Goal: Information Seeking & Learning: Find specific fact

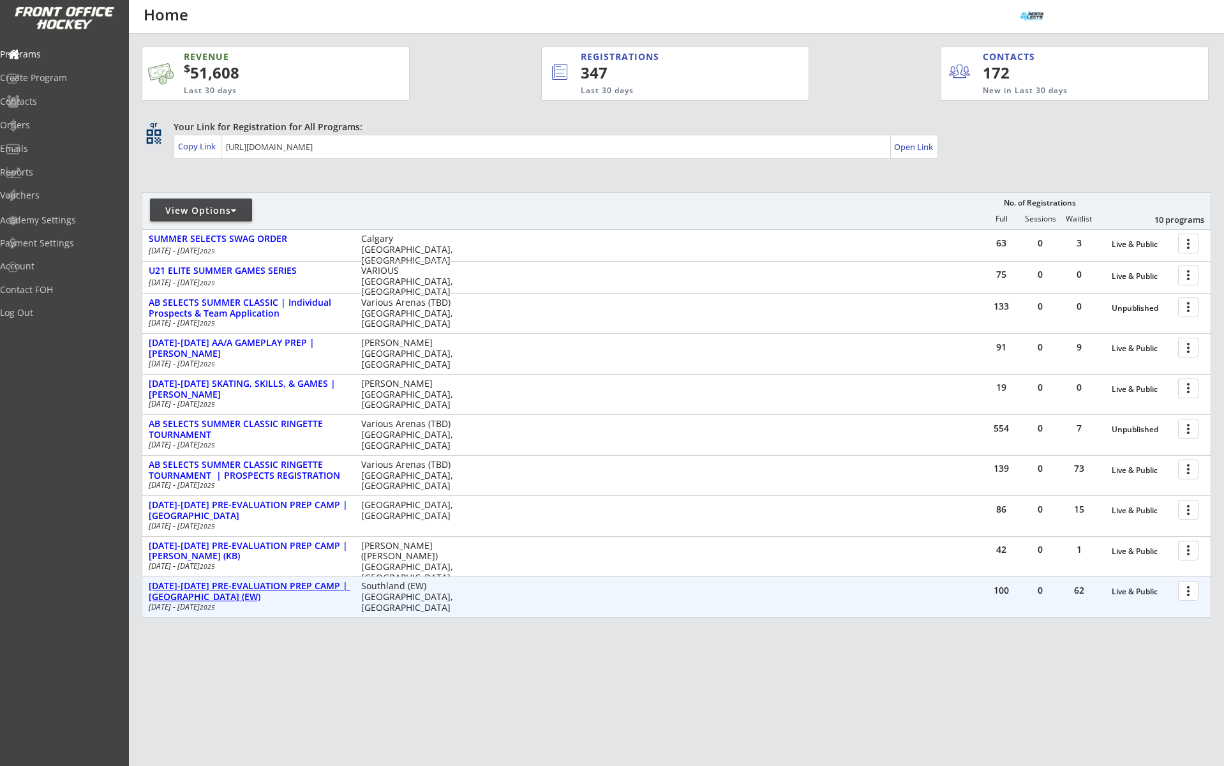
click at [277, 585] on div "[DATE]-[DATE] PRE-EVALUATION PREP CAMP | [GEOGRAPHIC_DATA] (EW)" at bounding box center [248, 592] width 199 height 22
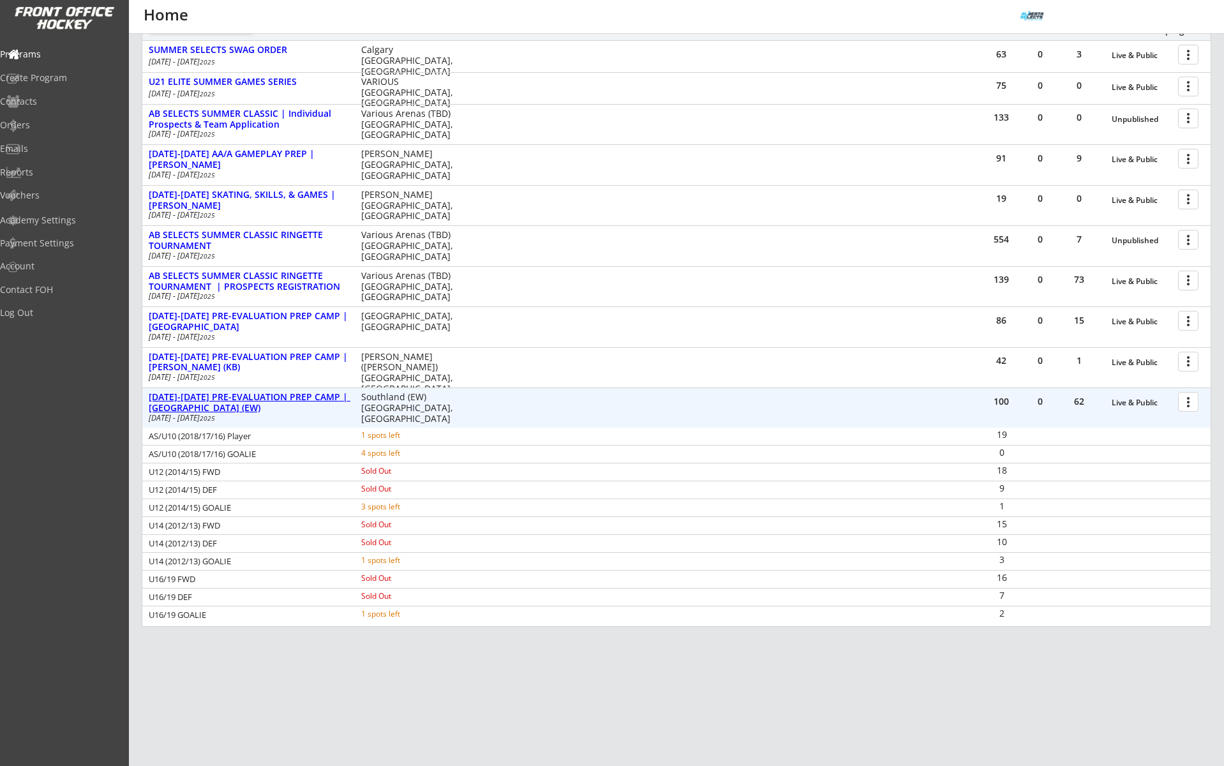
scroll to position [197, 0]
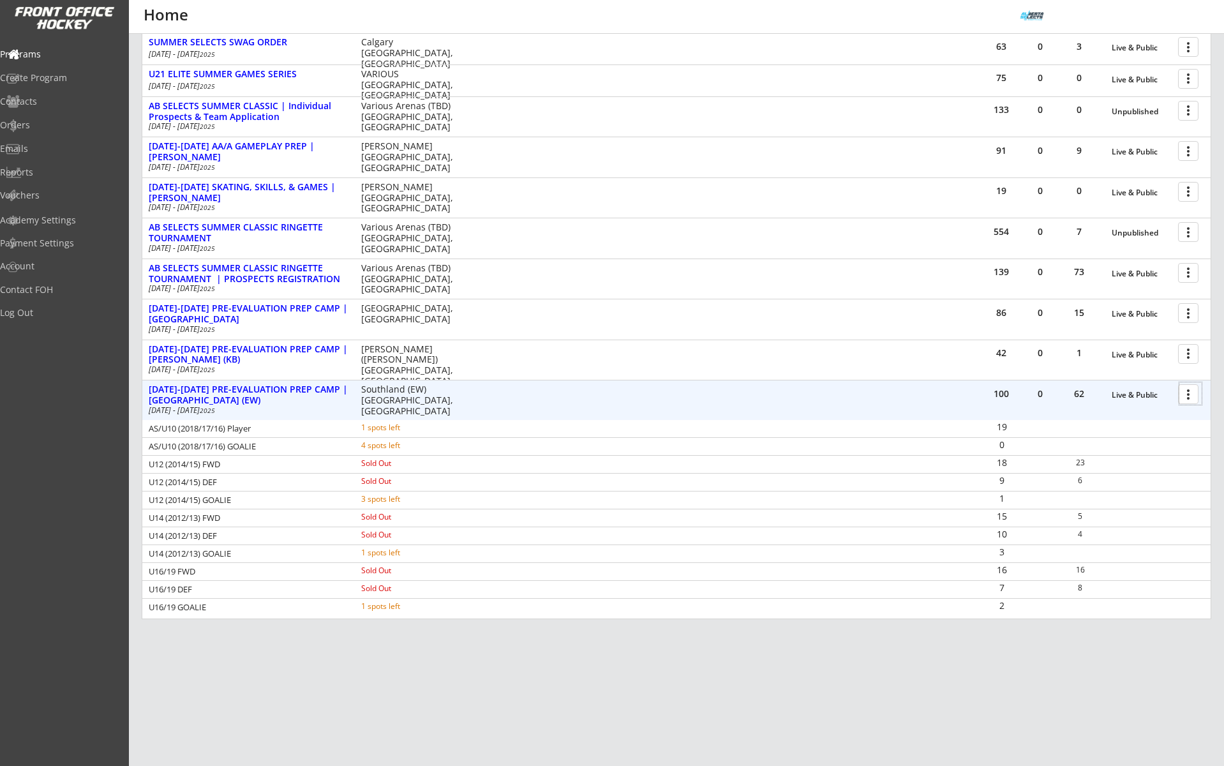
click at [1186, 399] on div at bounding box center [1190, 393] width 22 height 22
click at [1168, 419] on div "Program Roster" at bounding box center [1143, 416] width 91 height 9
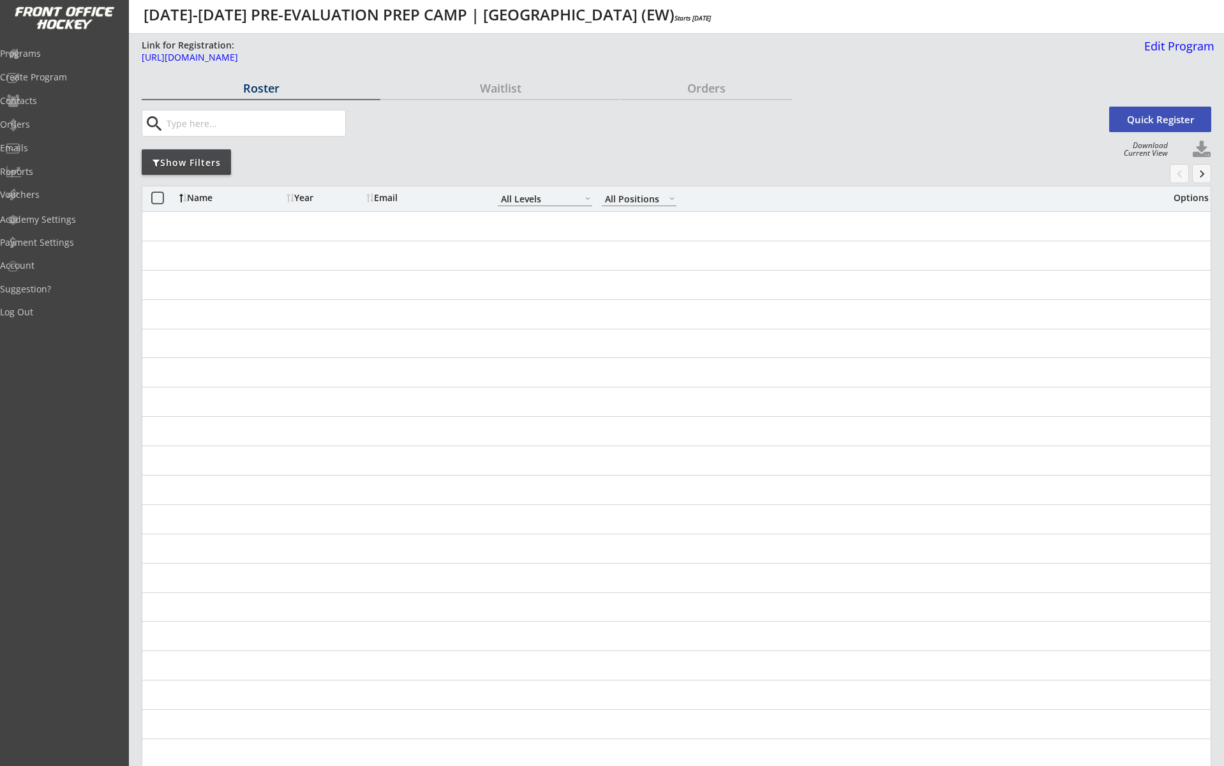
select select ""All Levels""
select select ""All Positions""
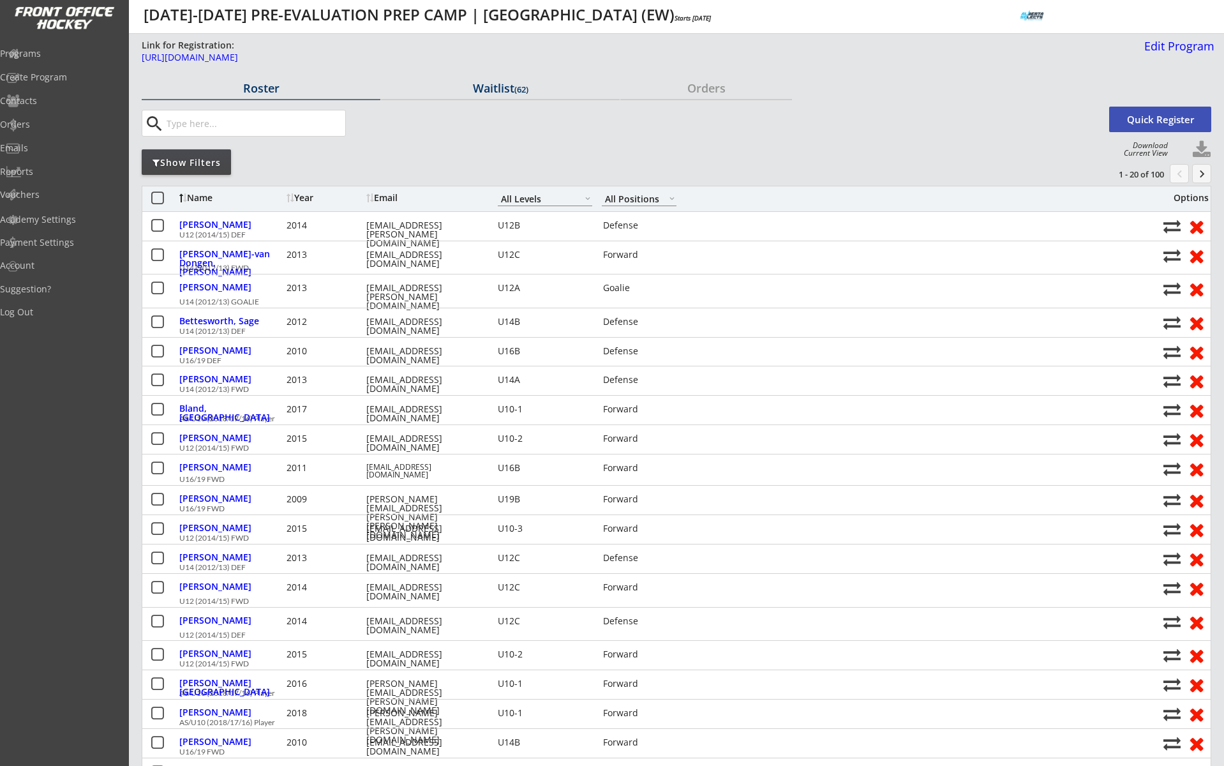
click at [497, 93] on div "Waitlist (62)" at bounding box center [500, 87] width 239 height 11
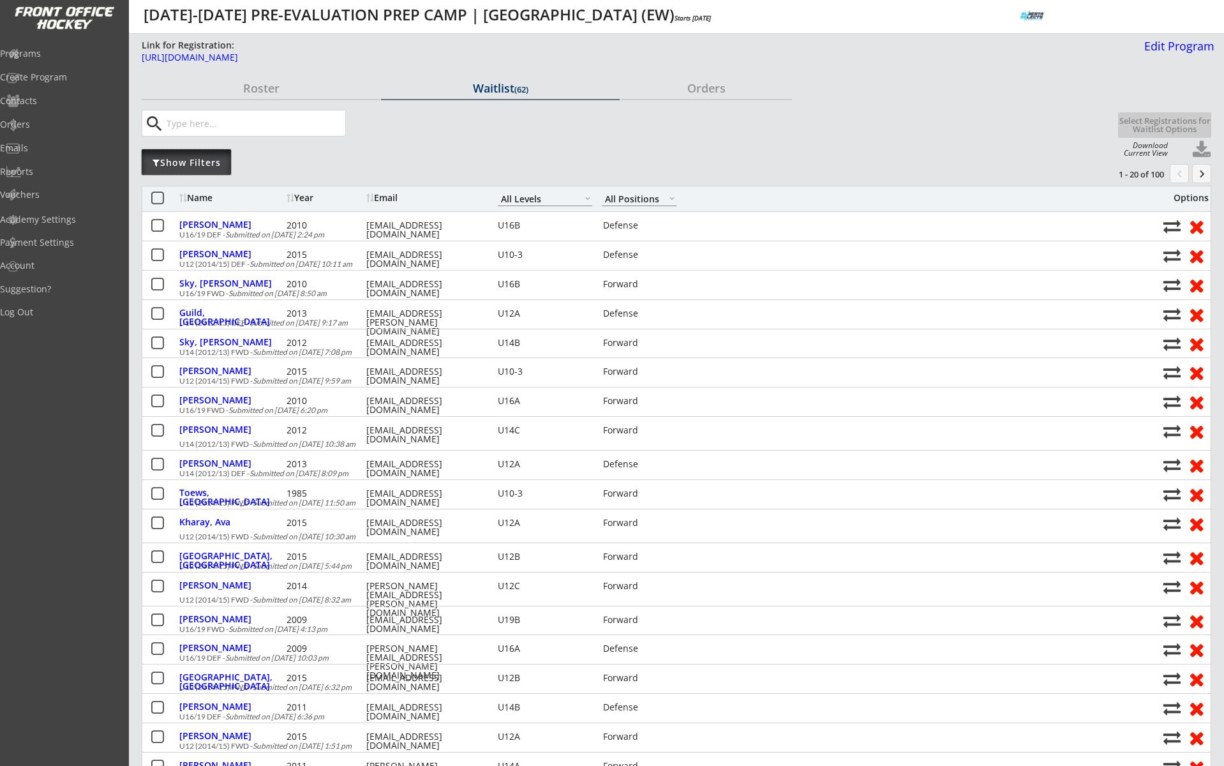
click at [218, 170] on div "Show Filters" at bounding box center [186, 162] width 89 height 26
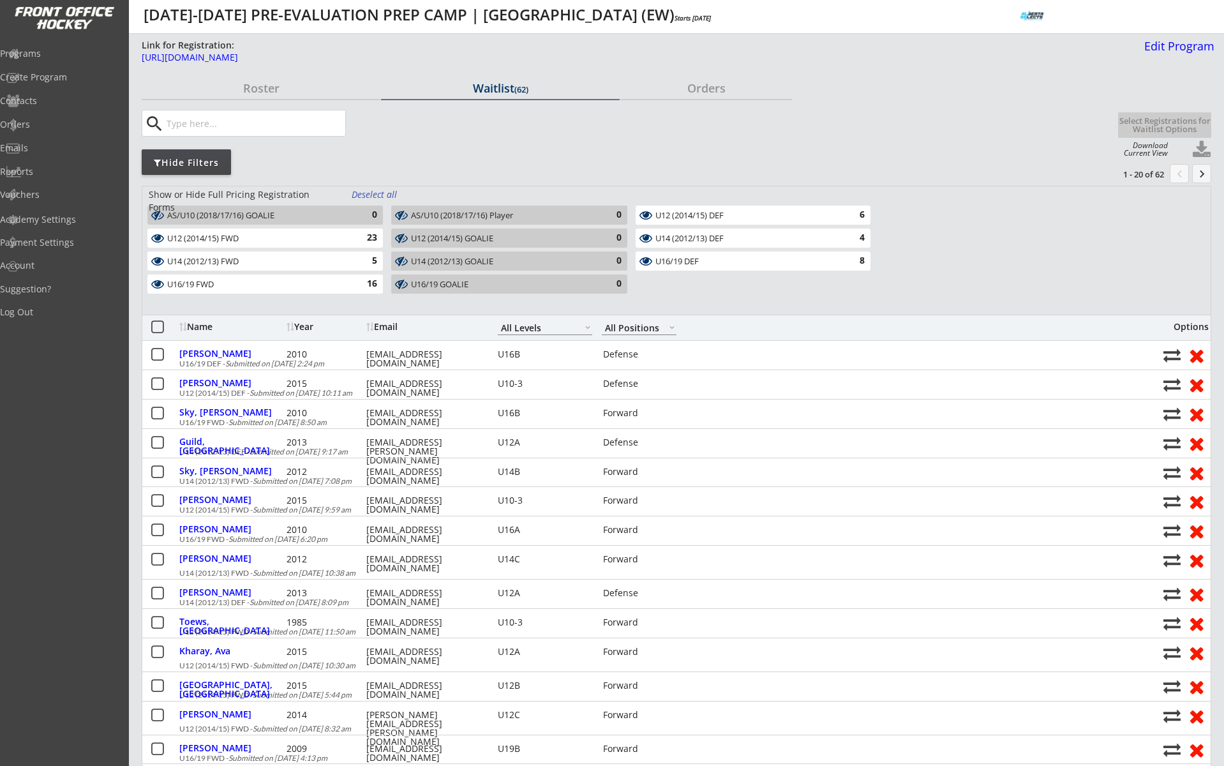
click at [389, 190] on div "Deselect all" at bounding box center [375, 194] width 47 height 13
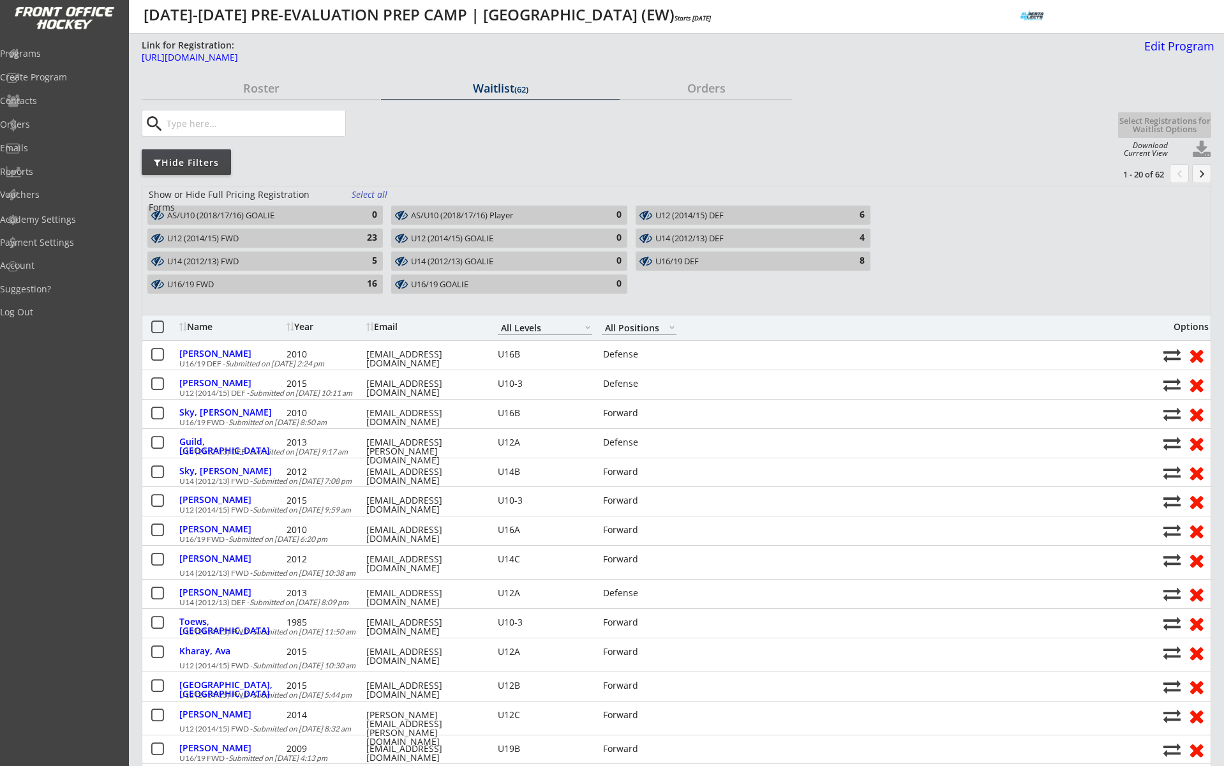
click at [724, 260] on div "U16/19 DEF" at bounding box center [745, 262] width 181 height 10
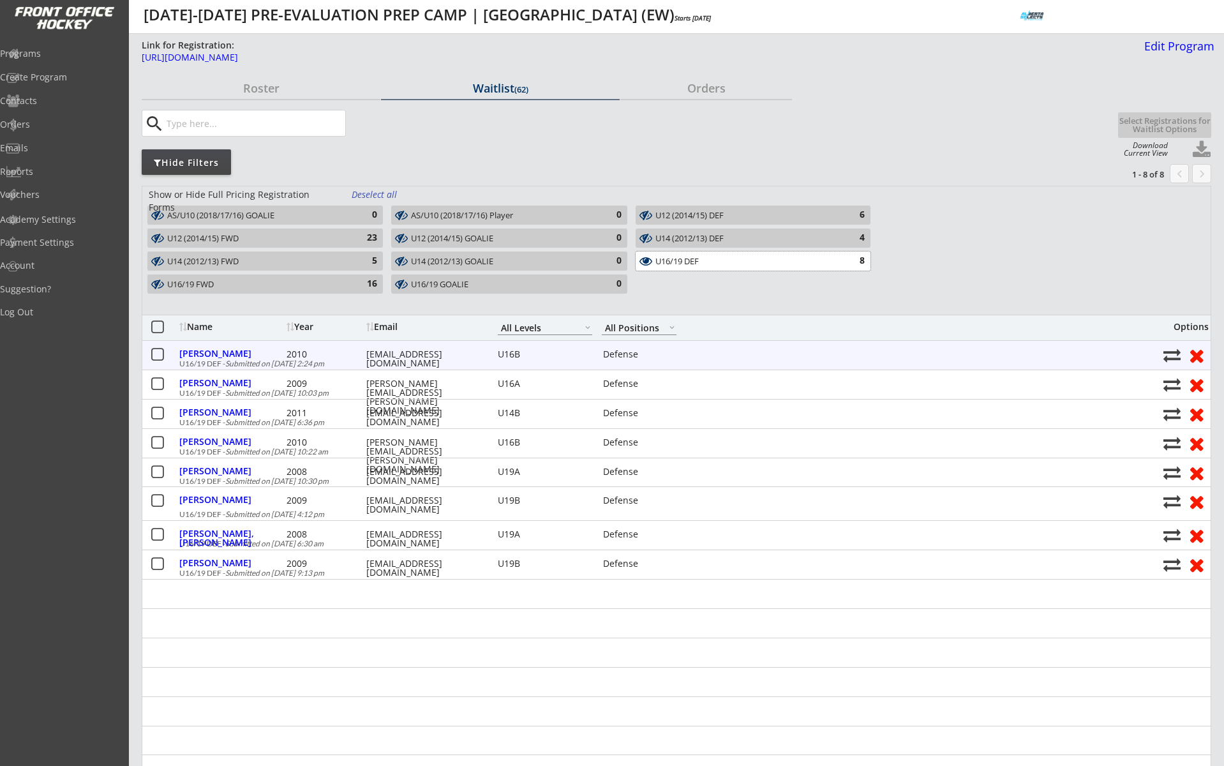
click at [158, 354] on button at bounding box center [157, 355] width 16 height 16
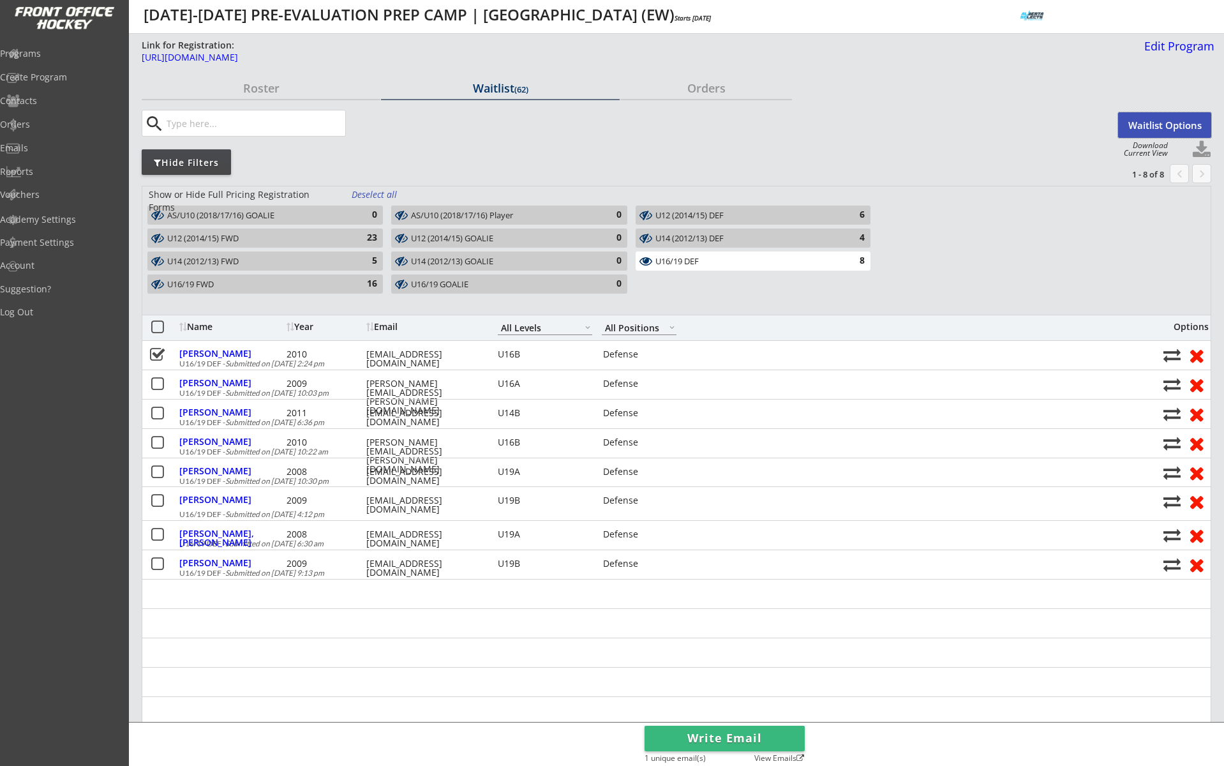
click at [1134, 126] on button "Waitlist Options" at bounding box center [1164, 125] width 93 height 26
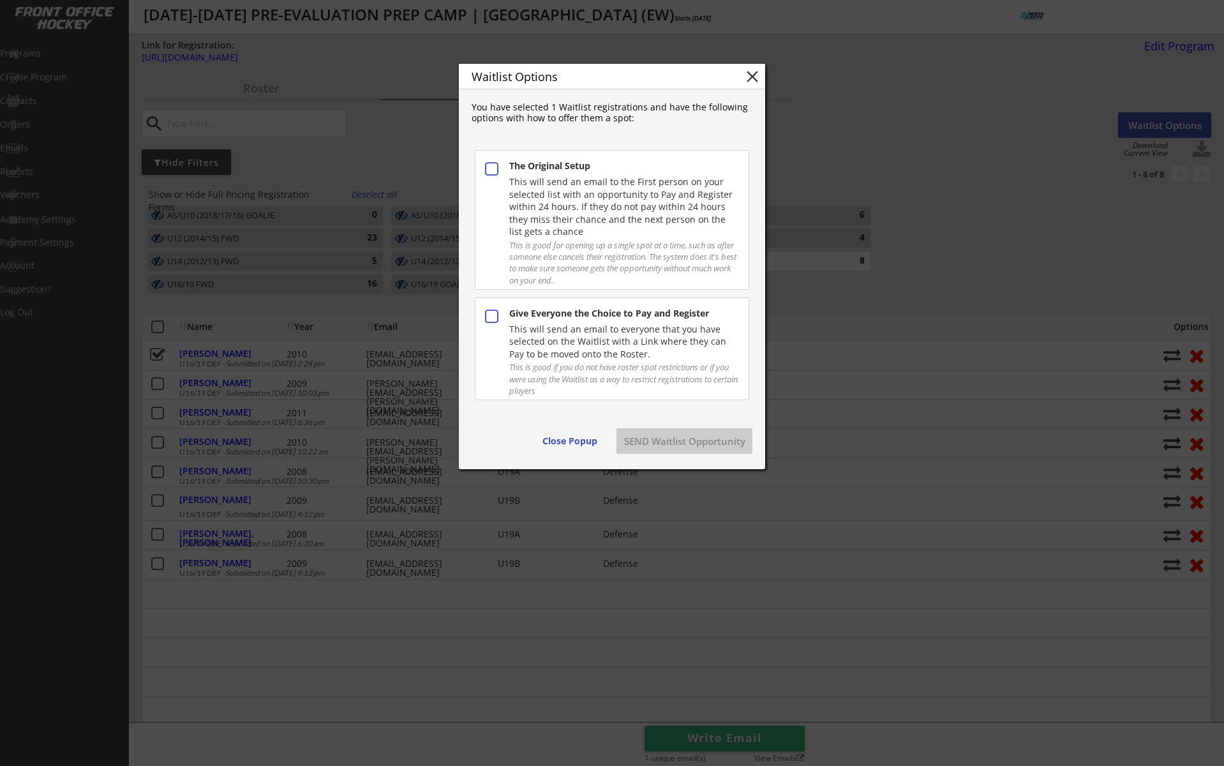
drag, startPoint x: 630, startPoint y: 349, endPoint x: 653, endPoint y: 405, distance: 60.1
click at [630, 350] on div "This will send an email to everyone that you have selected on the Waitlist with…" at bounding box center [623, 342] width 228 height 38
drag, startPoint x: 697, startPoint y: 440, endPoint x: 690, endPoint y: 434, distance: 9.1
click at [697, 440] on button "SEND Waitlist Opportunity" at bounding box center [684, 441] width 136 height 26
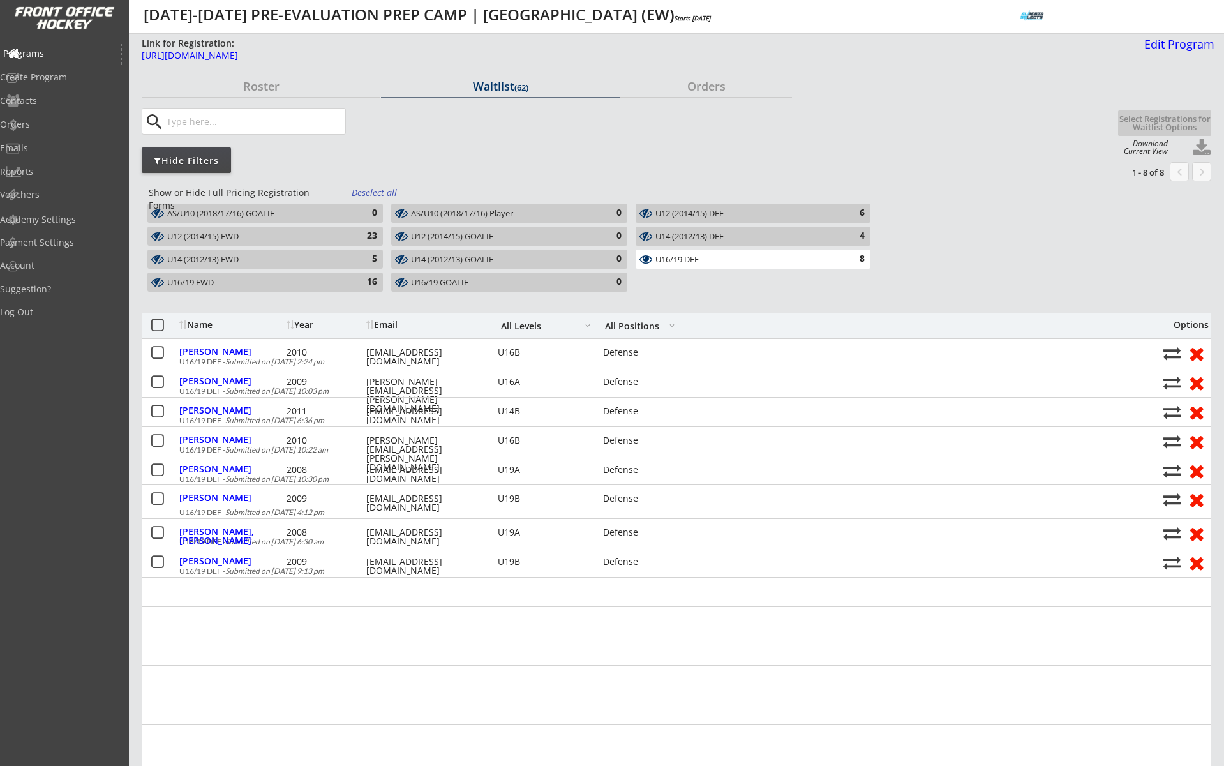
click at [67, 52] on div "Programs" at bounding box center [60, 53] width 115 height 9
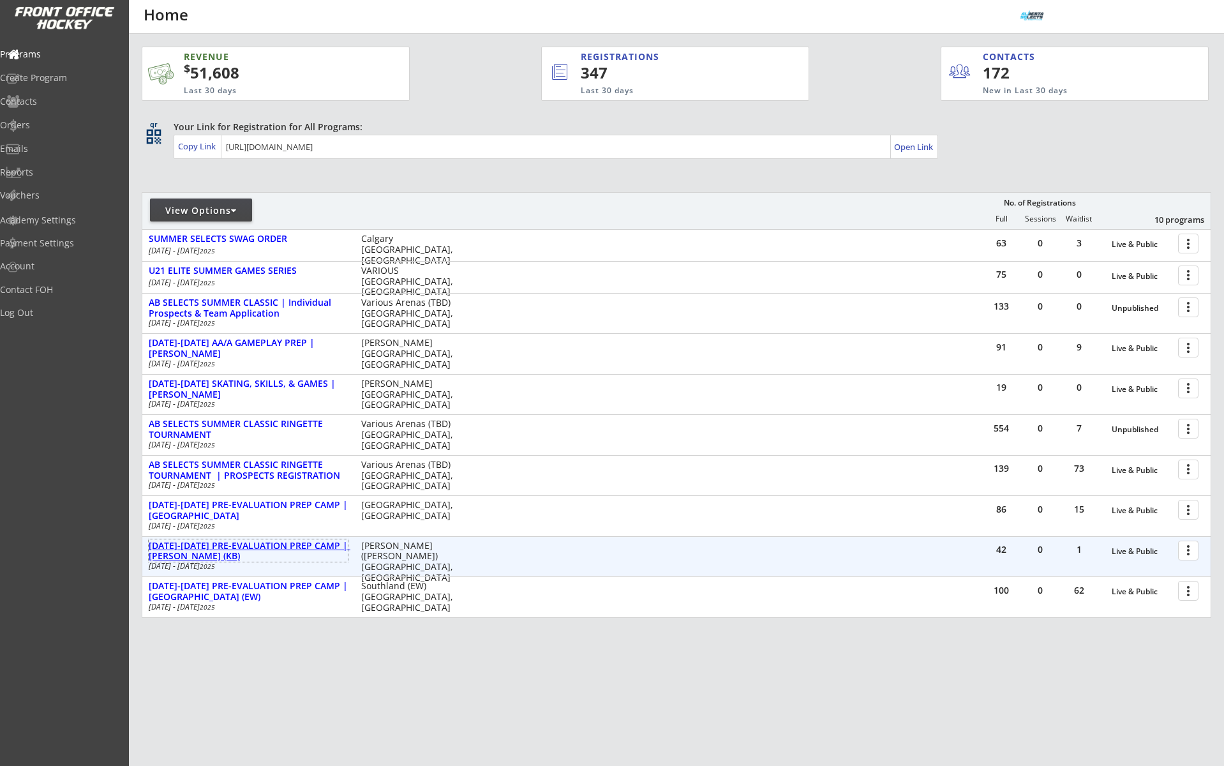
click at [264, 555] on div "[DATE]-[DATE] PRE-EVALUATION PREP CAMP | [PERSON_NAME] (KB)" at bounding box center [248, 551] width 199 height 22
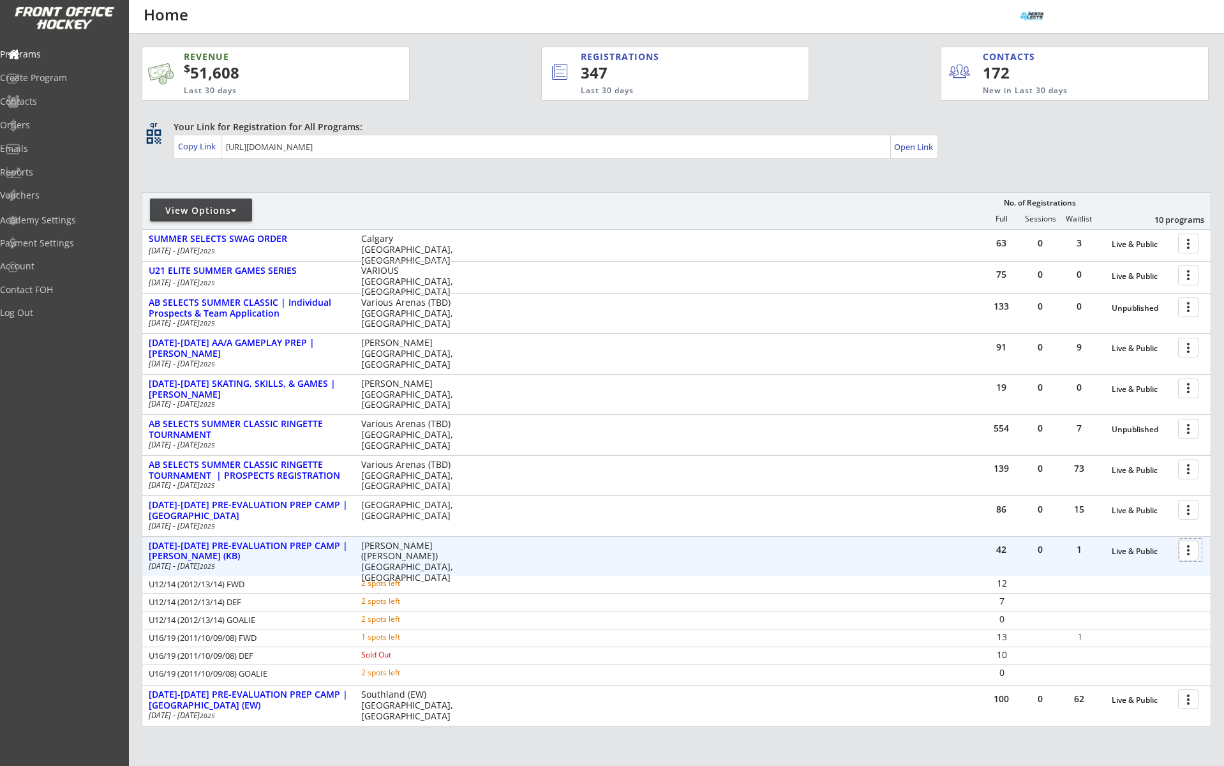
click at [1189, 553] on div at bounding box center [1190, 550] width 22 height 22
click at [1181, 569] on div "Program Roster" at bounding box center [1143, 572] width 91 height 9
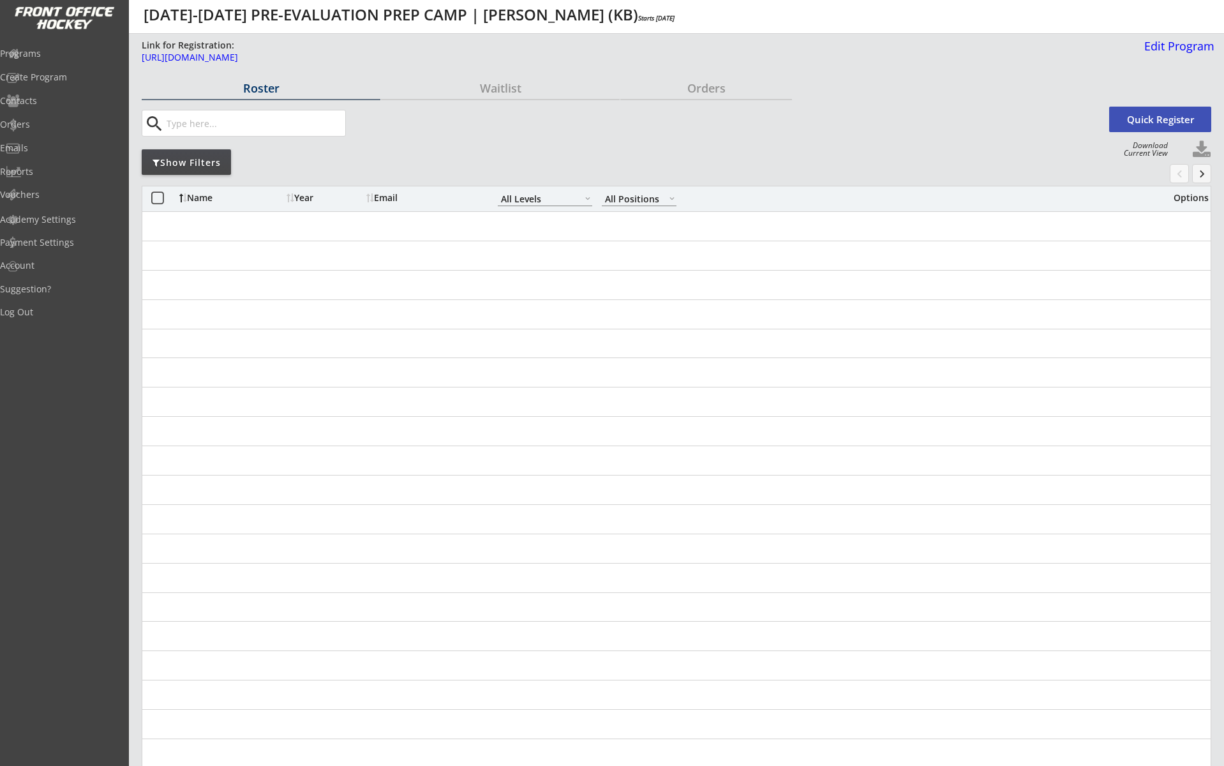
select select ""All Levels""
select select ""All Positions""
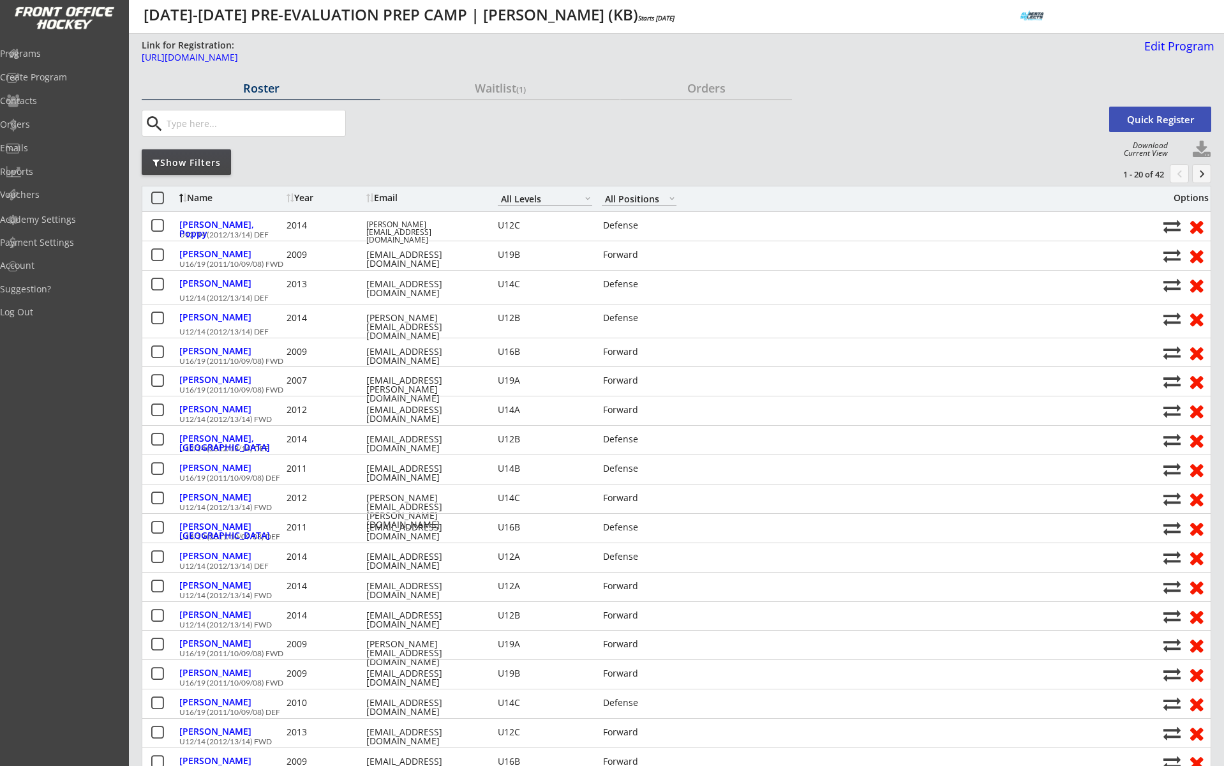
click at [505, 99] on div "Waitlist (1)" at bounding box center [500, 89] width 239 height 22
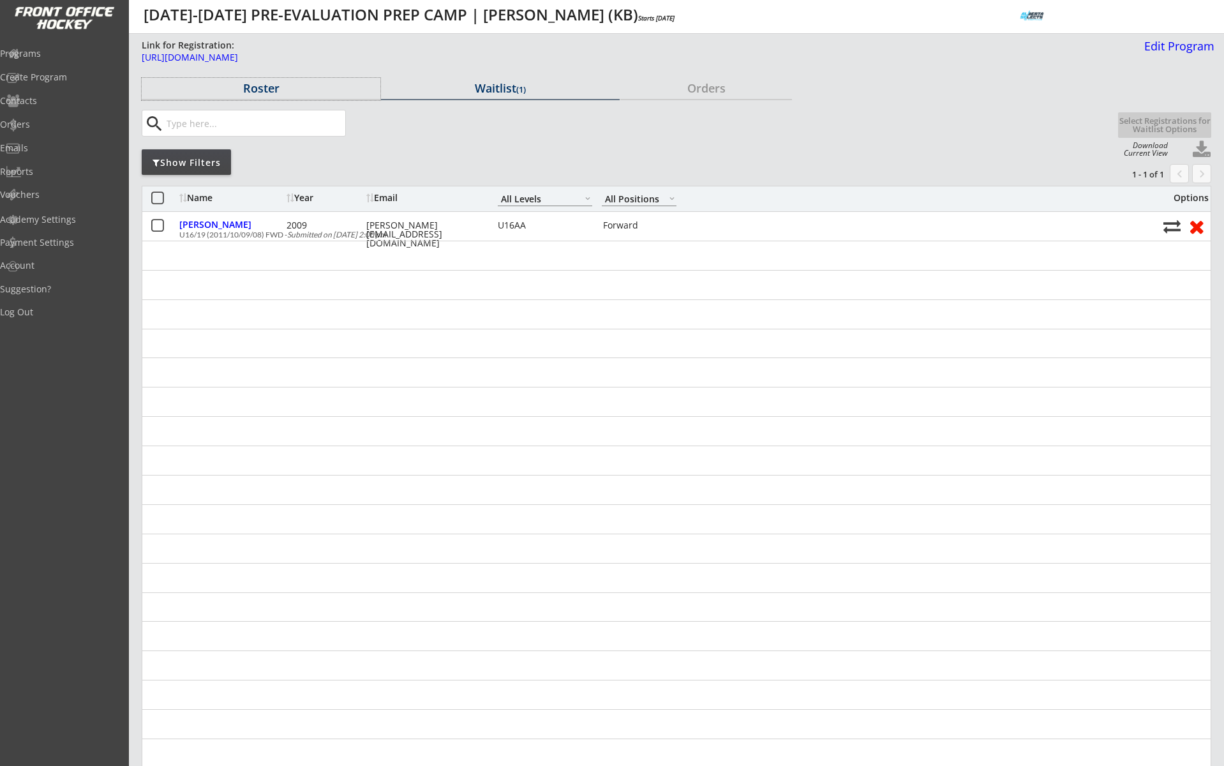
click at [265, 91] on div "Roster" at bounding box center [261, 87] width 239 height 11
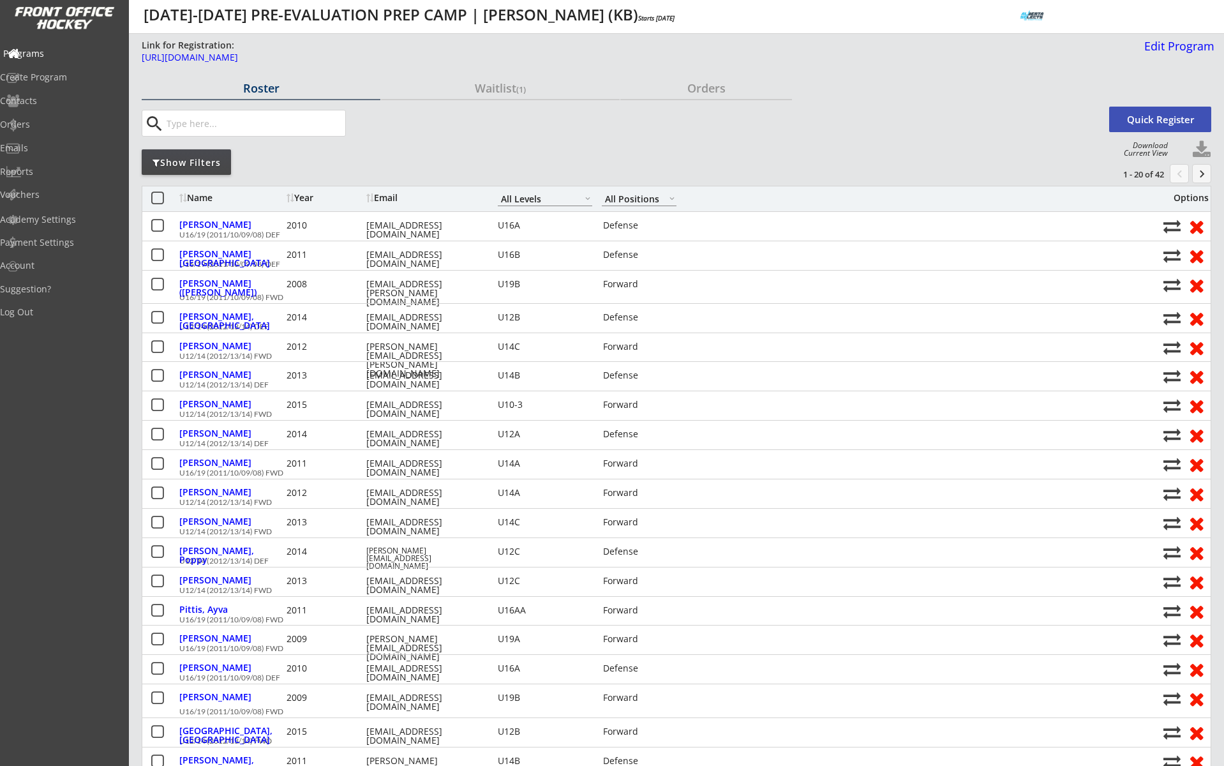
click at [66, 57] on div "Programs" at bounding box center [60, 53] width 115 height 9
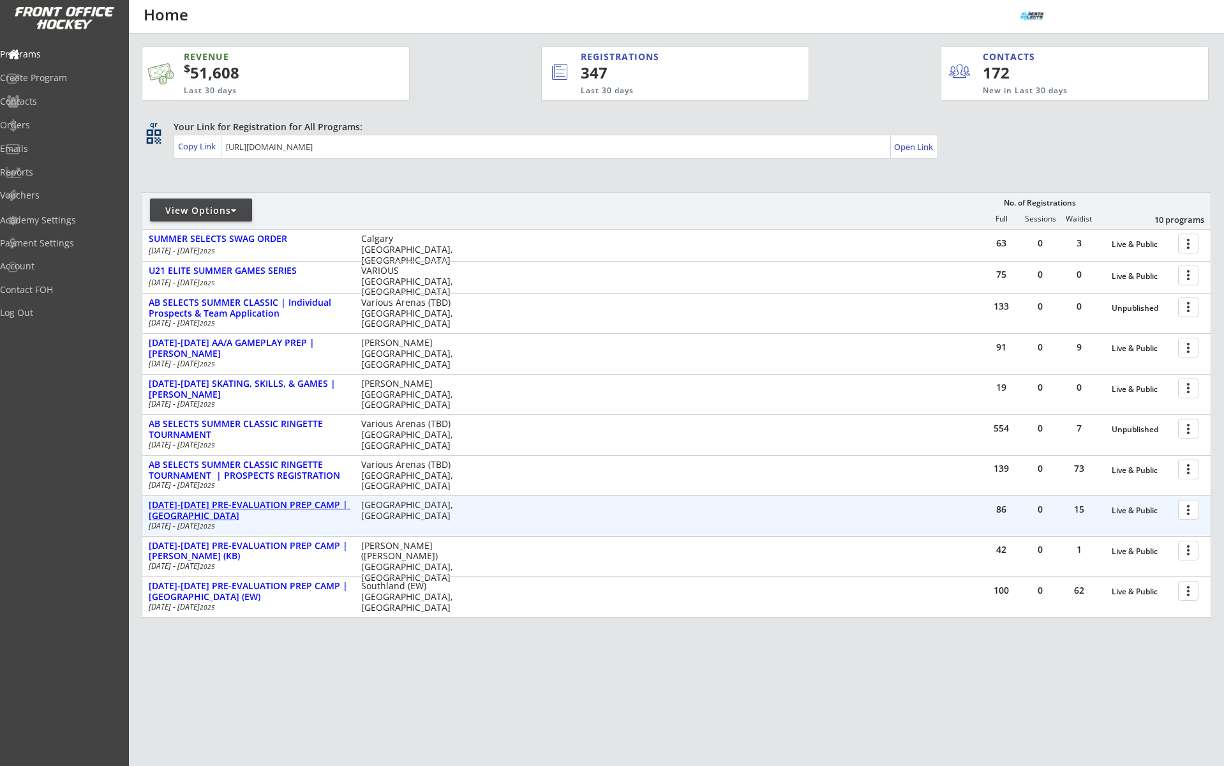
click at [267, 508] on div "[DATE]-[DATE] PRE-EVALUATION PREP CAMP | [GEOGRAPHIC_DATA]" at bounding box center [248, 511] width 199 height 22
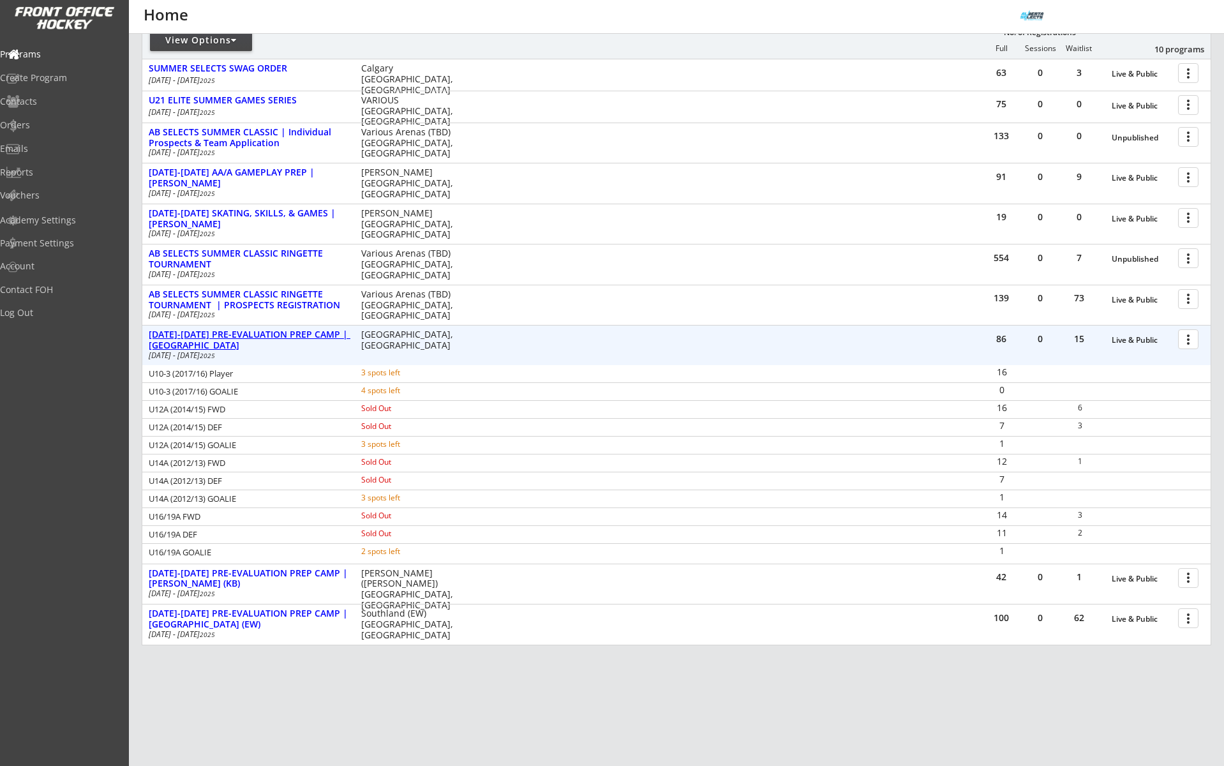
scroll to position [177, 0]
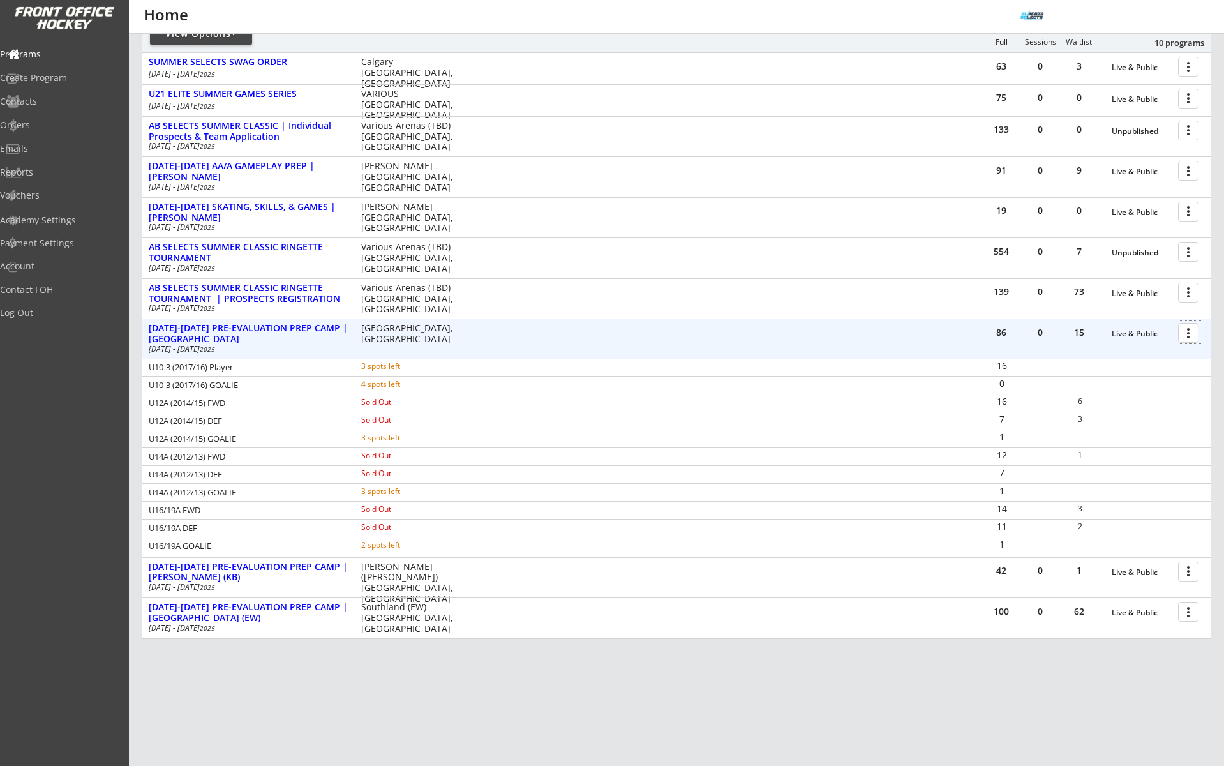
click at [1187, 337] on div at bounding box center [1190, 332] width 22 height 22
click at [1172, 354] on div "Program Roster" at bounding box center [1143, 354] width 91 height 9
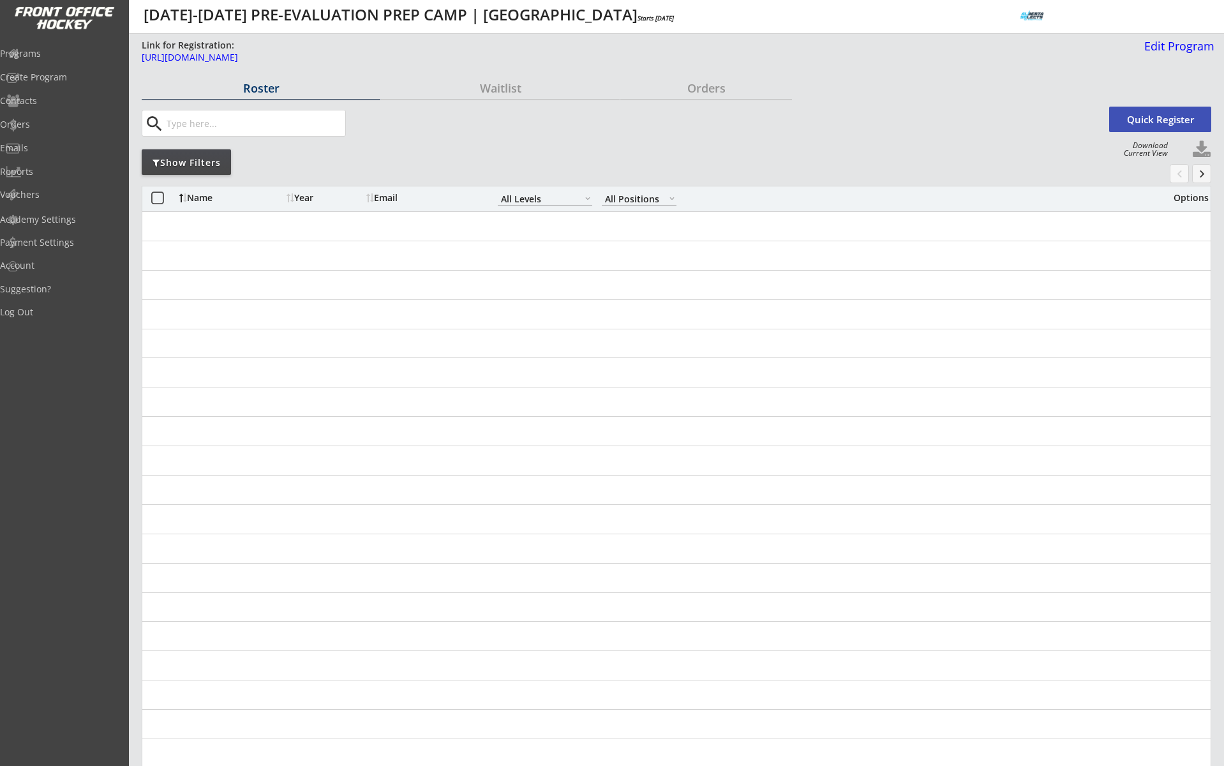
select select ""All Levels""
select select ""All Positions""
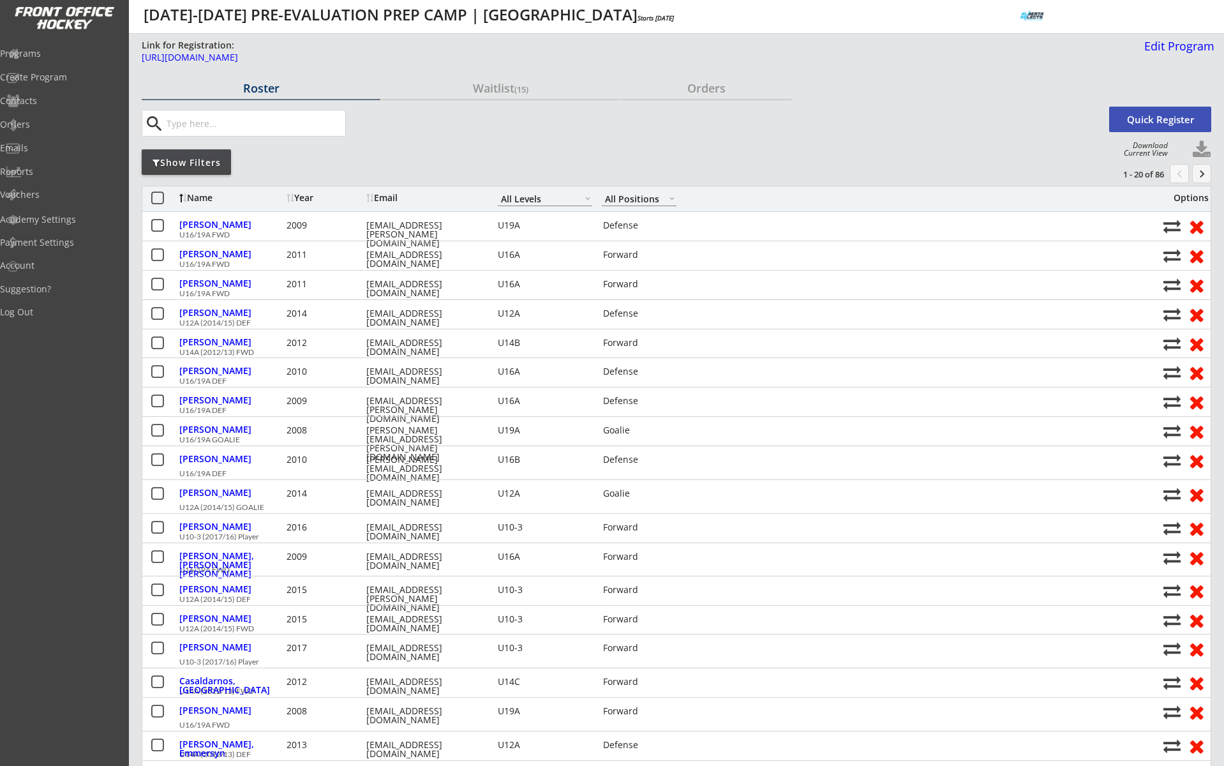
drag, startPoint x: 200, startPoint y: 160, endPoint x: 223, endPoint y: 160, distance: 23.0
click at [200, 160] on div "Show Filters" at bounding box center [186, 162] width 89 height 13
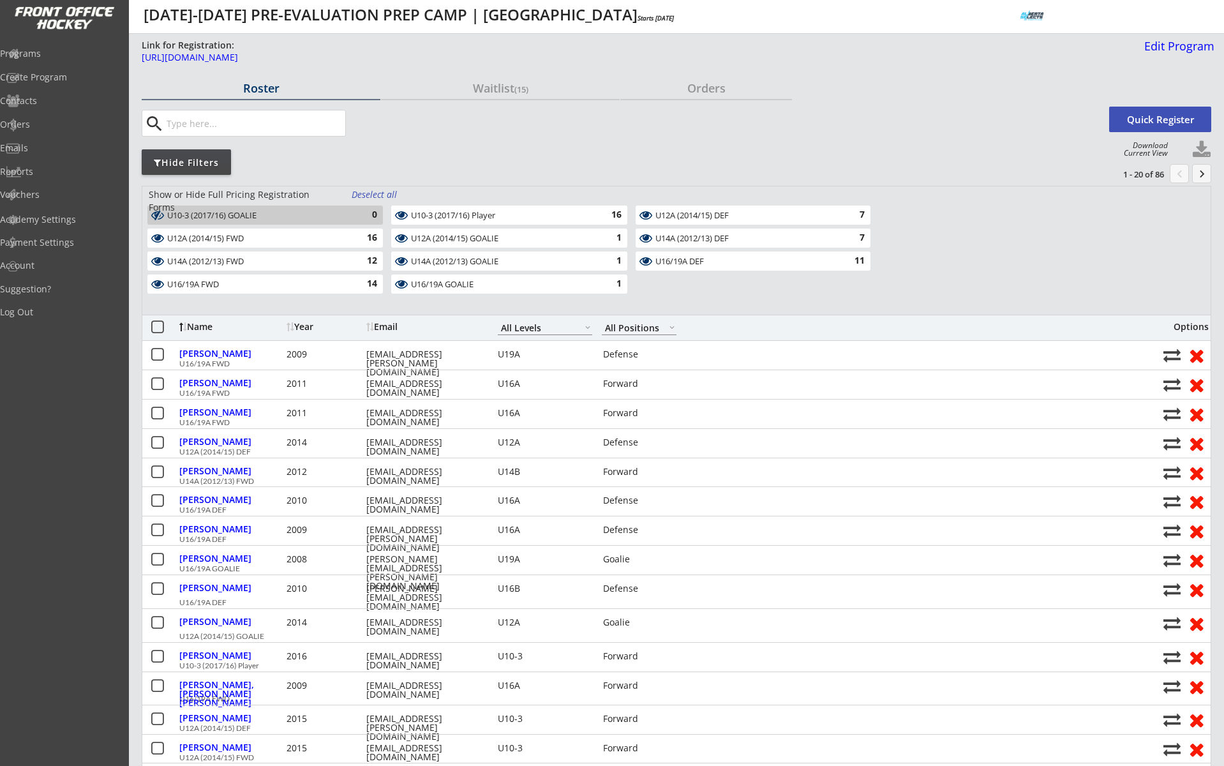
click at [381, 192] on div "Deselect all" at bounding box center [375, 194] width 47 height 13
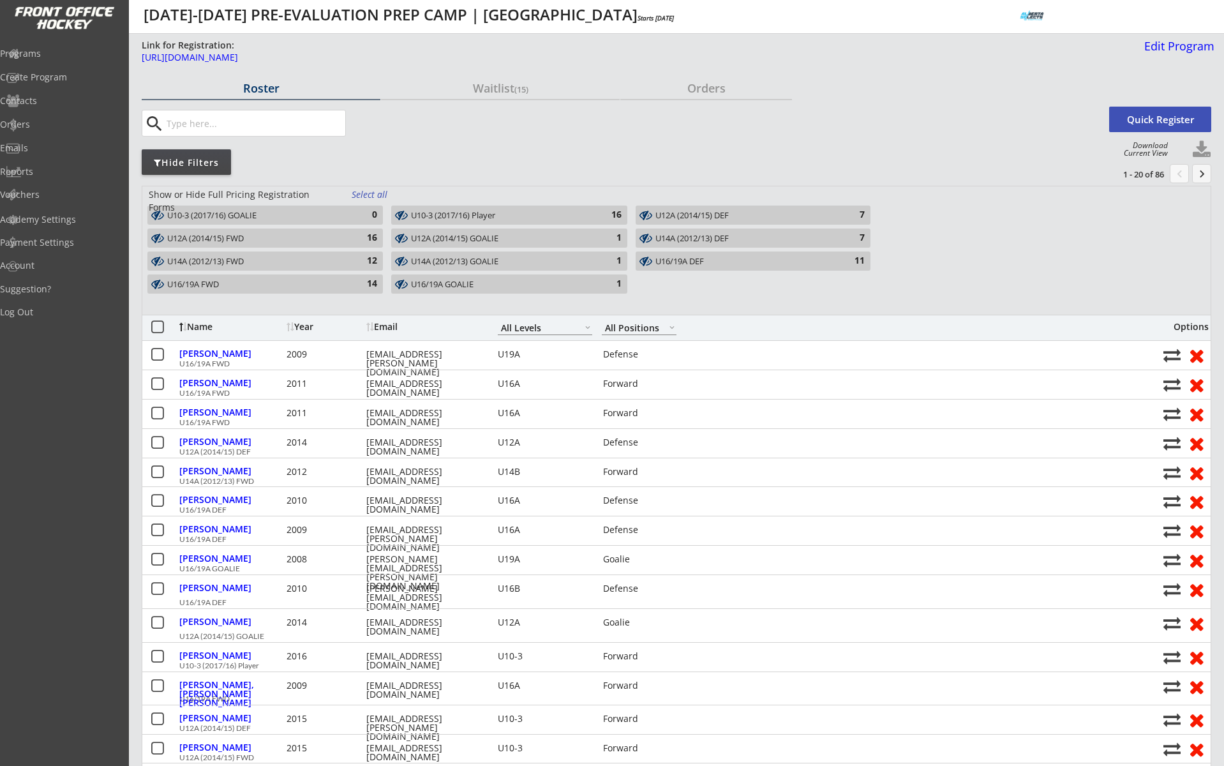
click at [364, 281] on div "14" at bounding box center [365, 284] width 26 height 13
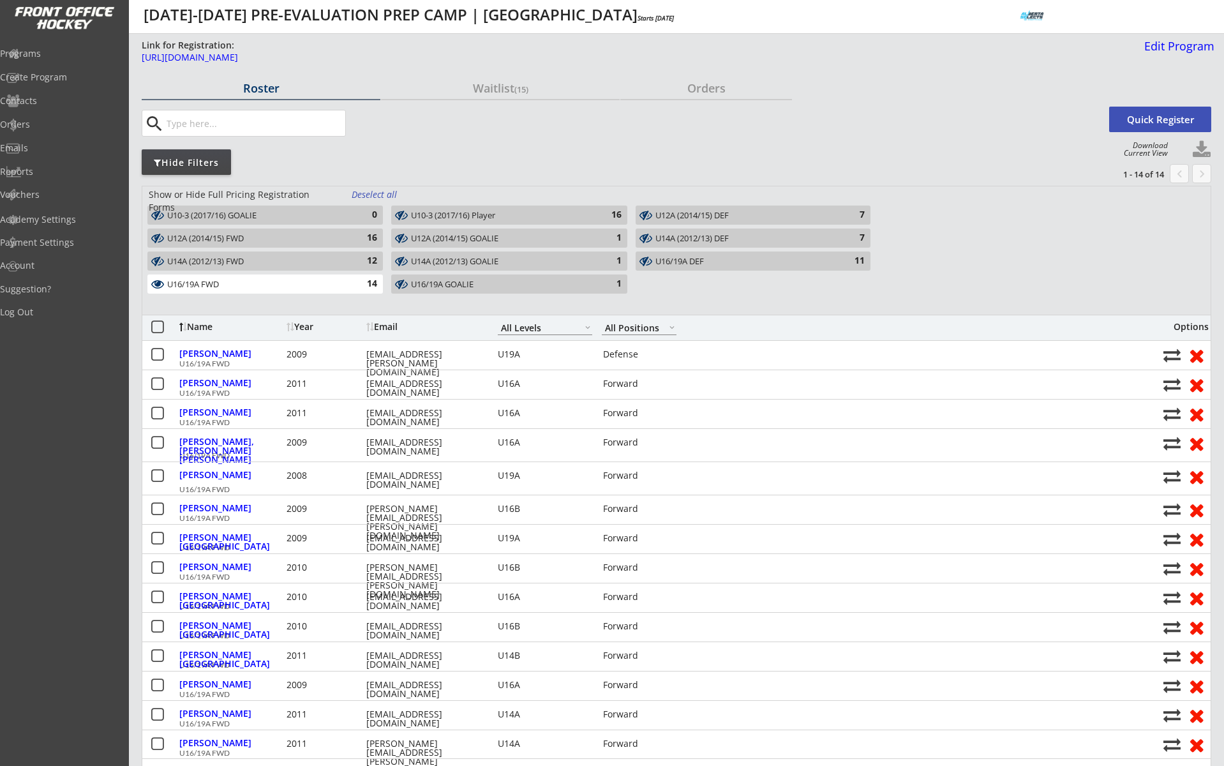
click at [364, 281] on div "14" at bounding box center [365, 284] width 26 height 13
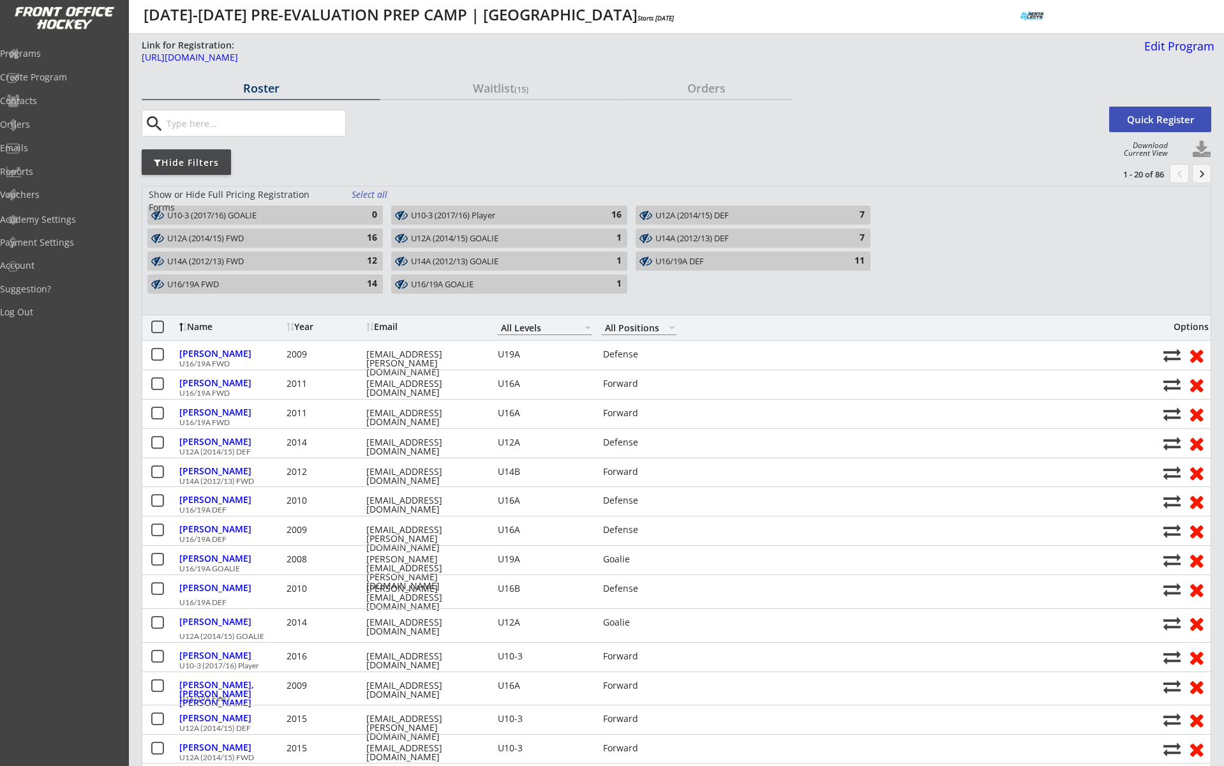
click at [364, 281] on div "14" at bounding box center [365, 284] width 26 height 13
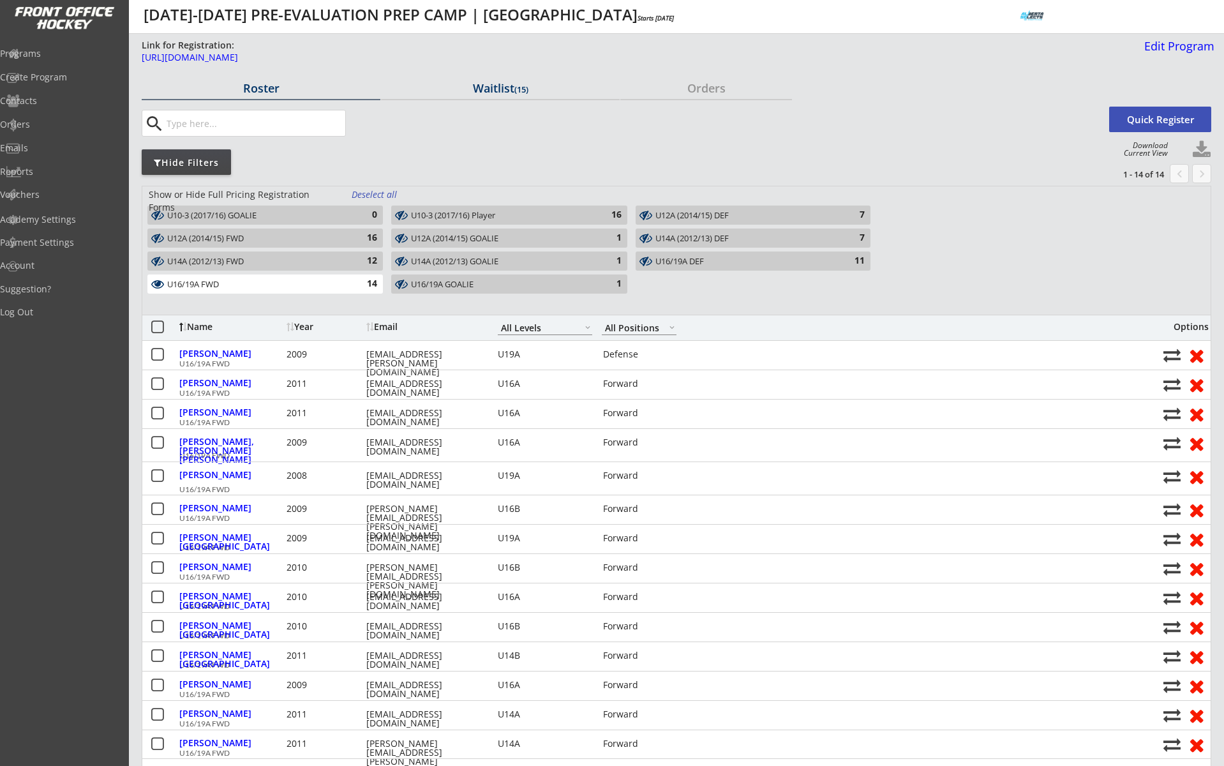
click at [501, 87] on div "Waitlist (15)" at bounding box center [500, 87] width 239 height 11
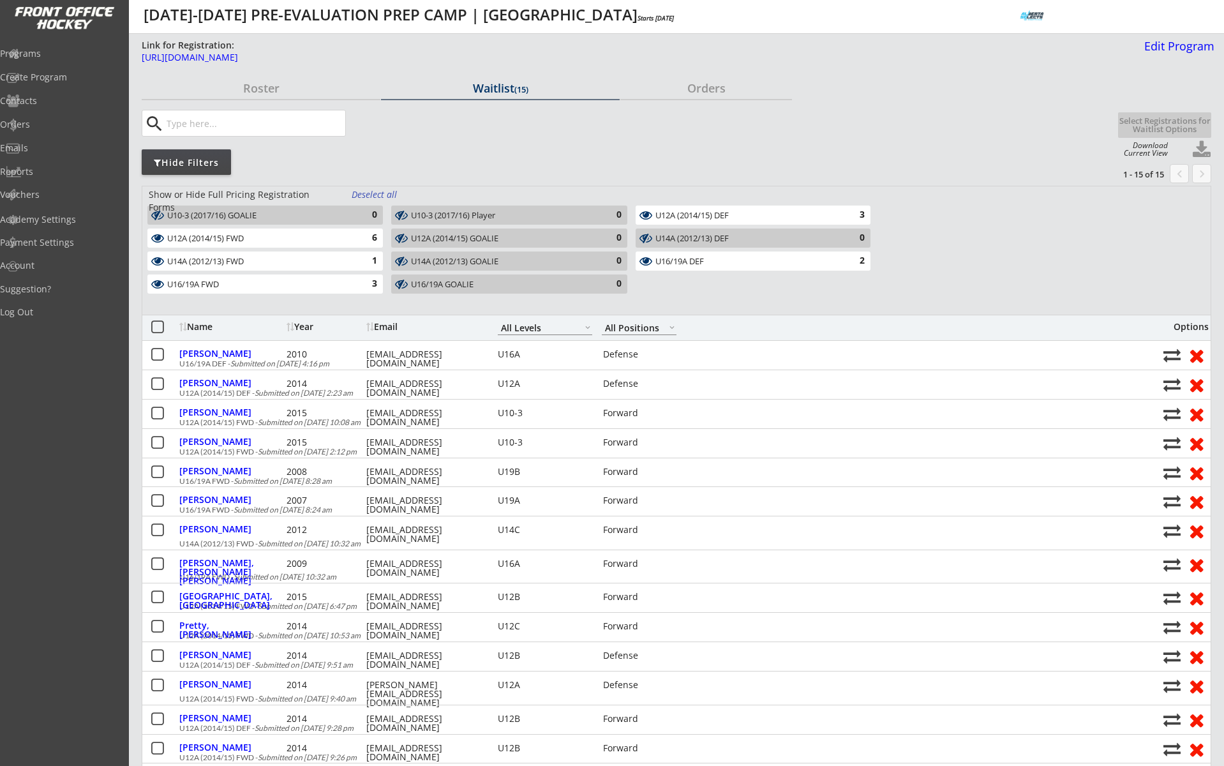
click at [377, 194] on div "Deselect all" at bounding box center [375, 194] width 47 height 13
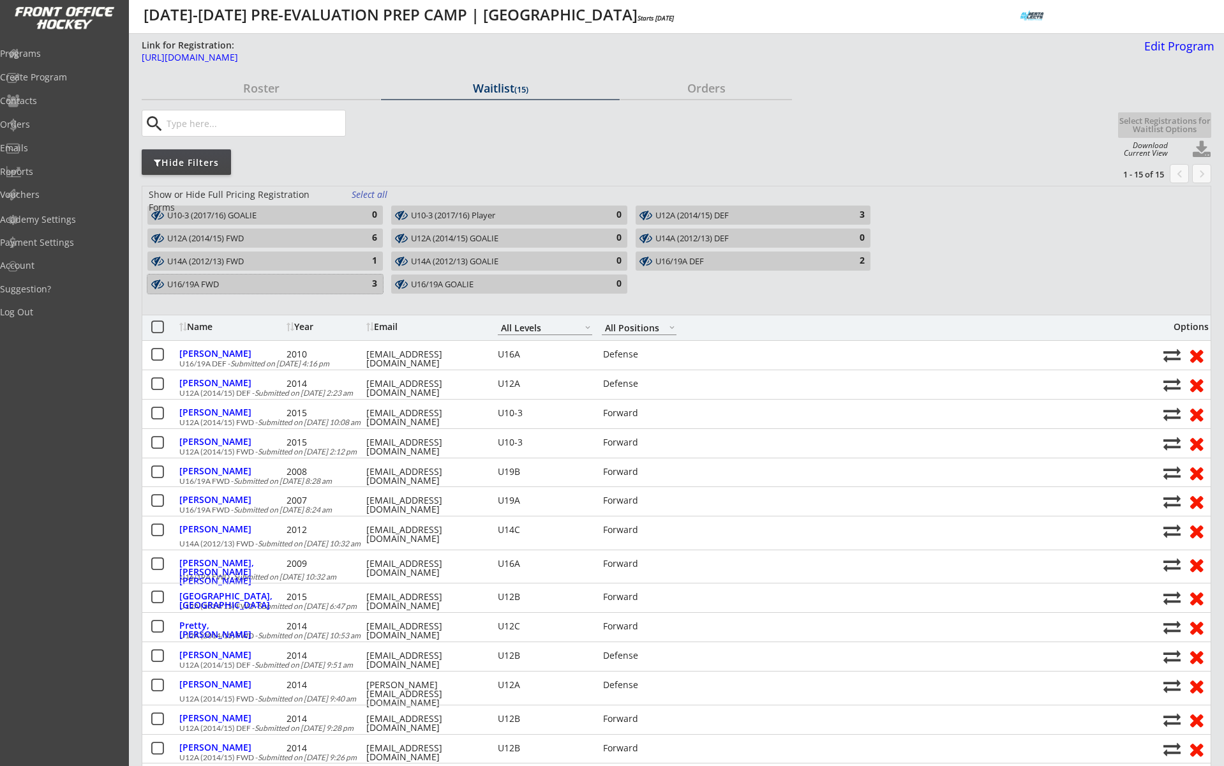
click at [368, 280] on div "3" at bounding box center [365, 284] width 26 height 13
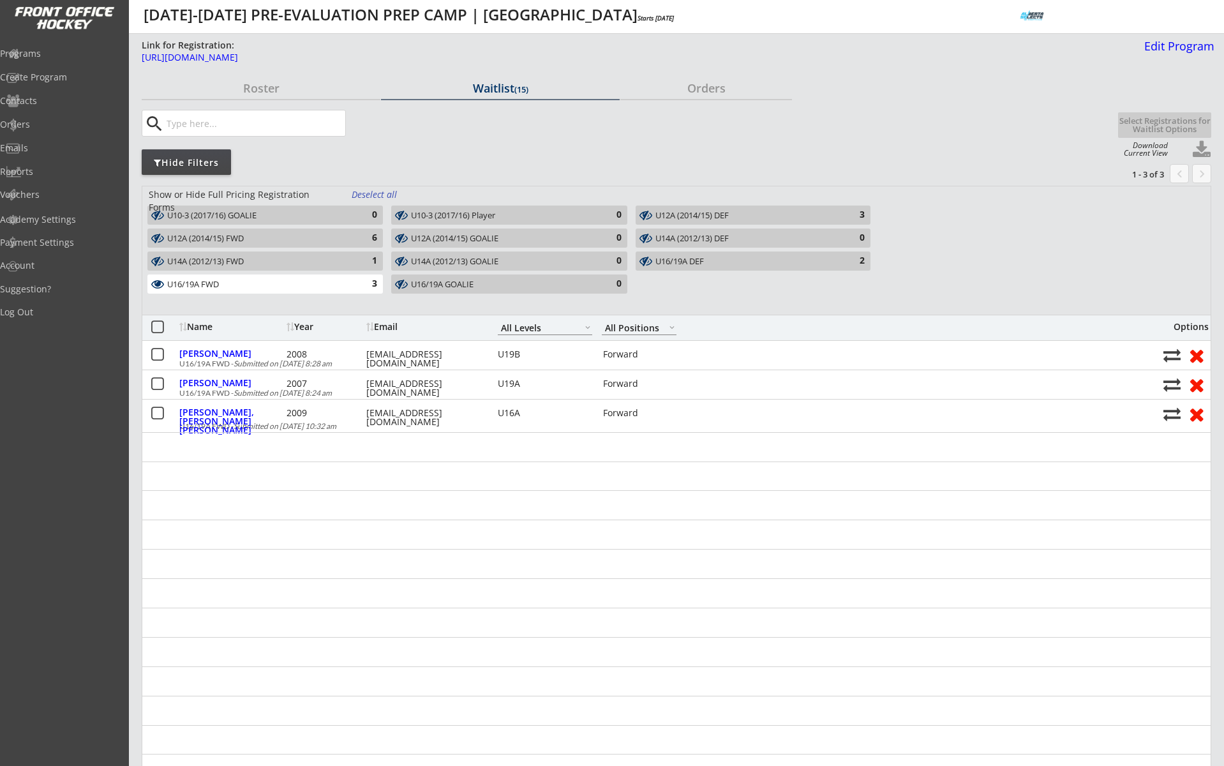
click at [365, 283] on div "3" at bounding box center [365, 284] width 26 height 13
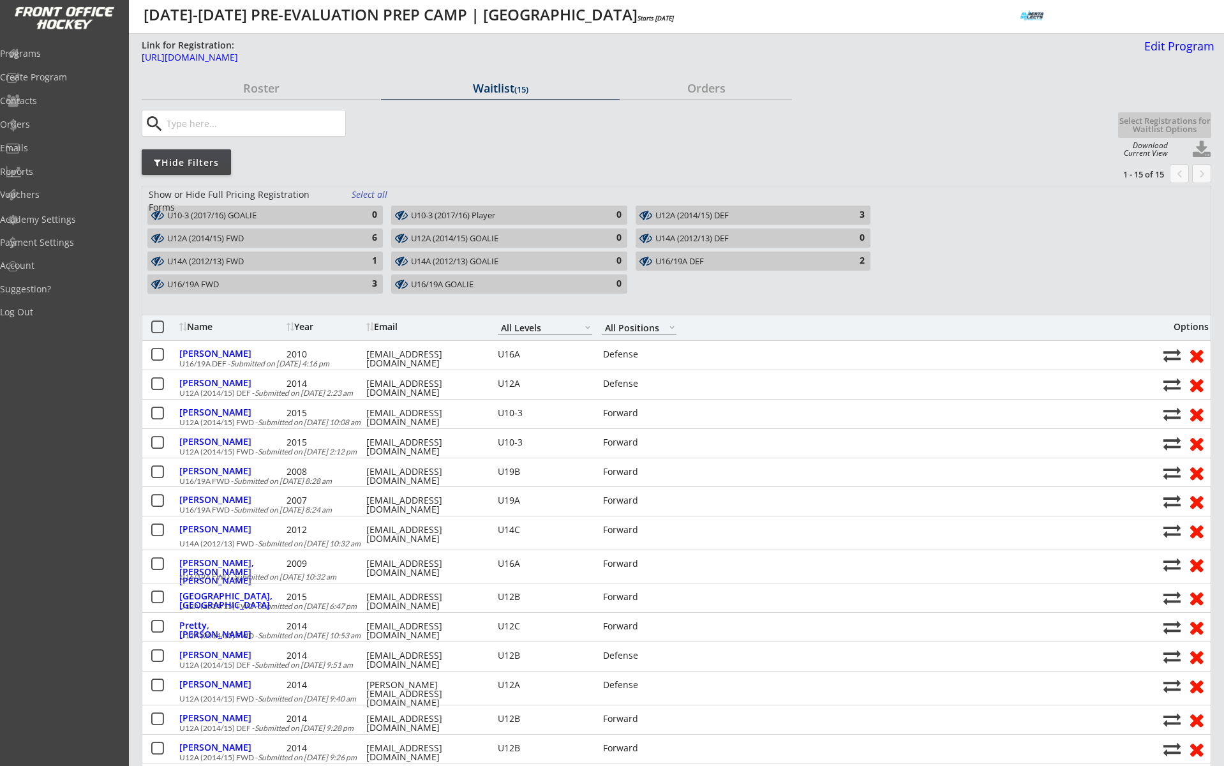
click at [731, 265] on div "U16/19A DEF" at bounding box center [745, 262] width 181 height 10
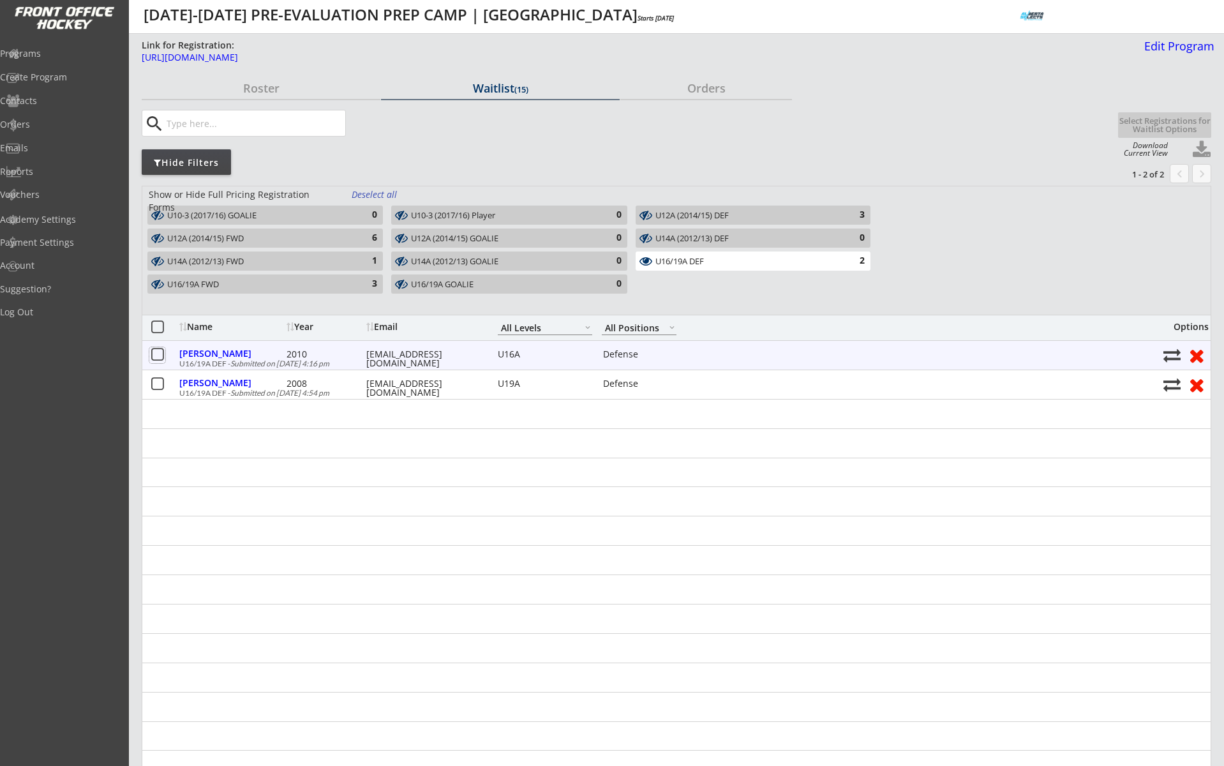
click at [160, 353] on button at bounding box center [157, 355] width 16 height 16
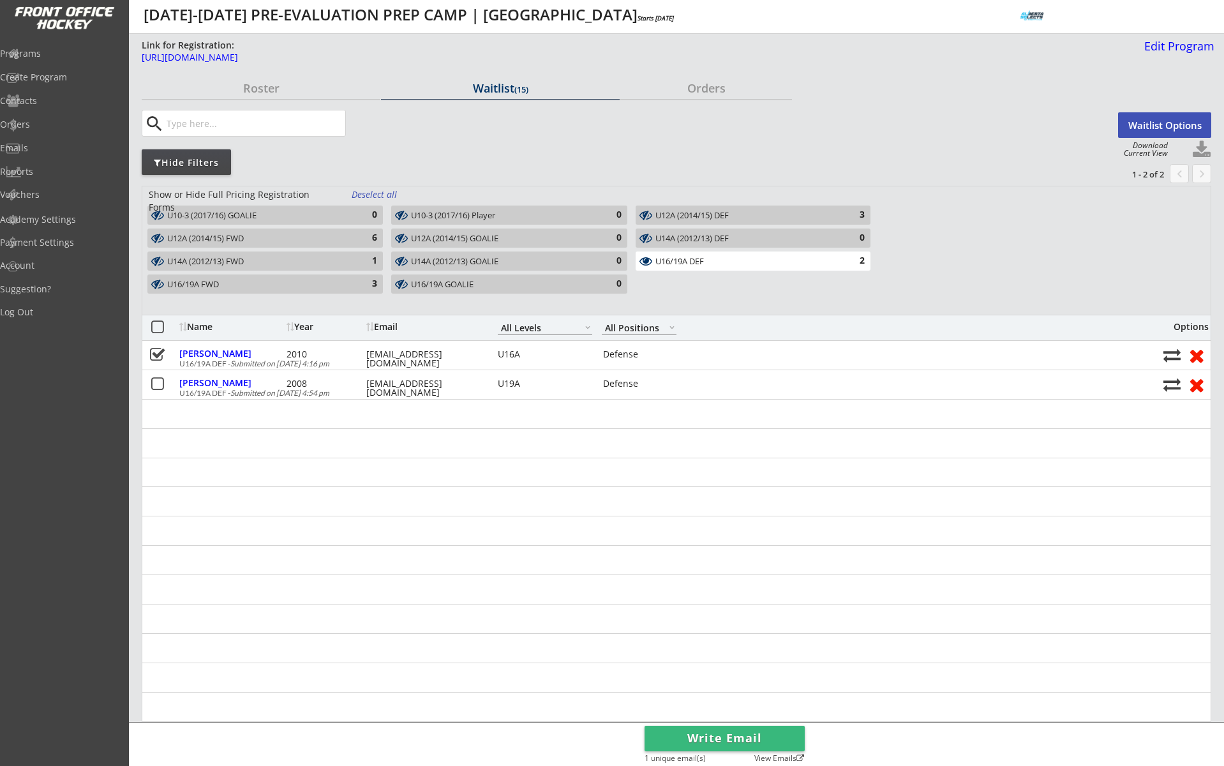
click at [1162, 121] on button "Waitlist Options" at bounding box center [1164, 125] width 93 height 26
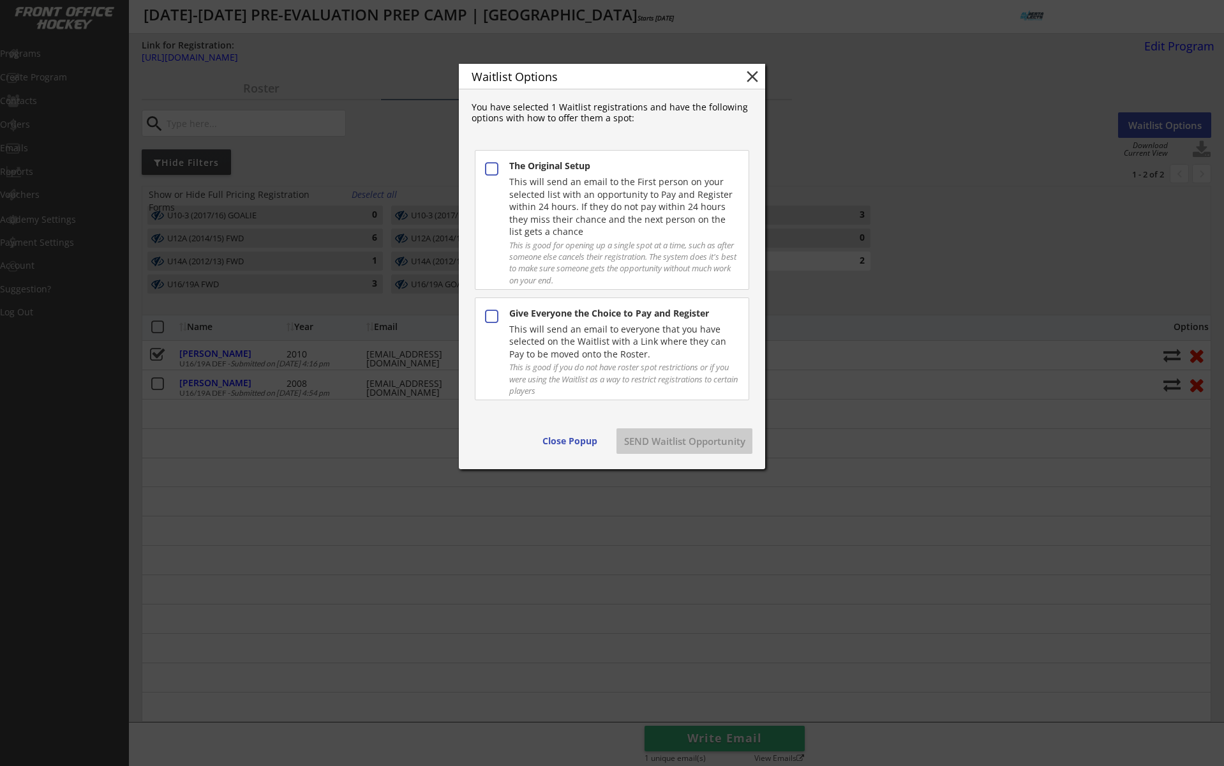
drag, startPoint x: 630, startPoint y: 329, endPoint x: 667, endPoint y: 361, distance: 49.3
click at [630, 329] on div "This will send an email to everyone that you have selected on the Waitlist with…" at bounding box center [623, 342] width 228 height 38
click at [728, 435] on button "SEND Waitlist Opportunity" at bounding box center [684, 441] width 136 height 26
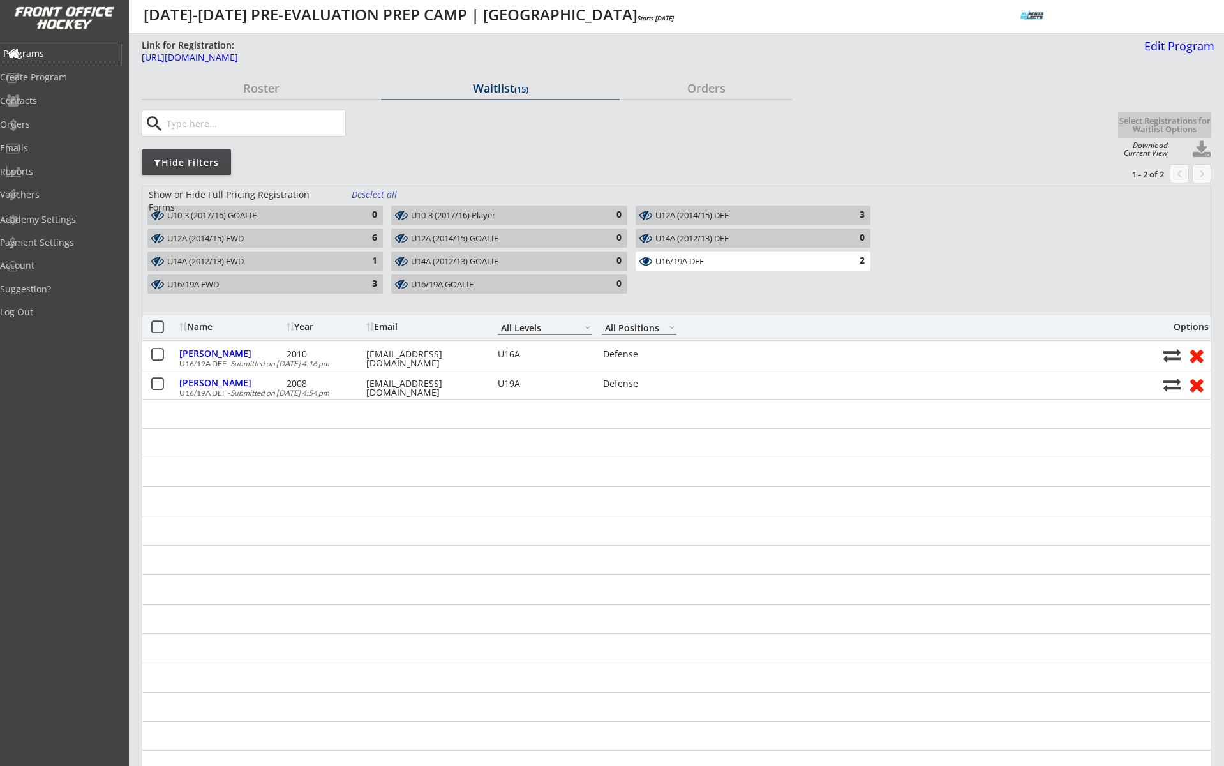
click at [55, 56] on div "Programs" at bounding box center [60, 53] width 115 height 9
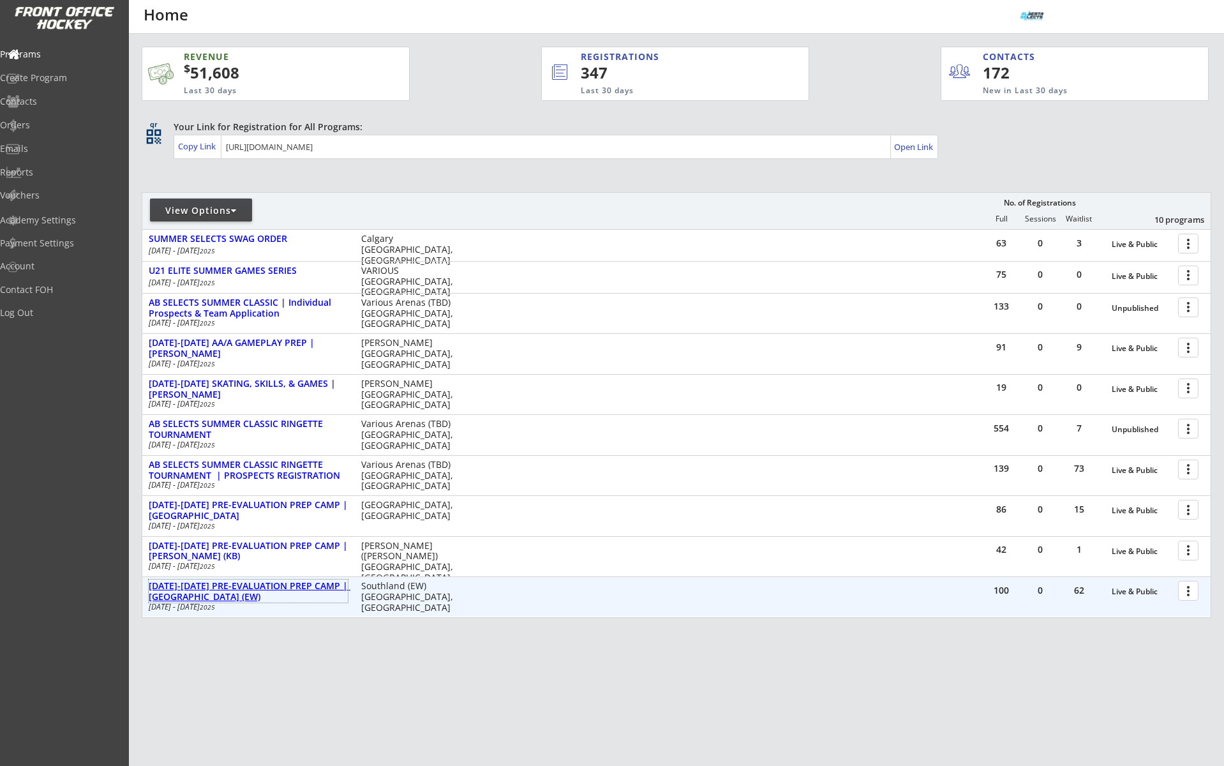
click at [275, 583] on div "AUG 25-28 PRE-EVALUATION PREP CAMP | Southland (EW)" at bounding box center [248, 592] width 199 height 22
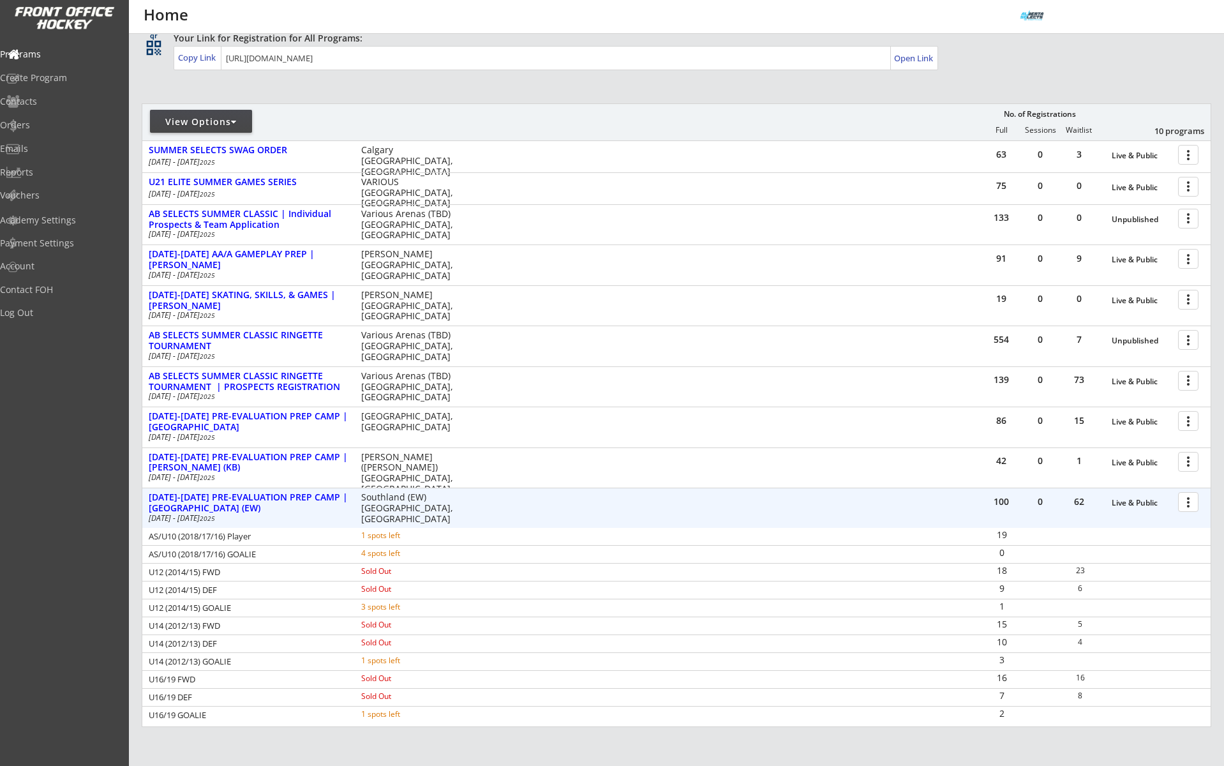
scroll to position [98, 0]
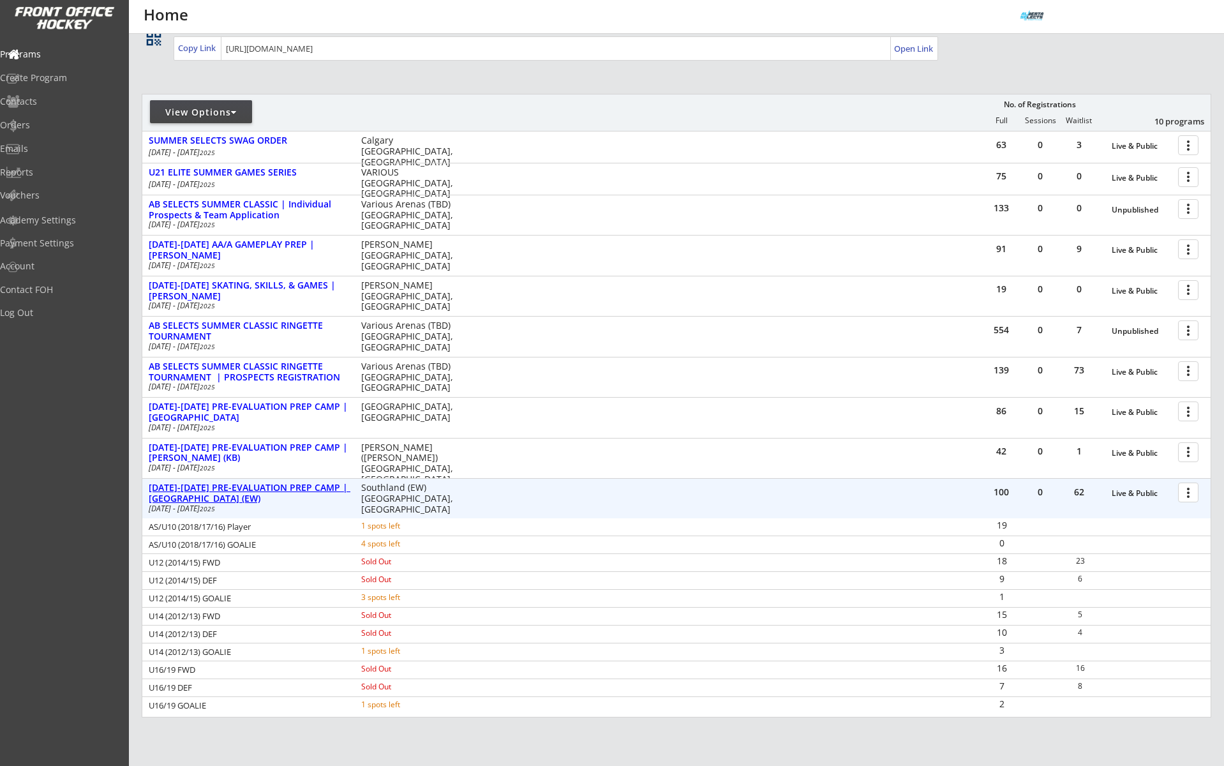
click at [270, 489] on div "AUG 25-28 PRE-EVALUATION PREP CAMP | Southland (EW)" at bounding box center [248, 493] width 199 height 22
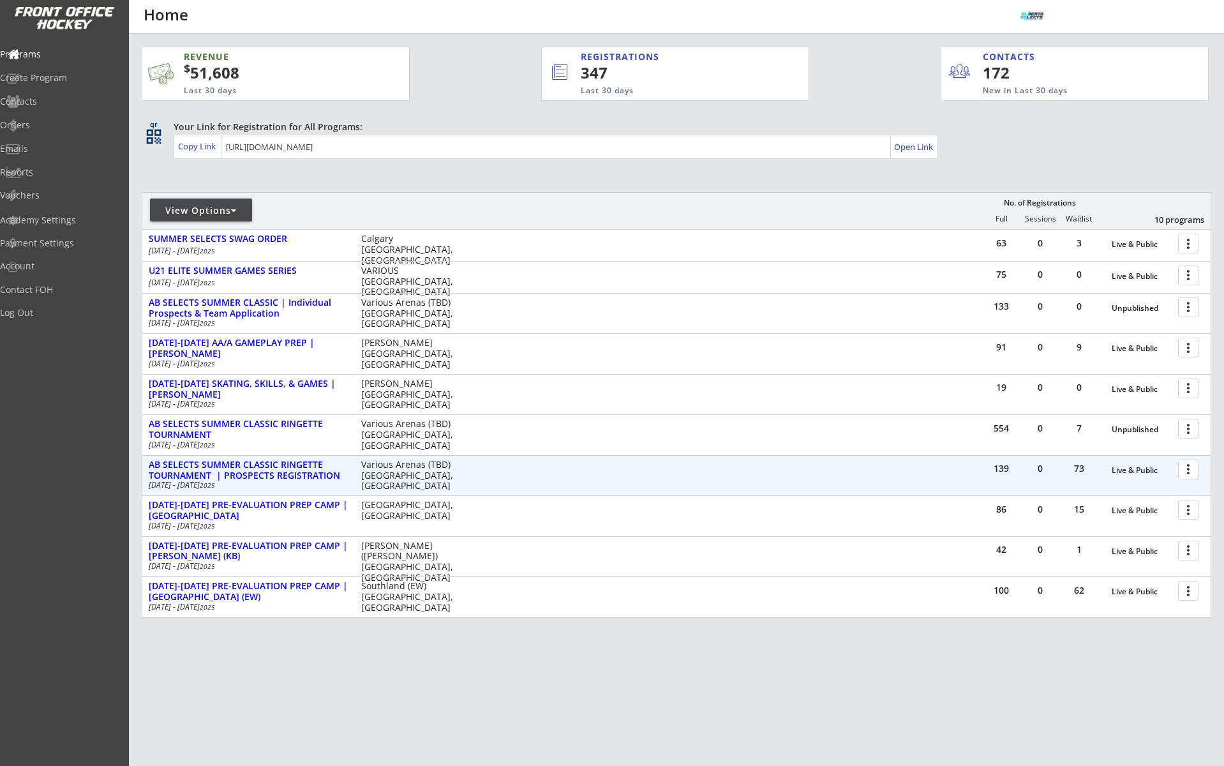
scroll to position [0, 0]
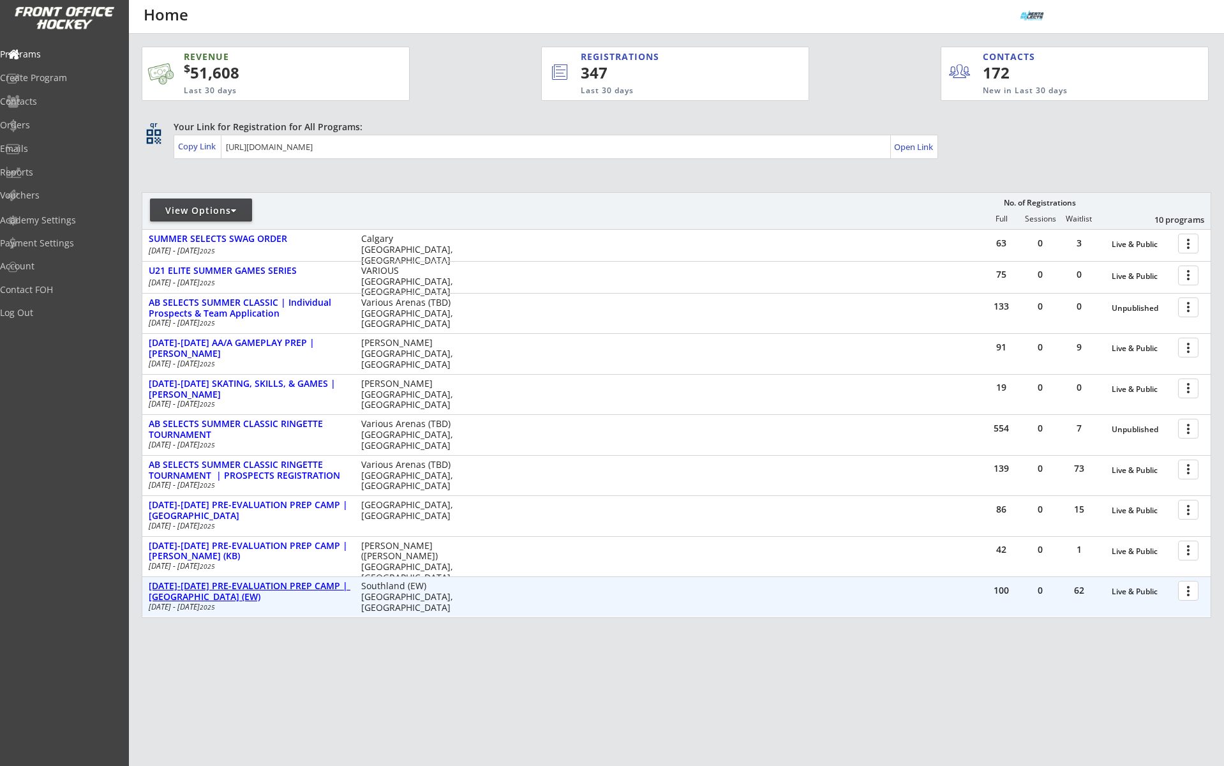
click at [273, 586] on div "[DATE]-[DATE] PRE-EVALUATION PREP CAMP | [GEOGRAPHIC_DATA] (EW)" at bounding box center [248, 592] width 199 height 22
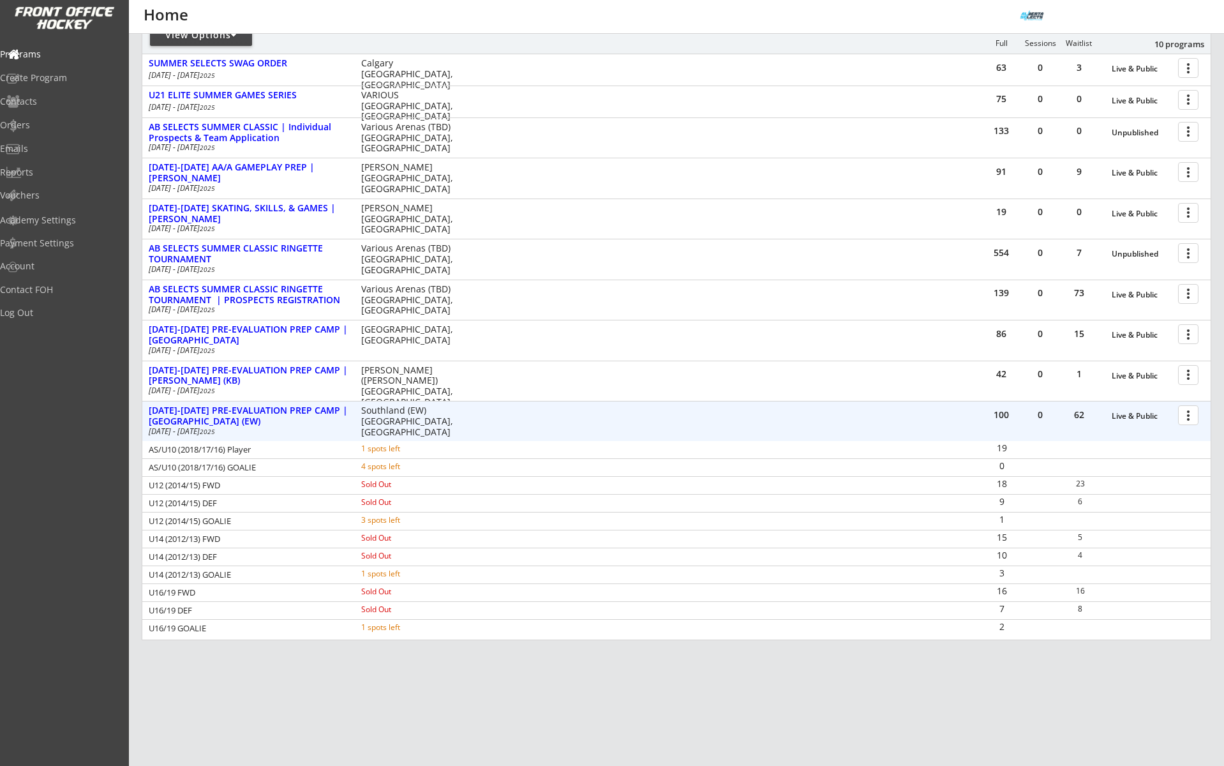
scroll to position [177, 0]
click at [250, 406] on div "[DATE]-[DATE] PRE-EVALUATION PREP CAMP | [GEOGRAPHIC_DATA] (EW)" at bounding box center [248, 415] width 199 height 22
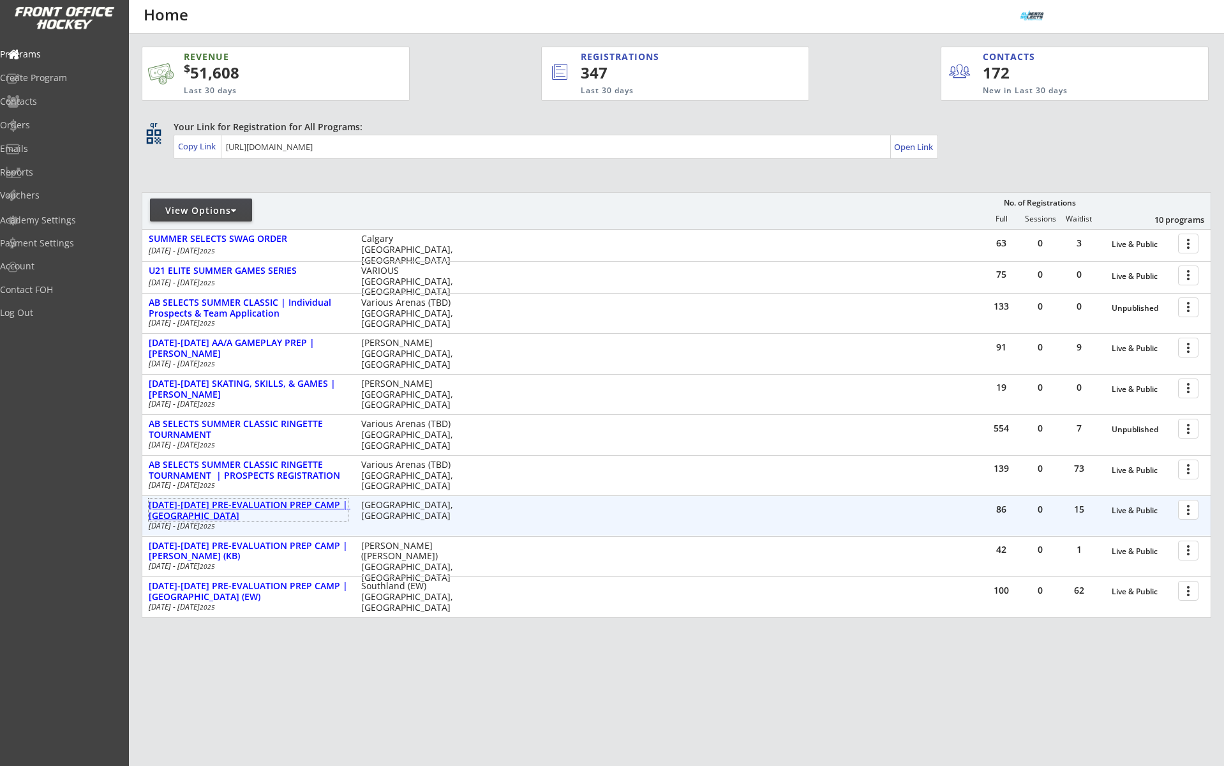
click at [244, 502] on div "[DATE]-[DATE] PRE-EVALUATION PREP CAMP | [GEOGRAPHIC_DATA]" at bounding box center [248, 511] width 199 height 22
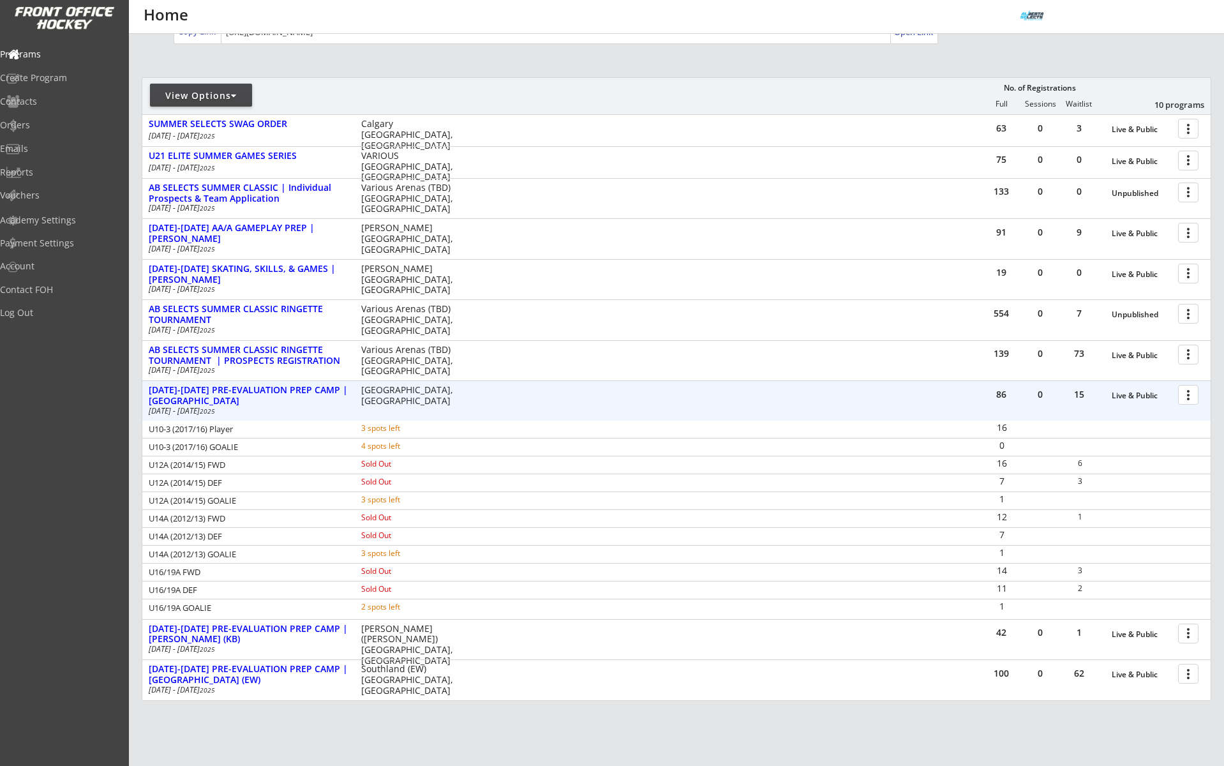
scroll to position [117, 0]
click at [54, 126] on div "Orders" at bounding box center [60, 125] width 115 height 9
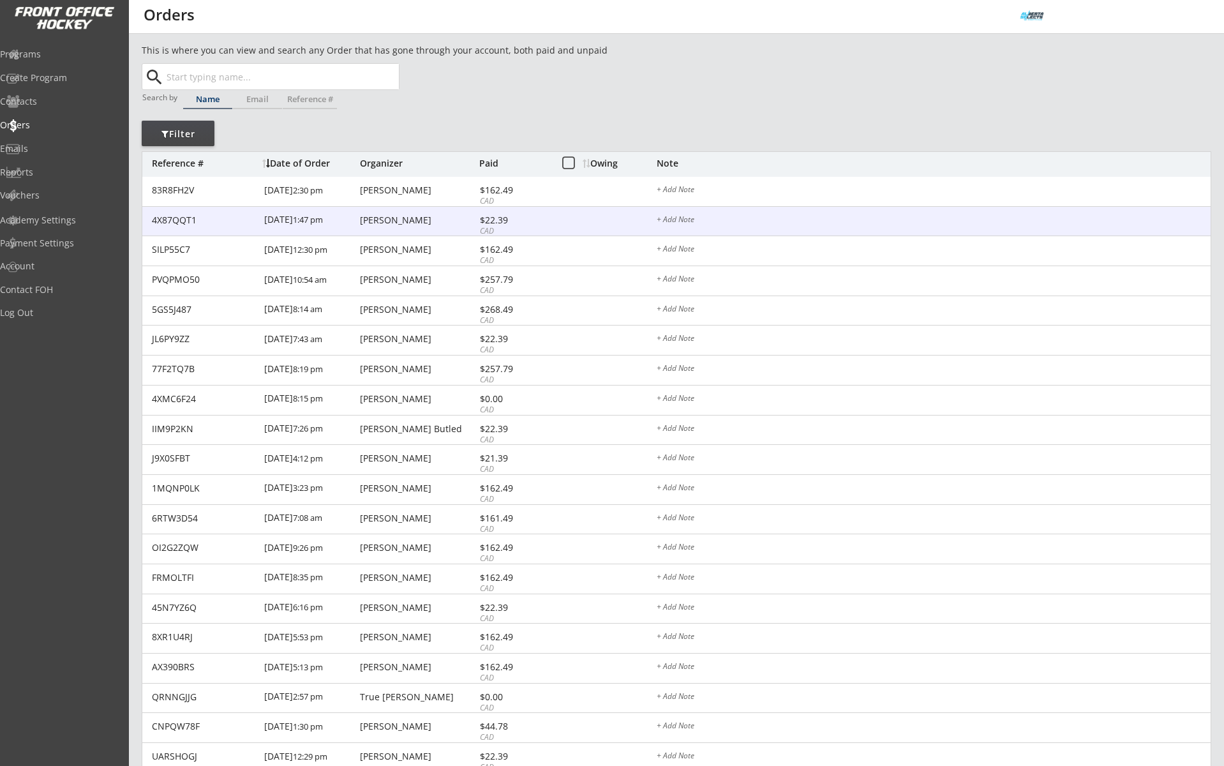
click at [181, 211] on div "4X87QQT1 8/20/25 1:47 pm Scott Mcgahey $22.39 CAD + Add Note" at bounding box center [676, 222] width 1068 height 30
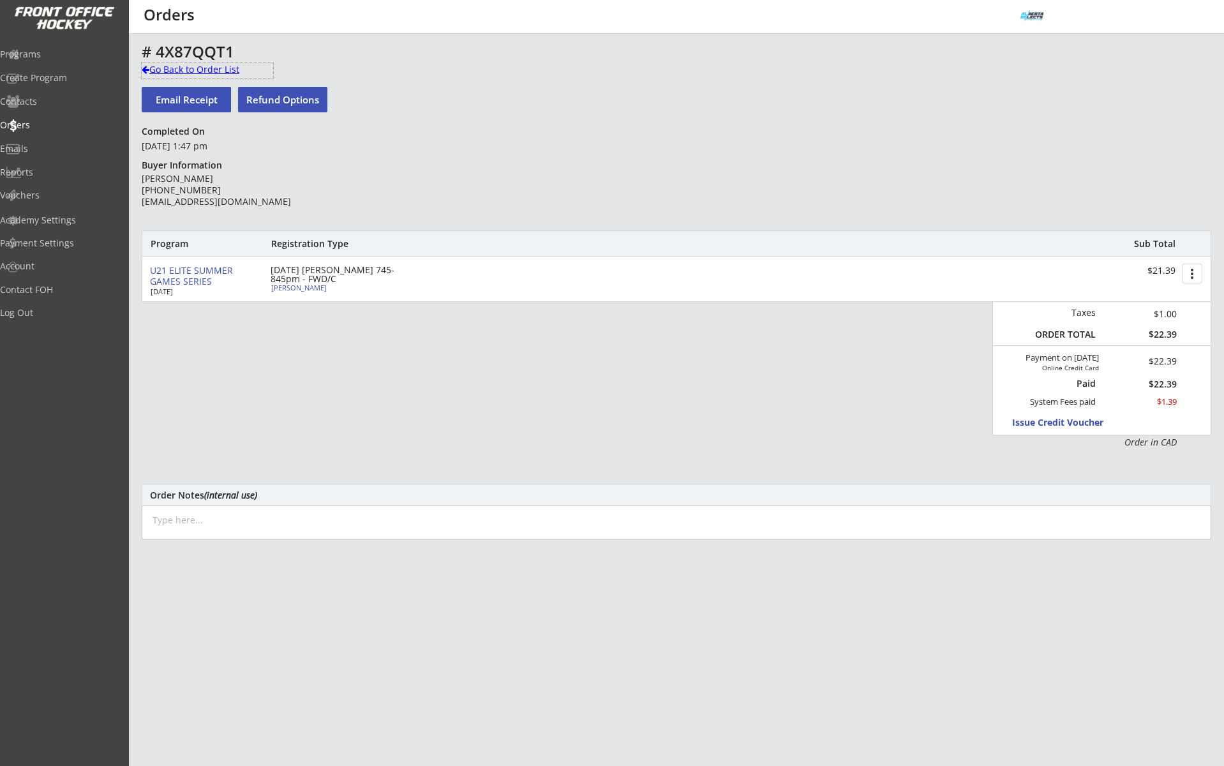
click at [184, 69] on div "Go Back to Order List" at bounding box center [207, 69] width 131 height 13
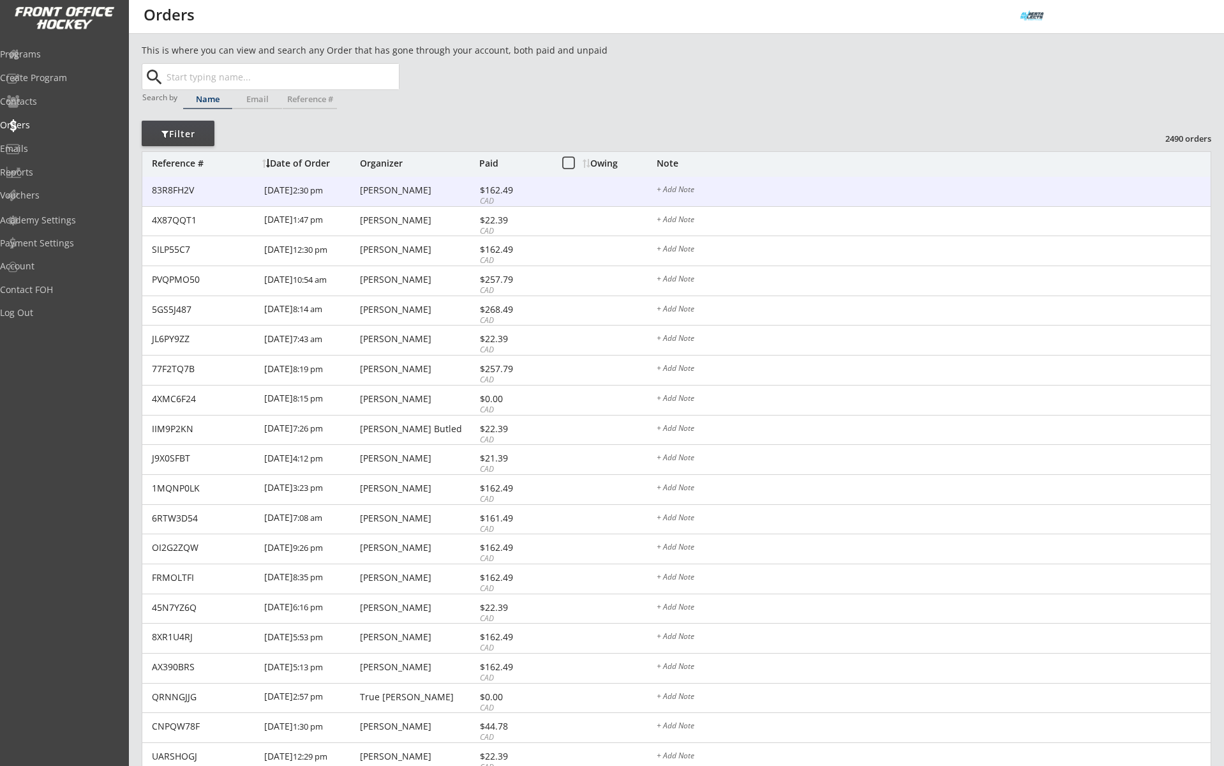
click at [380, 198] on div "83R8FH2V 8/20/25 2:30 pm Kyle O'reilly $162.49 CAD + Add Note" at bounding box center [676, 192] width 1068 height 30
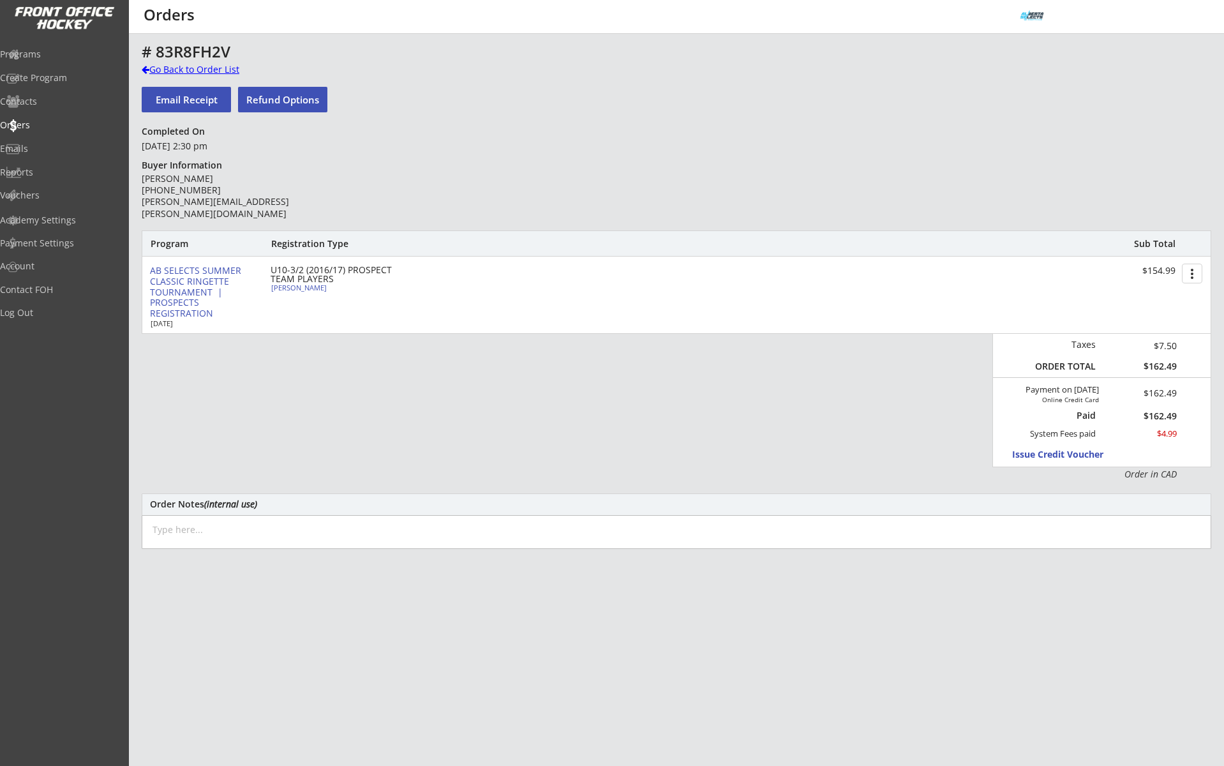
click at [225, 68] on div "Go Back to Order List" at bounding box center [207, 69] width 131 height 13
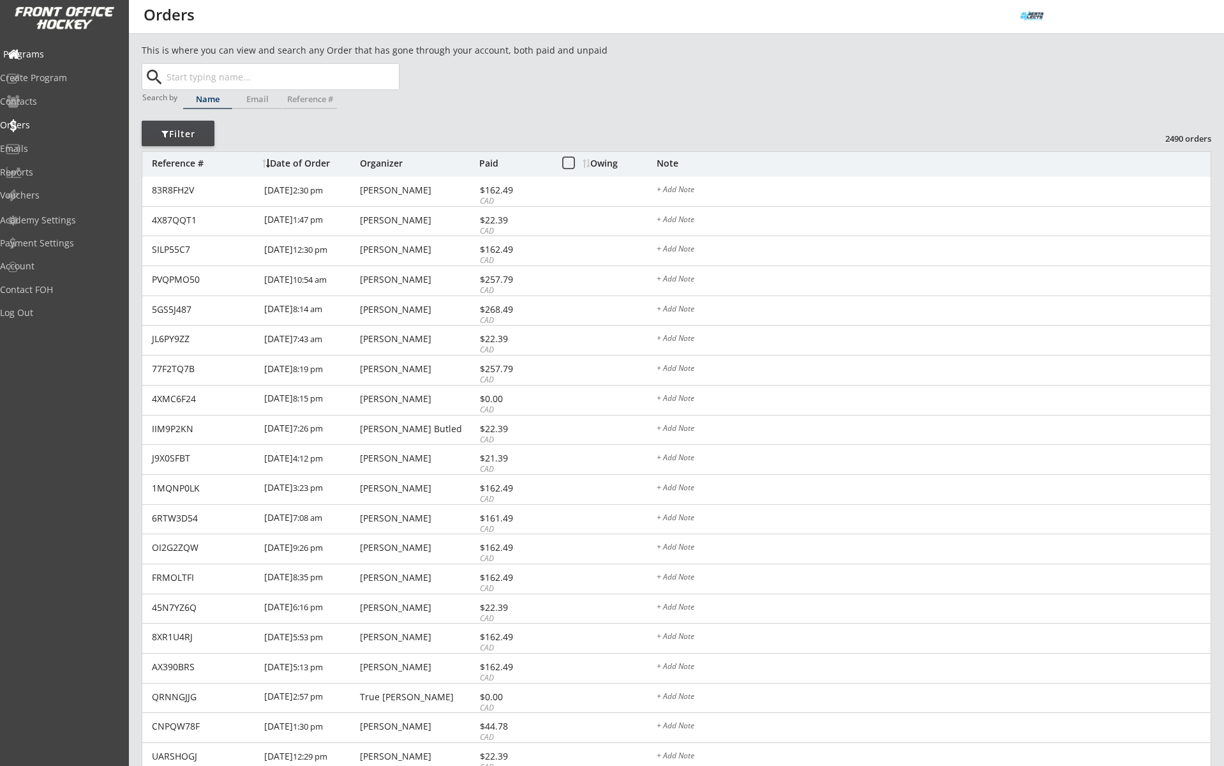
drag, startPoint x: 88, startPoint y: 63, endPoint x: 76, endPoint y: 61, distance: 12.3
click at [86, 62] on div "Programs" at bounding box center [60, 55] width 121 height 22
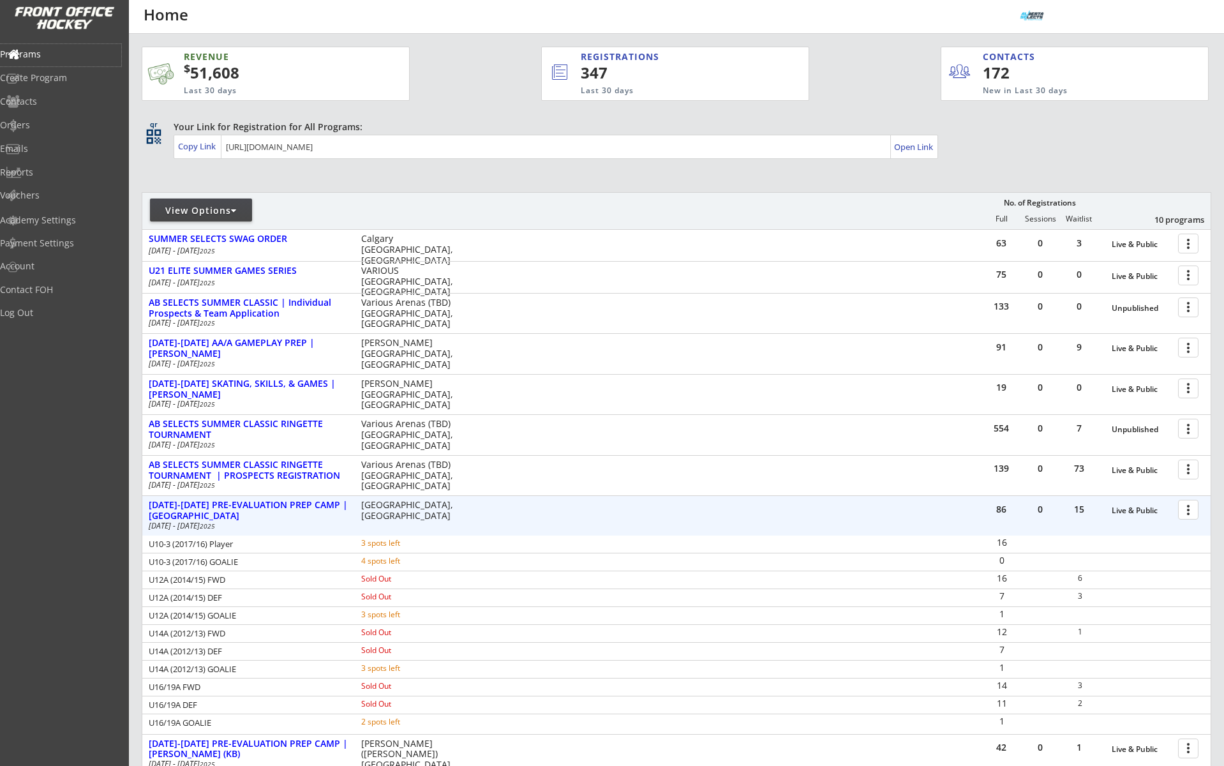
scroll to position [197, 0]
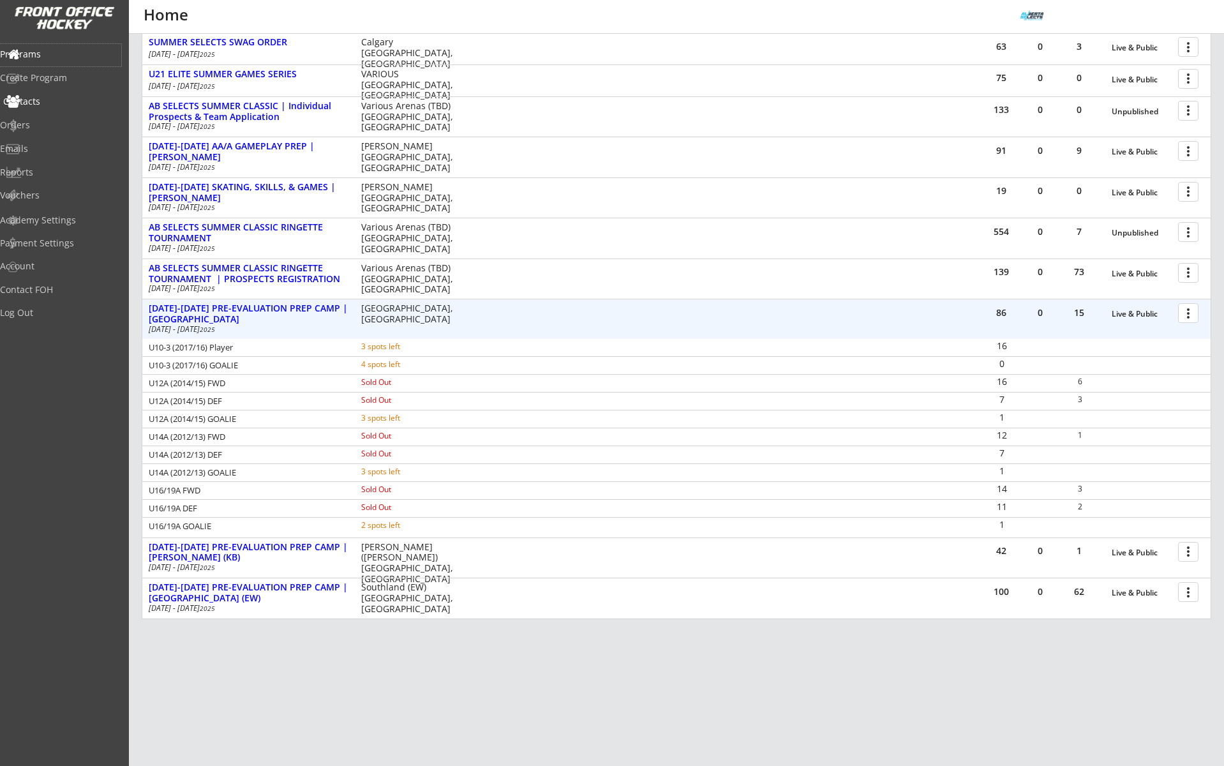
click at [47, 101] on div "Contacts" at bounding box center [60, 101] width 115 height 9
select select ""Players""
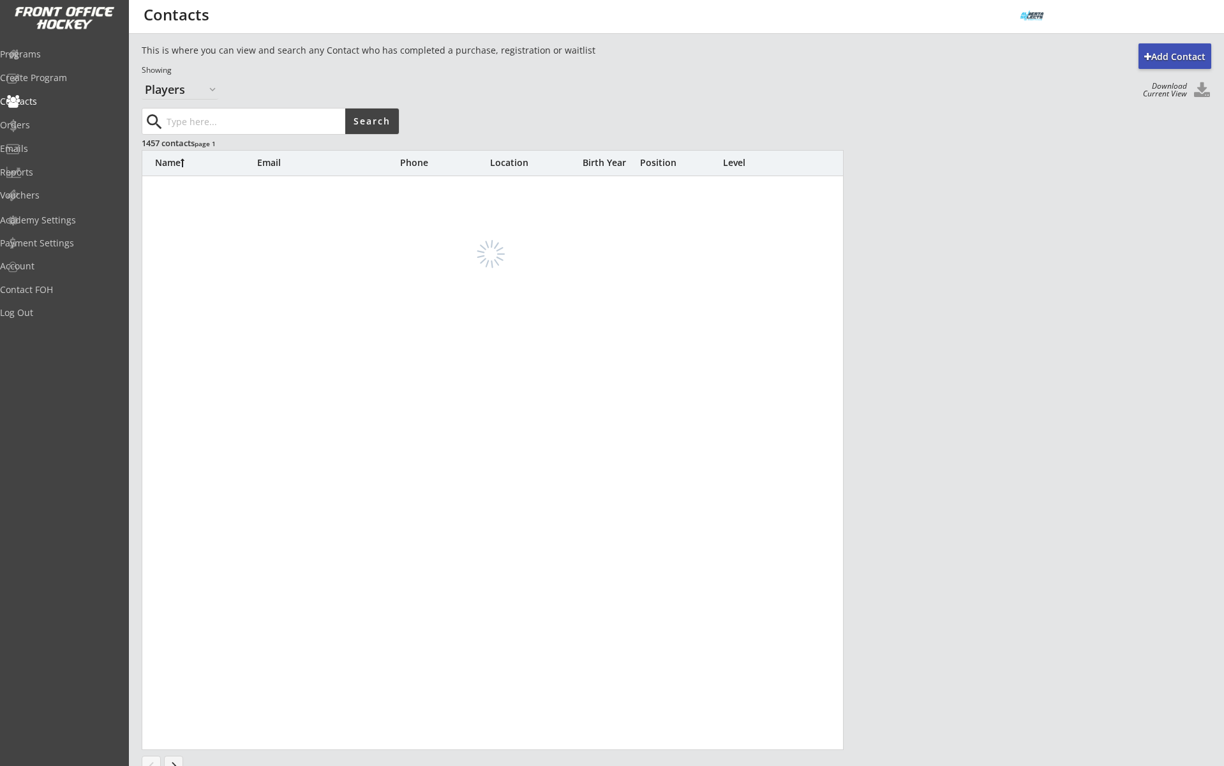
click at [198, 119] on input "input" at bounding box center [254, 121] width 181 height 26
paste input "Ferguson"
type input "Ferguson"
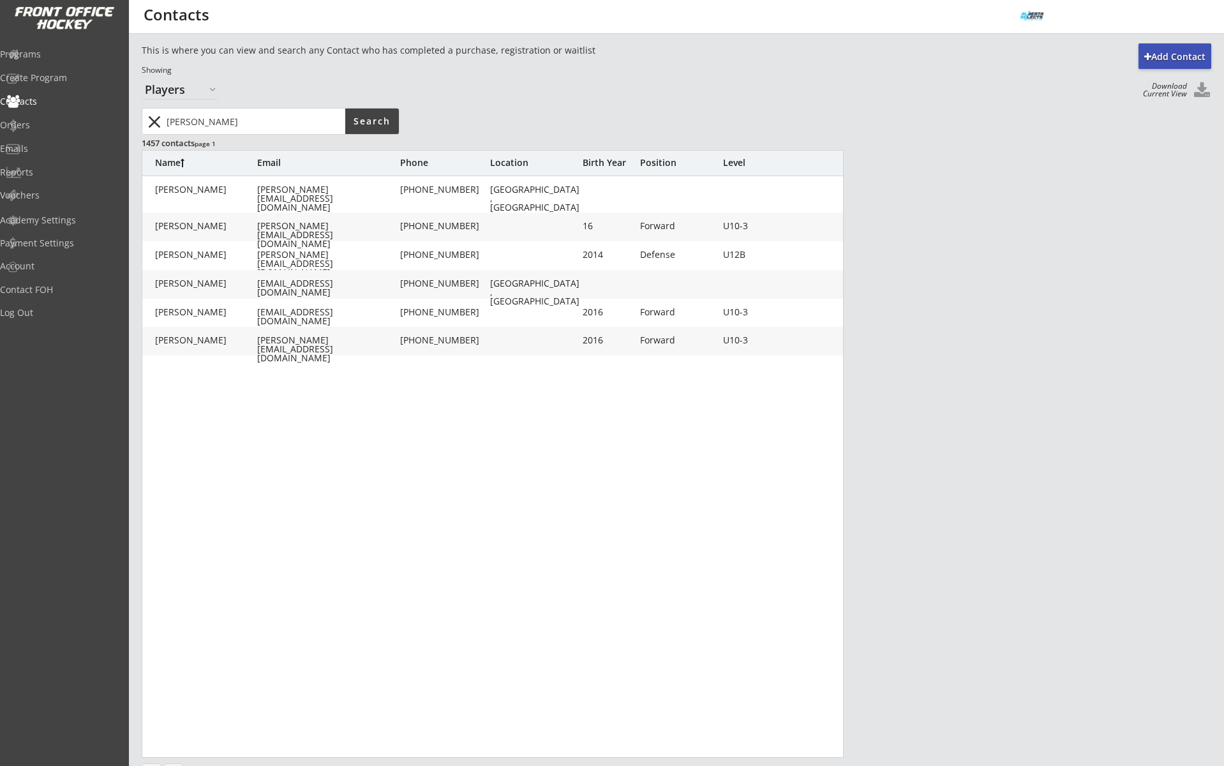
drag, startPoint x: 154, startPoint y: 122, endPoint x: 63, endPoint y: 57, distance: 111.6
click at [154, 122] on button "close" at bounding box center [154, 122] width 21 height 20
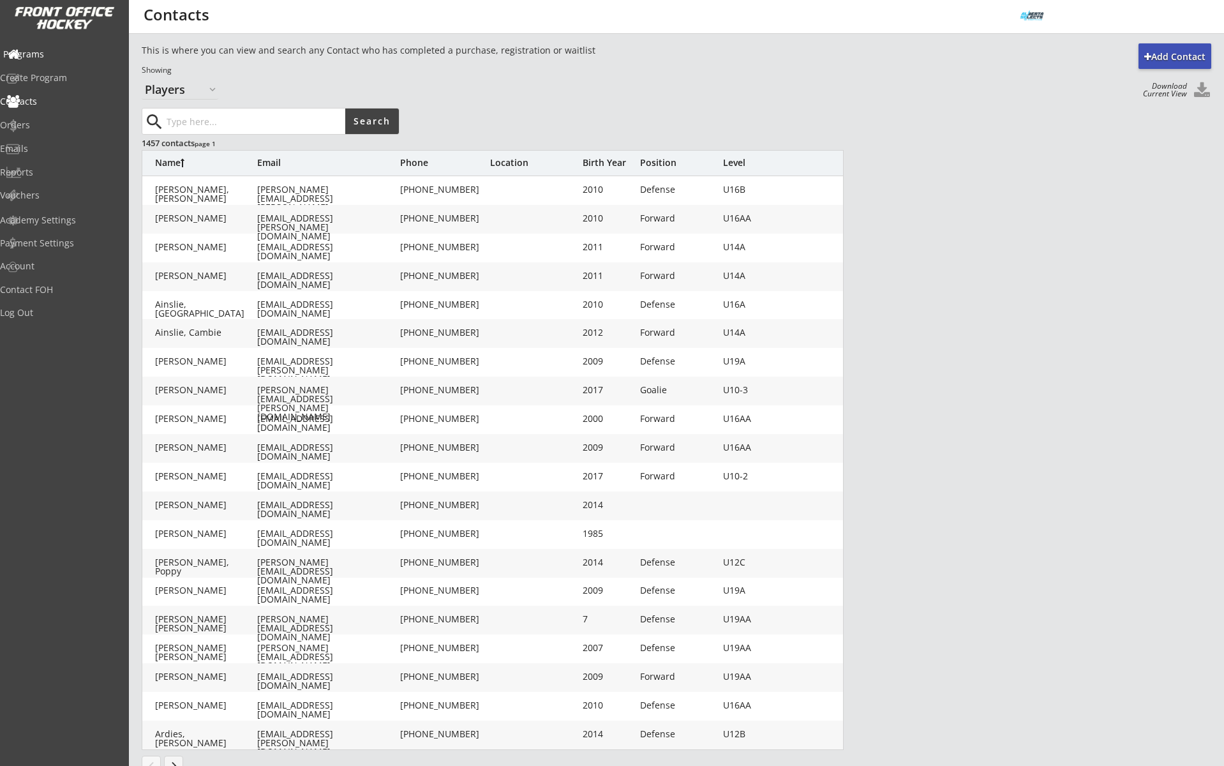
click at [54, 50] on div "Programs" at bounding box center [60, 54] width 115 height 9
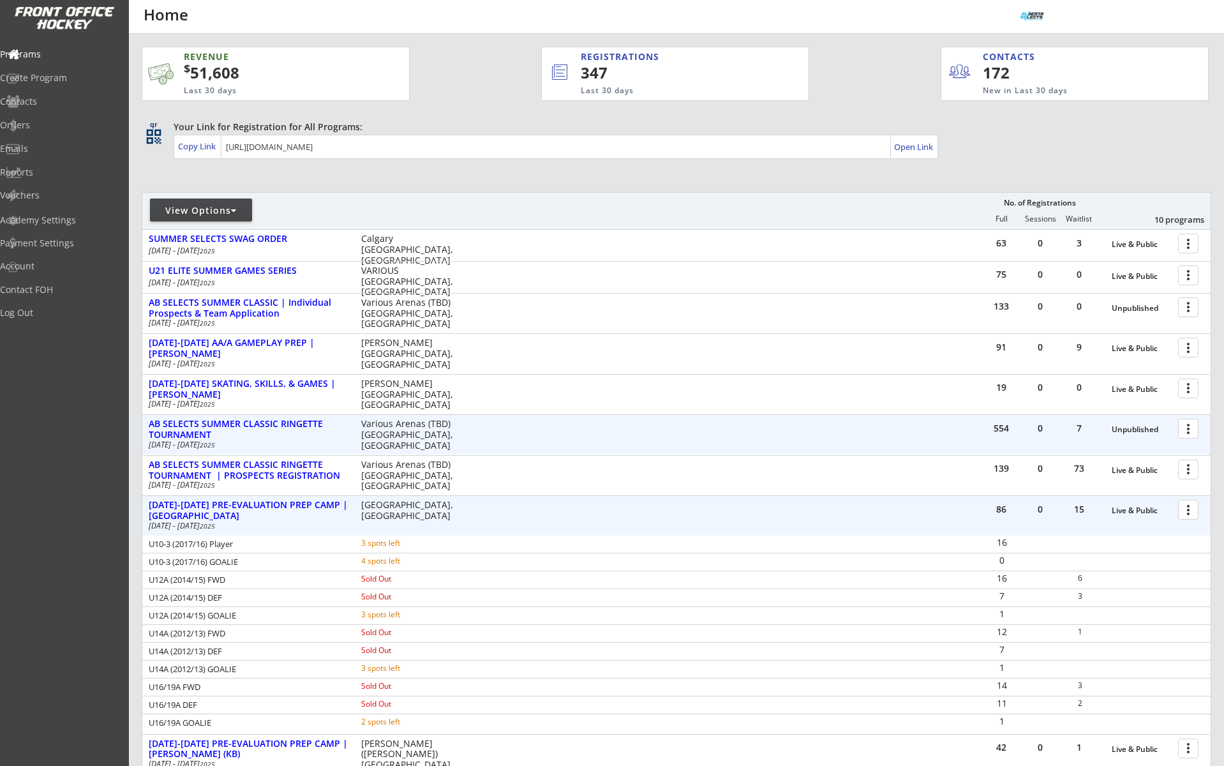
click at [1191, 431] on div at bounding box center [1190, 428] width 22 height 22
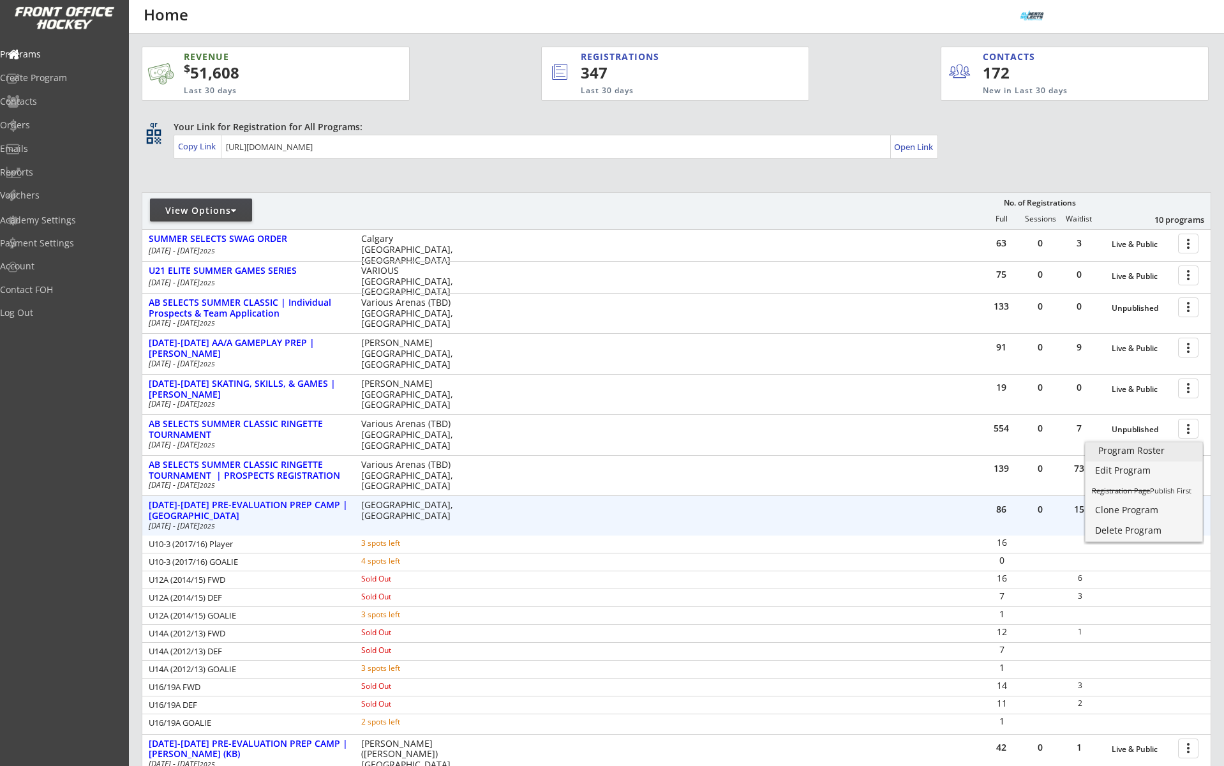
click at [1181, 450] on div "Program Roster" at bounding box center [1143, 450] width 91 height 9
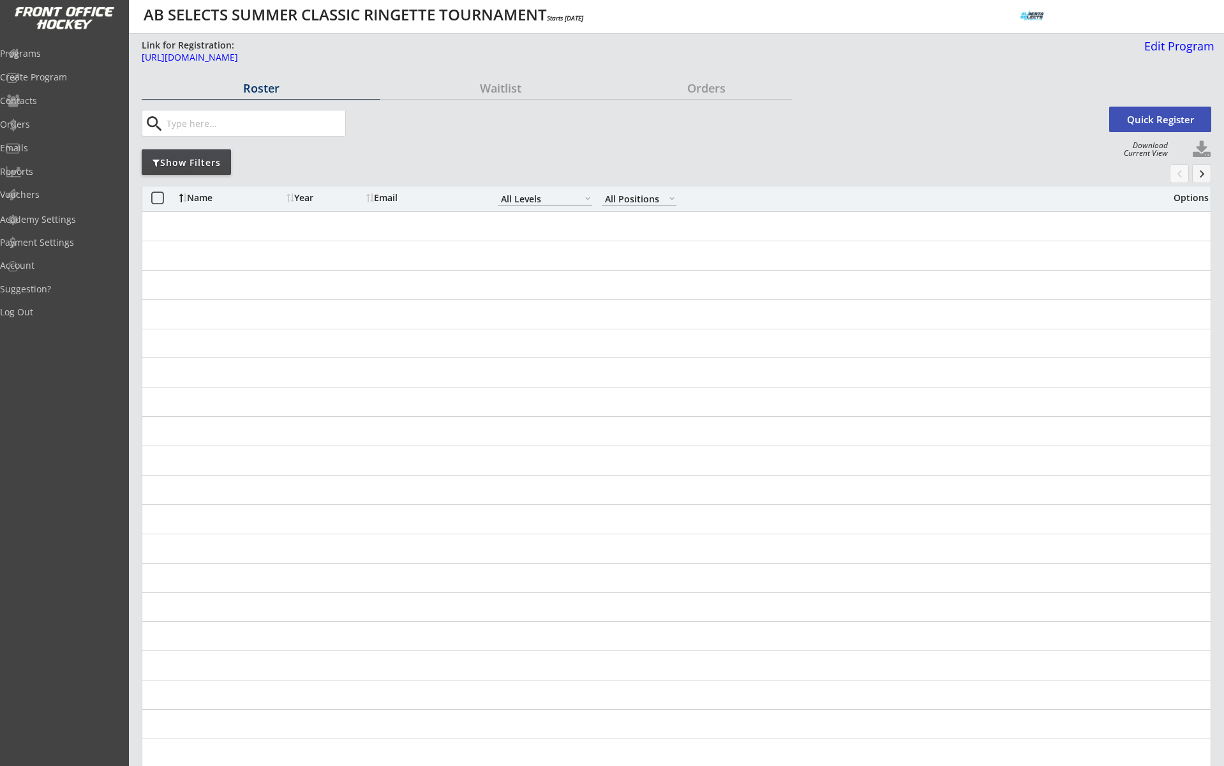
select select ""All Levels""
select select ""All Positions""
drag, startPoint x: 267, startPoint y: 114, endPoint x: 262, endPoint y: 131, distance: 18.0
click at [267, 114] on input "input" at bounding box center [254, 123] width 181 height 26
paste input "Ferguson"
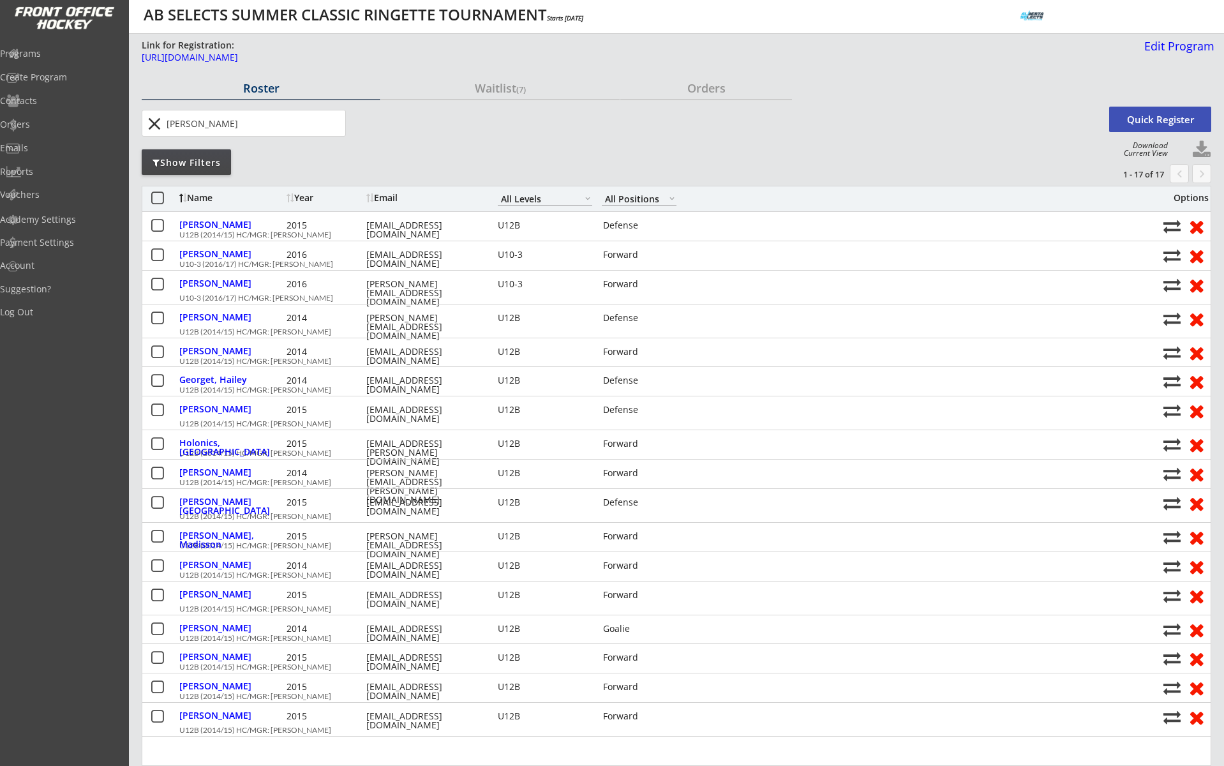
click at [211, 123] on input "input" at bounding box center [254, 123] width 181 height 26
click at [210, 124] on input "input" at bounding box center [254, 123] width 181 height 26
type input "[PERSON_NAME]"
click at [164, 124] on button "close" at bounding box center [154, 124] width 21 height 20
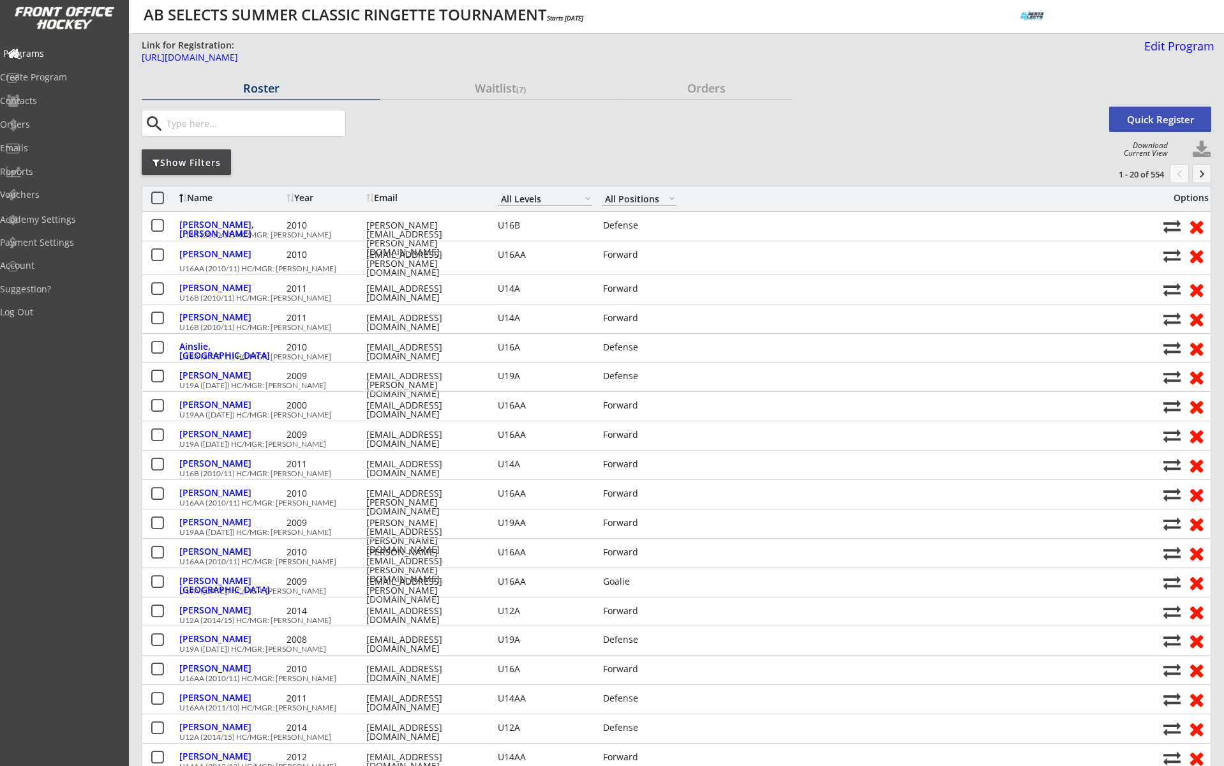
click at [57, 52] on div "Programs" at bounding box center [60, 53] width 115 height 9
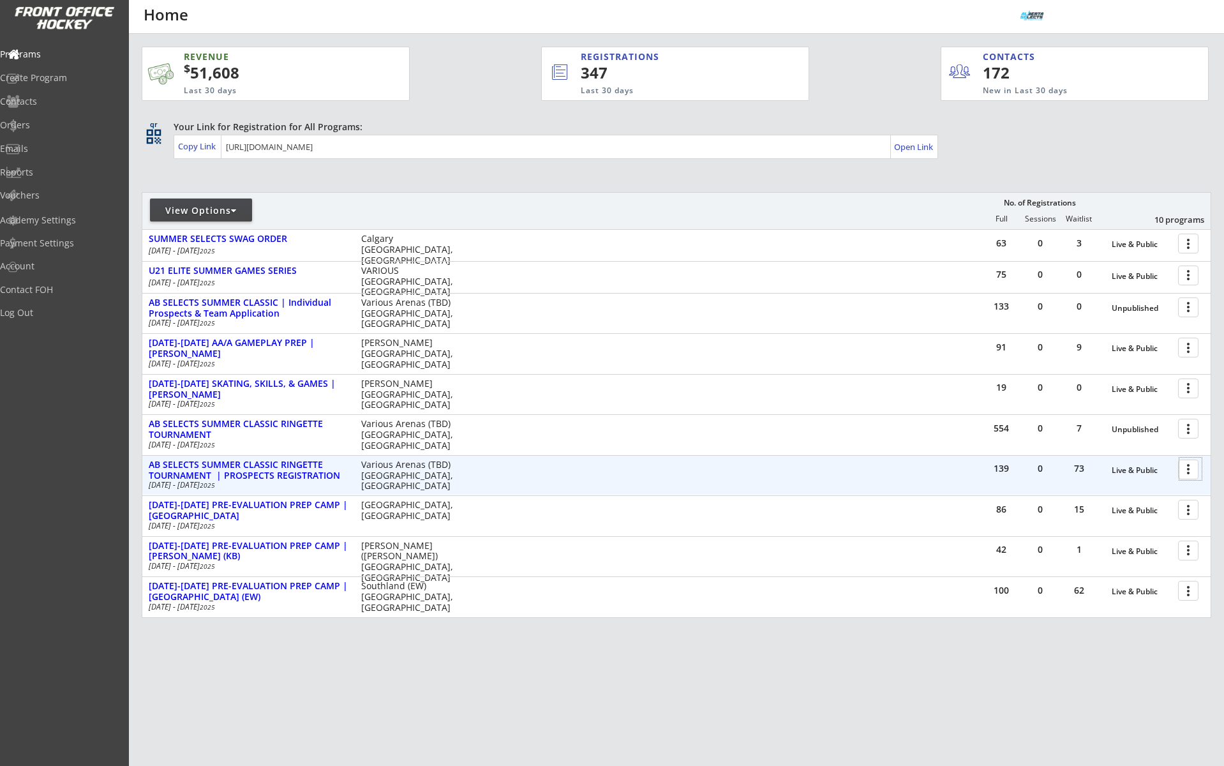
drag, startPoint x: 1188, startPoint y: 470, endPoint x: 1176, endPoint y: 479, distance: 15.4
click at [1188, 470] on div at bounding box center [1190, 469] width 22 height 22
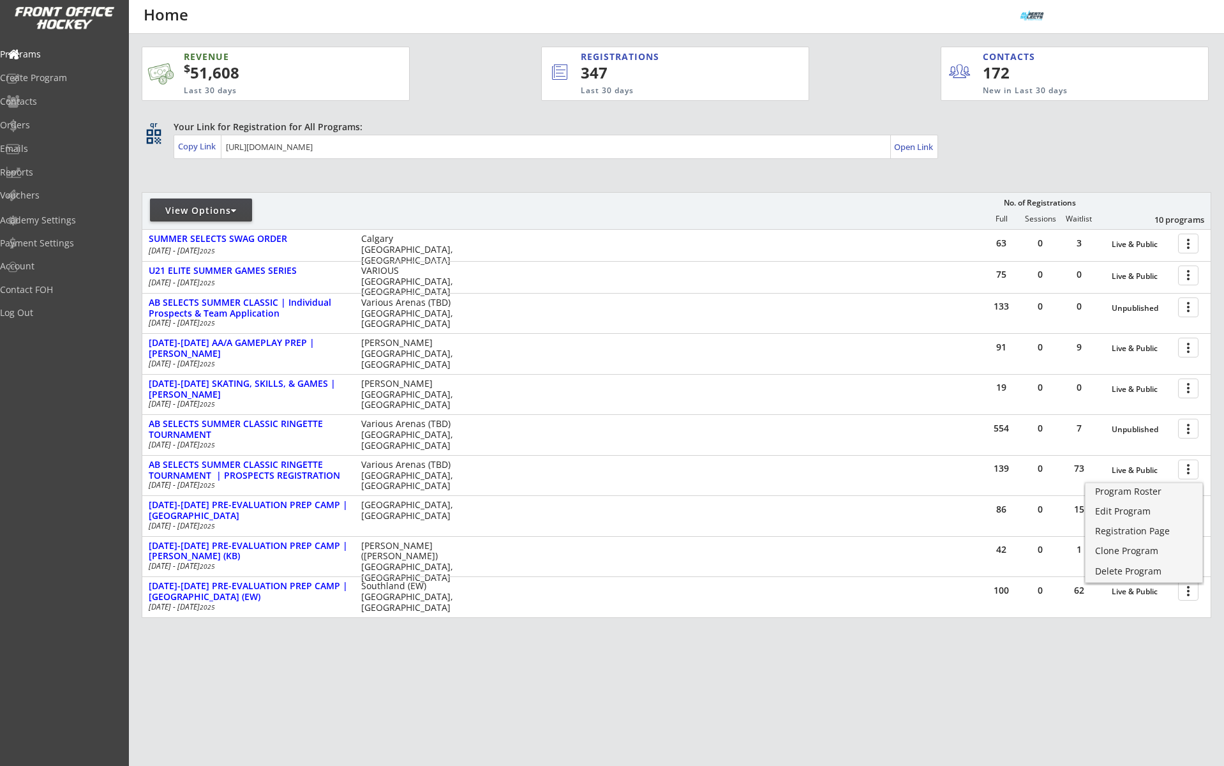
click at [1174, 481] on div "Program Roster Edit Program Registration Page Clone Program Delete Program" at bounding box center [1144, 530] width 121 height 110
click at [1174, 487] on div "Program Roster" at bounding box center [1143, 491] width 91 height 9
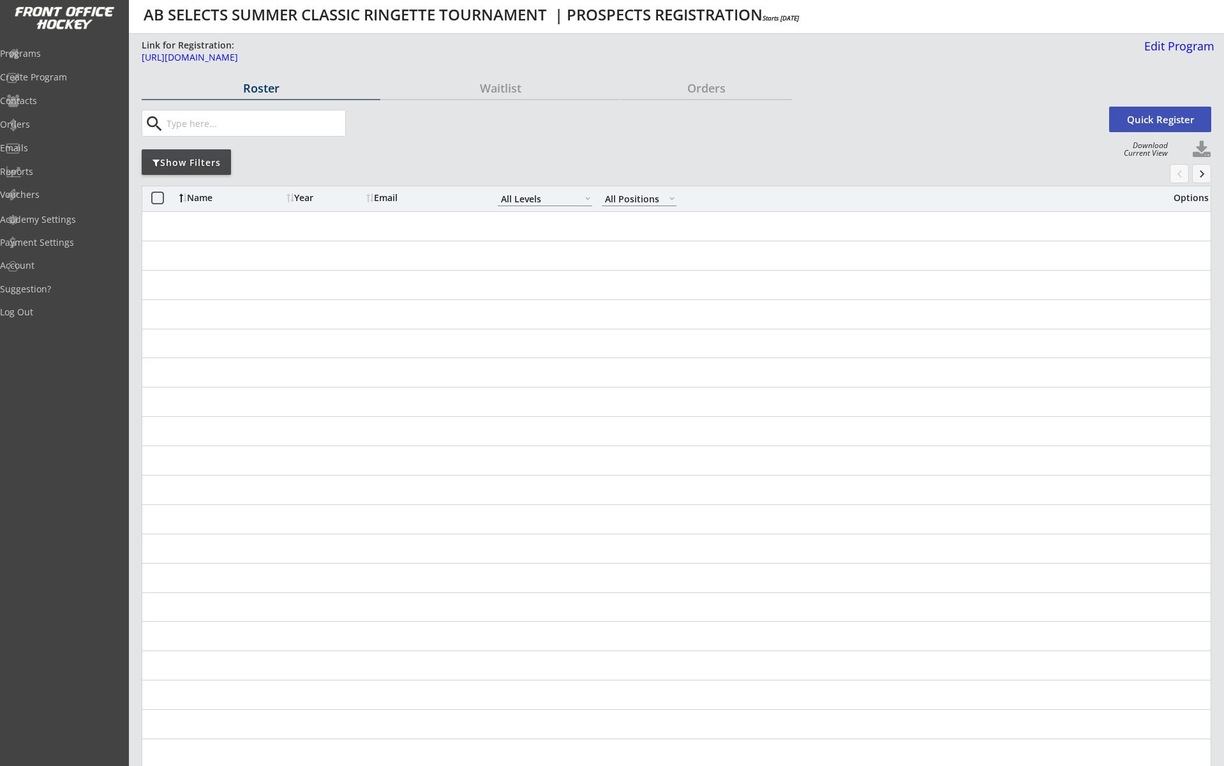
select select ""All Levels""
select select ""All Positions""
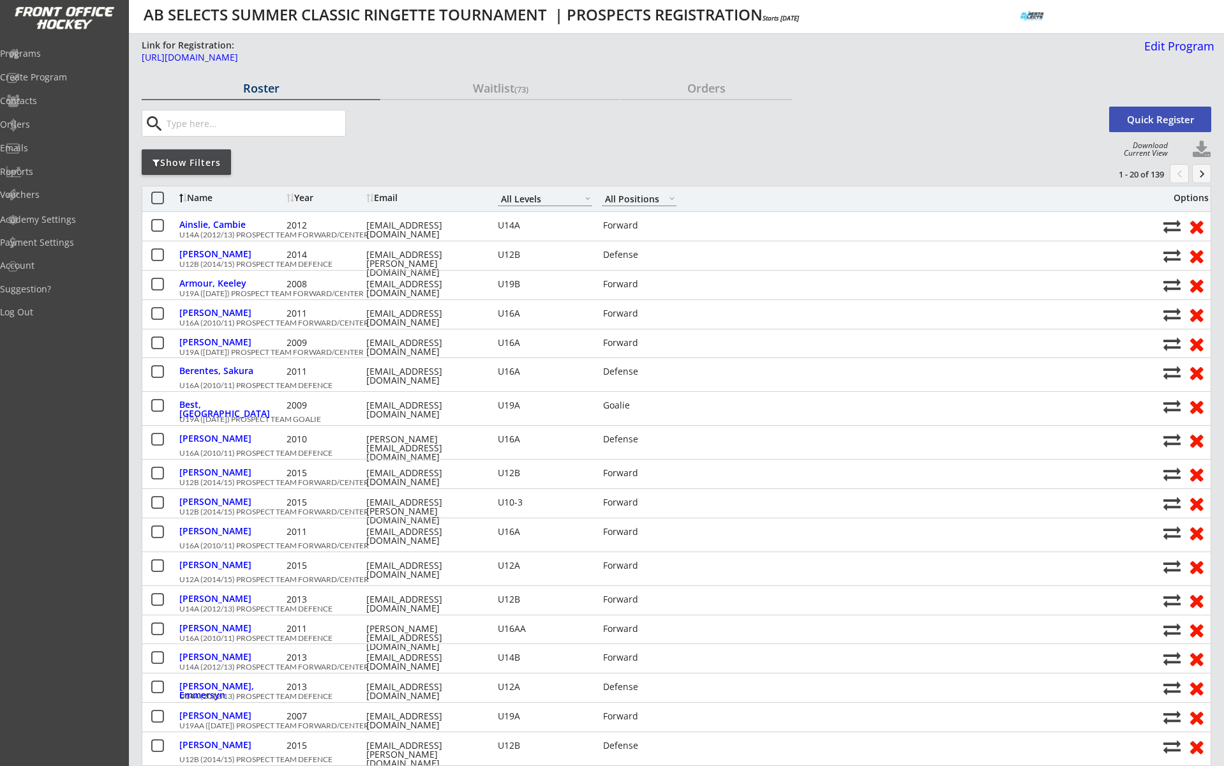
click at [210, 126] on input "input" at bounding box center [254, 123] width 181 height 26
paste input "[PERSON_NAME]"
type input "[PERSON_NAME]"
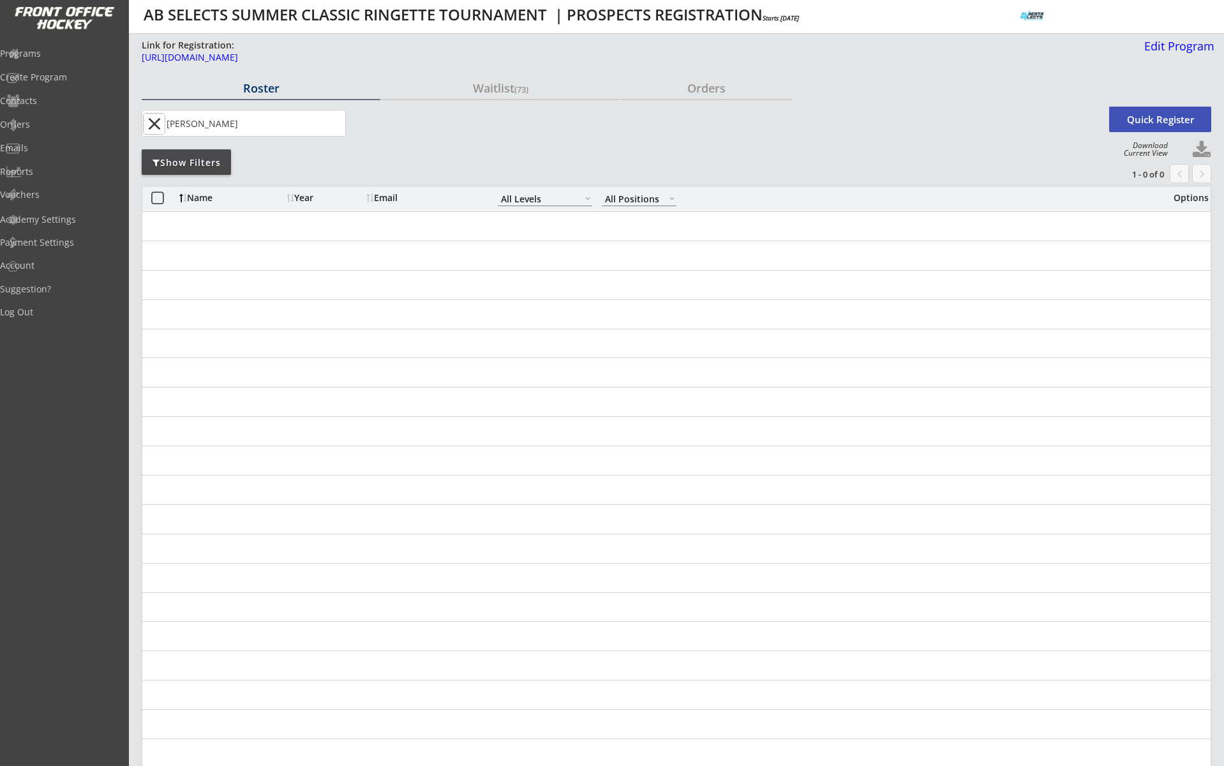
click at [161, 126] on button "close" at bounding box center [154, 124] width 21 height 20
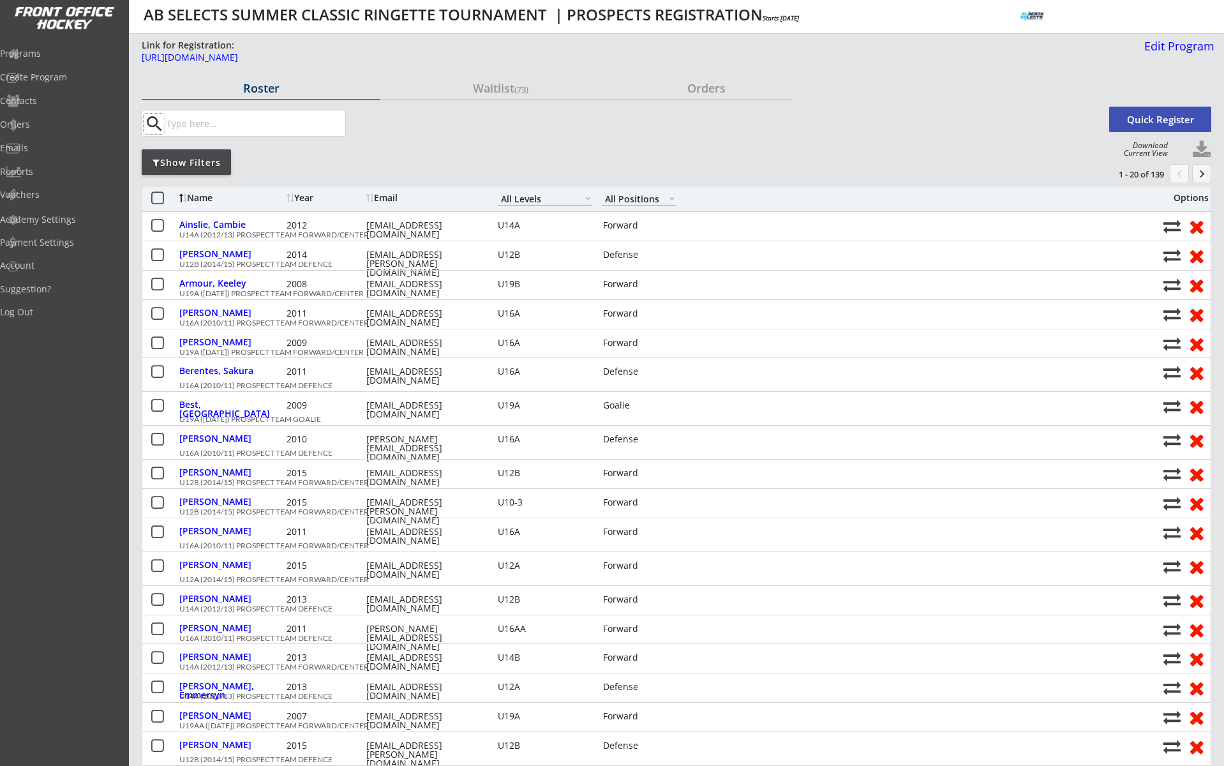
drag, startPoint x: 204, startPoint y: 119, endPoint x: 215, endPoint y: 122, distance: 11.9
click at [205, 119] on input "input" at bounding box center [254, 123] width 181 height 26
paste input "Margot"
type input "Margot"
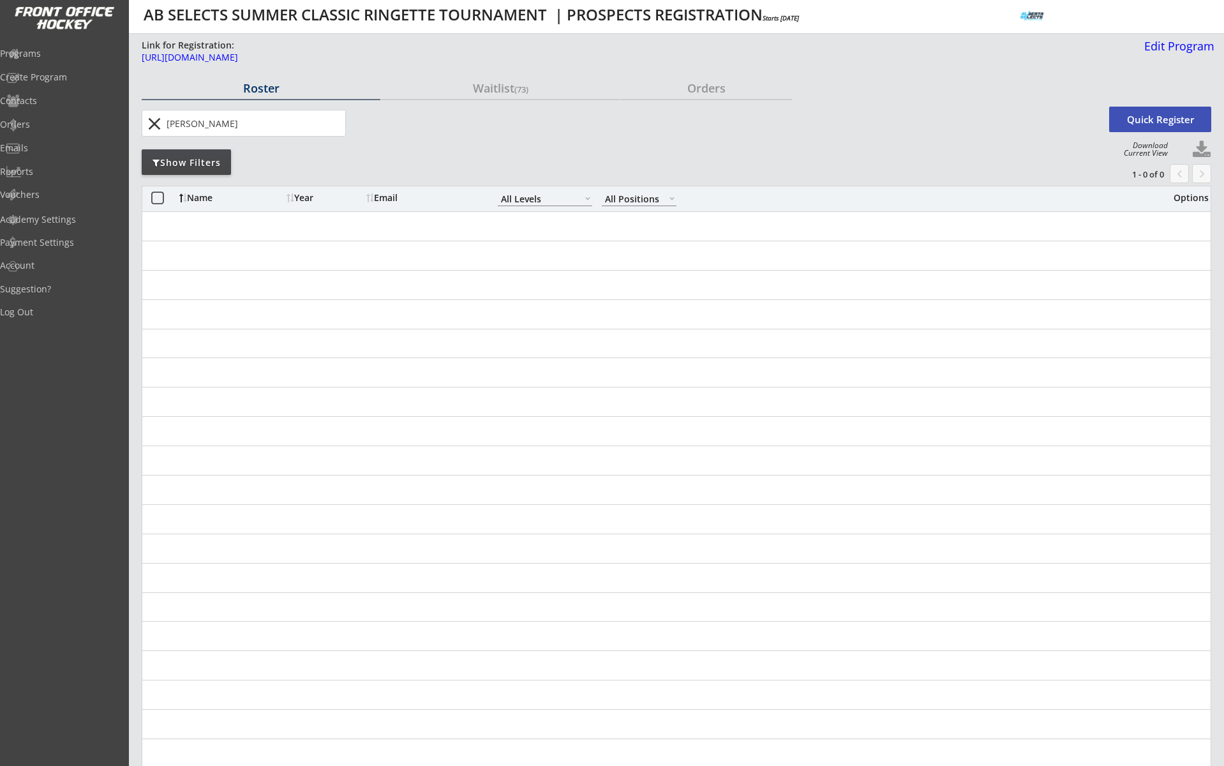
click at [154, 123] on button "close" at bounding box center [154, 124] width 21 height 20
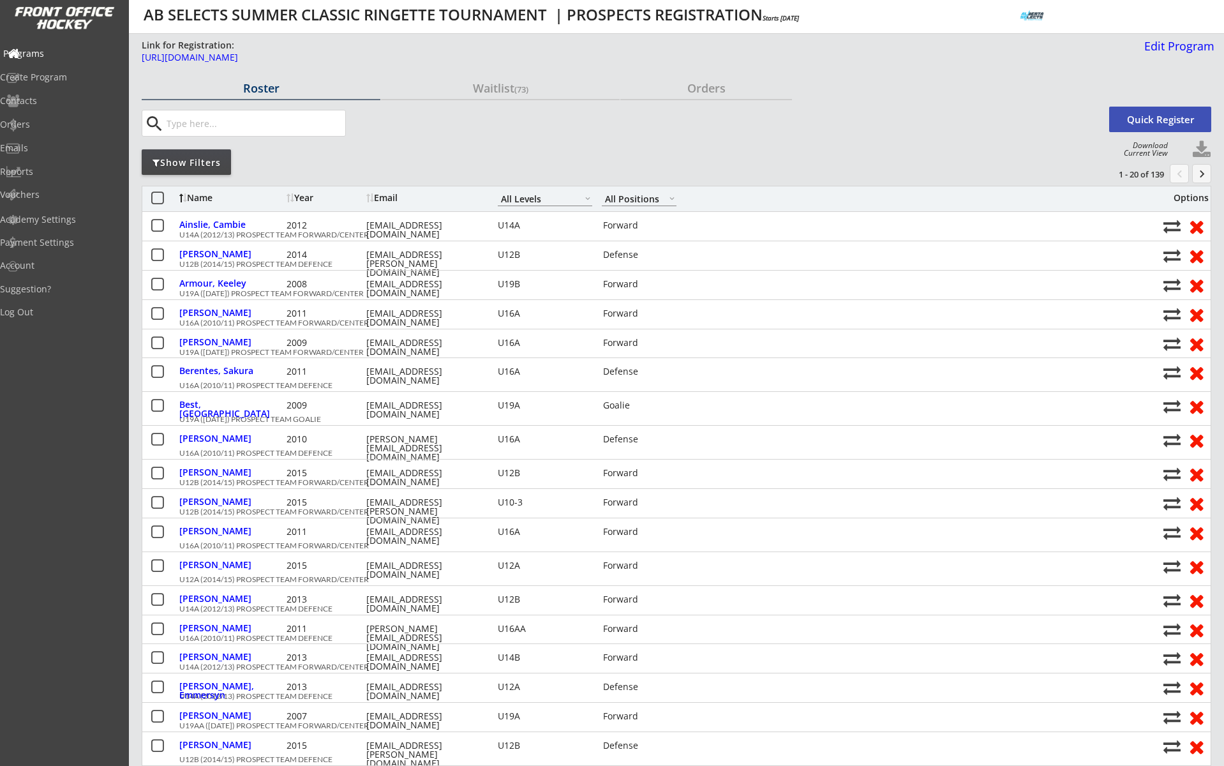
click at [71, 50] on div "Programs" at bounding box center [60, 53] width 115 height 9
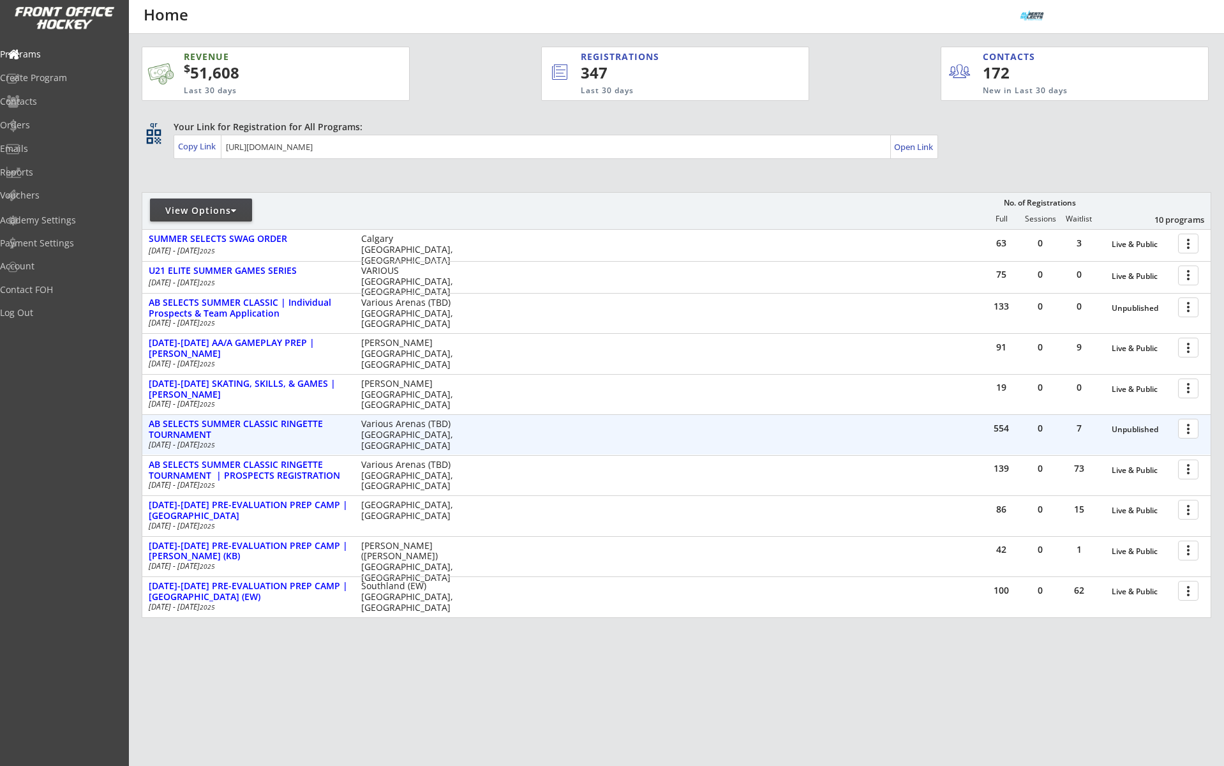
click at [1190, 432] on div at bounding box center [1190, 428] width 22 height 22
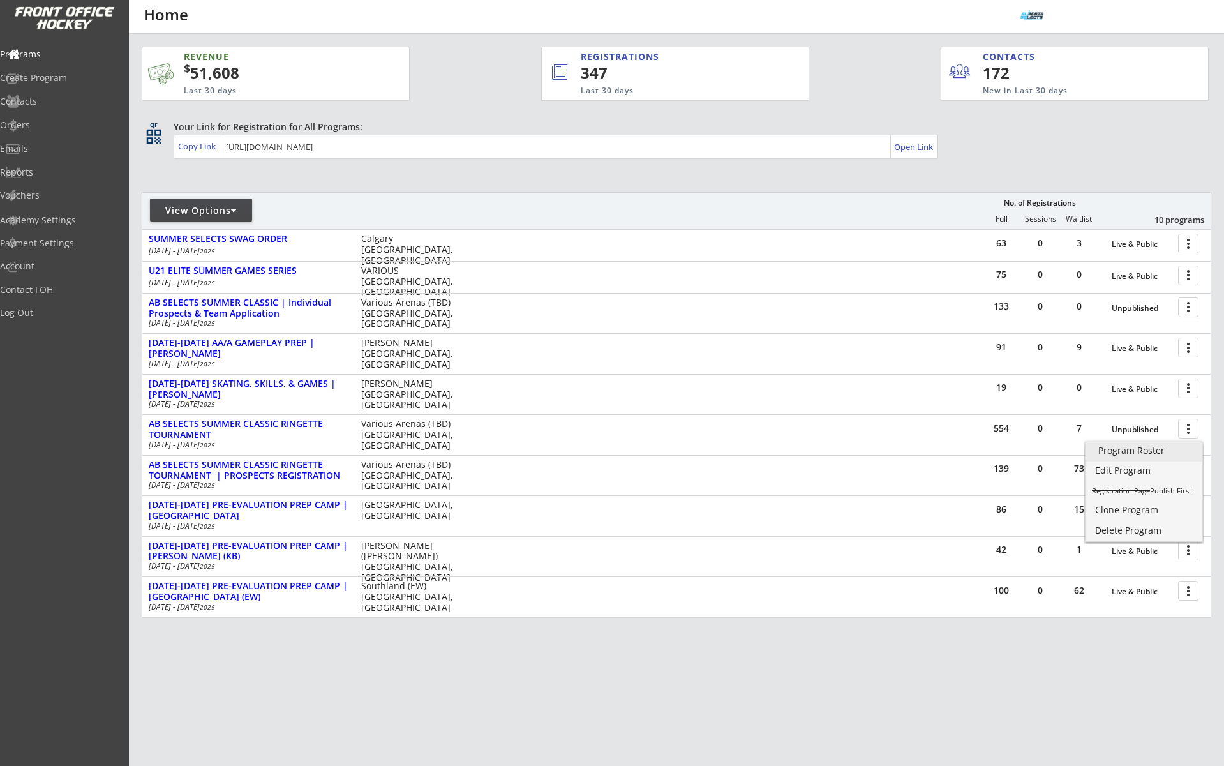
click at [1175, 445] on link "Program Roster" at bounding box center [1143, 451] width 117 height 19
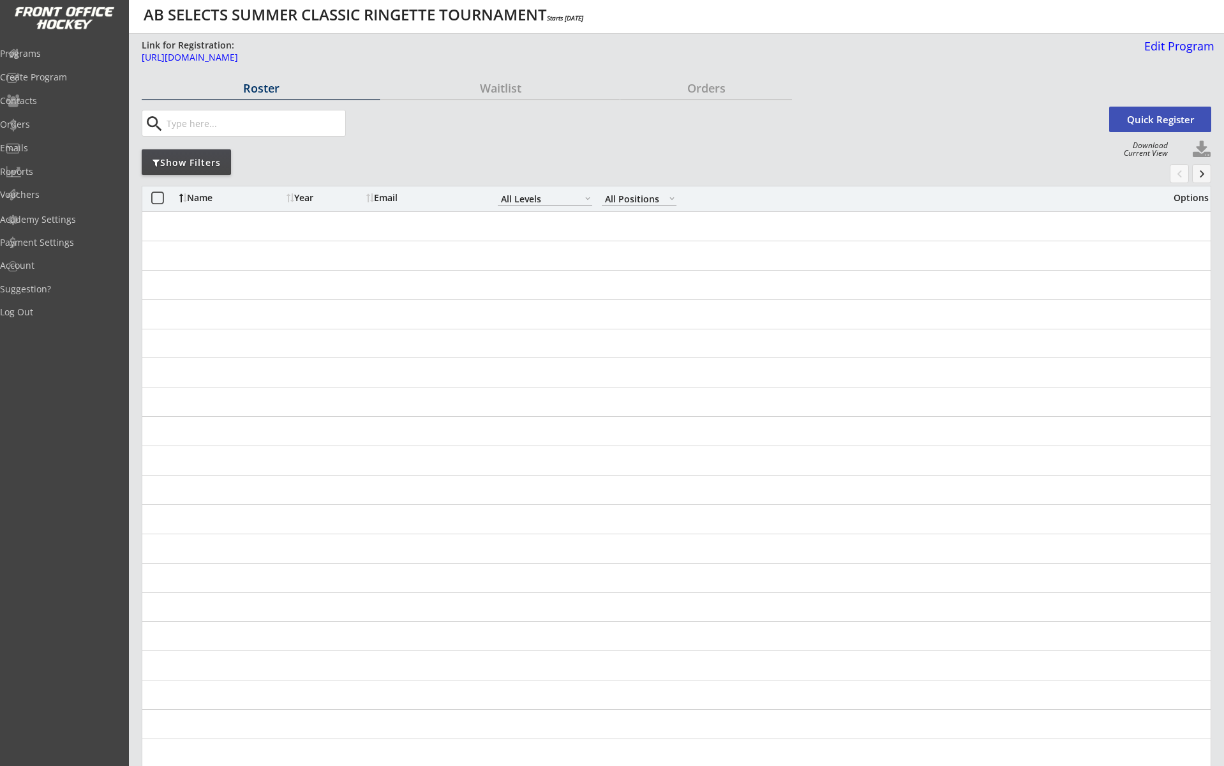
select select ""All Levels""
select select ""All Positions""
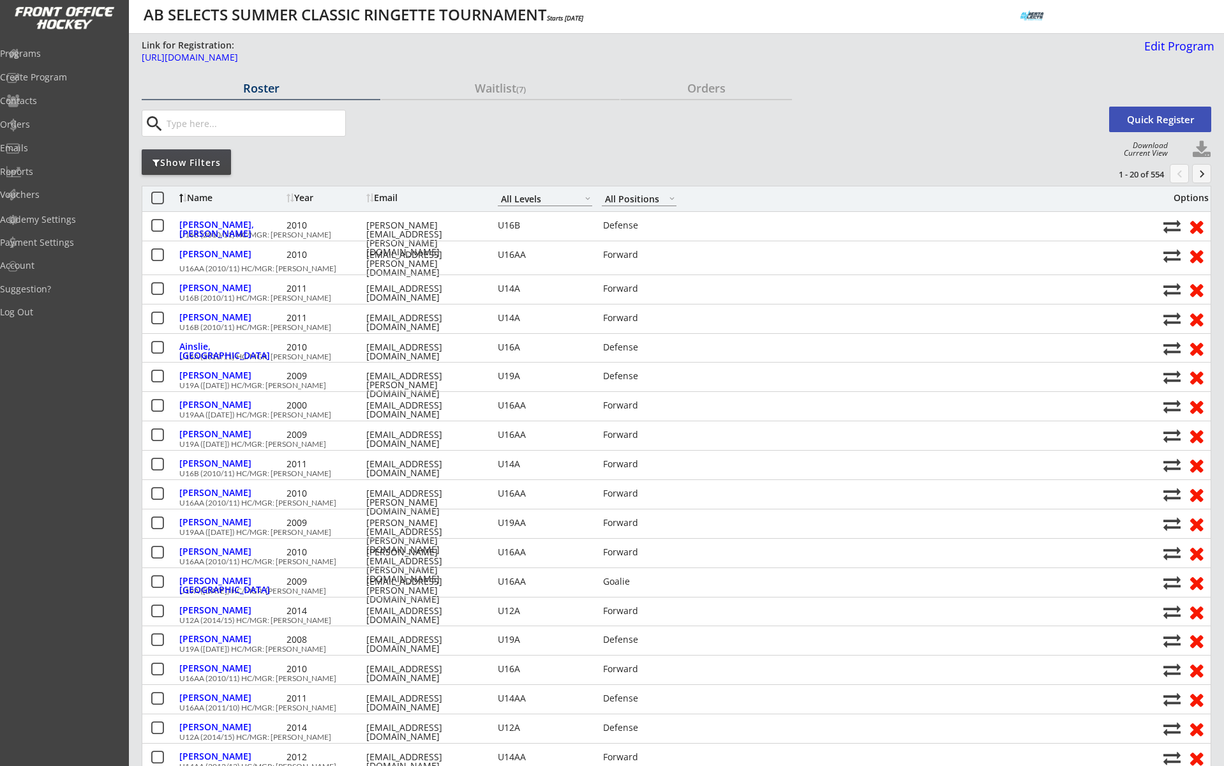
click at [202, 112] on input "input" at bounding box center [254, 123] width 181 height 26
paste input "Margot"
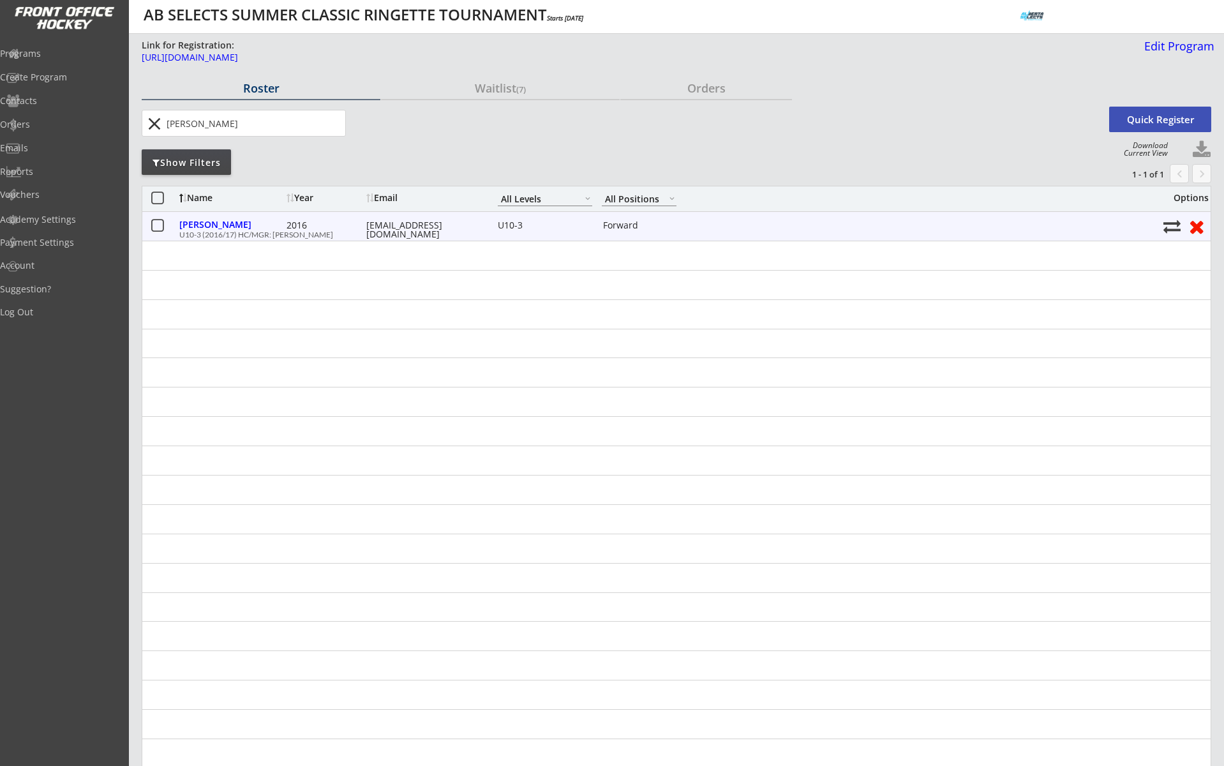
click at [398, 221] on div "myajenkins@gmail.com" at bounding box center [423, 230] width 115 height 18
click at [422, 232] on div "Ferguson, Margot 2016 myajenkins@gmail.com U10-3 Forward" at bounding box center [667, 226] width 977 height 17
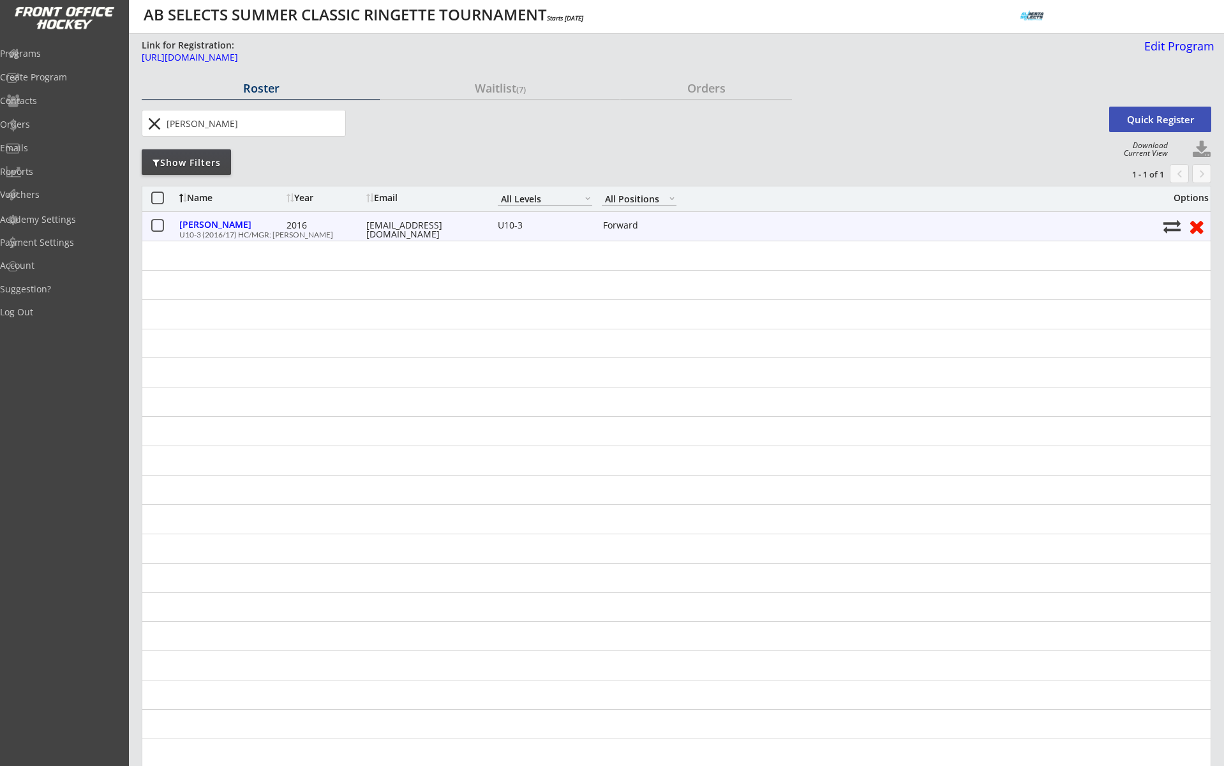
click at [425, 226] on div "myajenkins@gmail.com" at bounding box center [423, 230] width 115 height 18
copy div "myajenkins@gmail.com"
click at [203, 117] on input "input" at bounding box center [254, 123] width 181 height 26
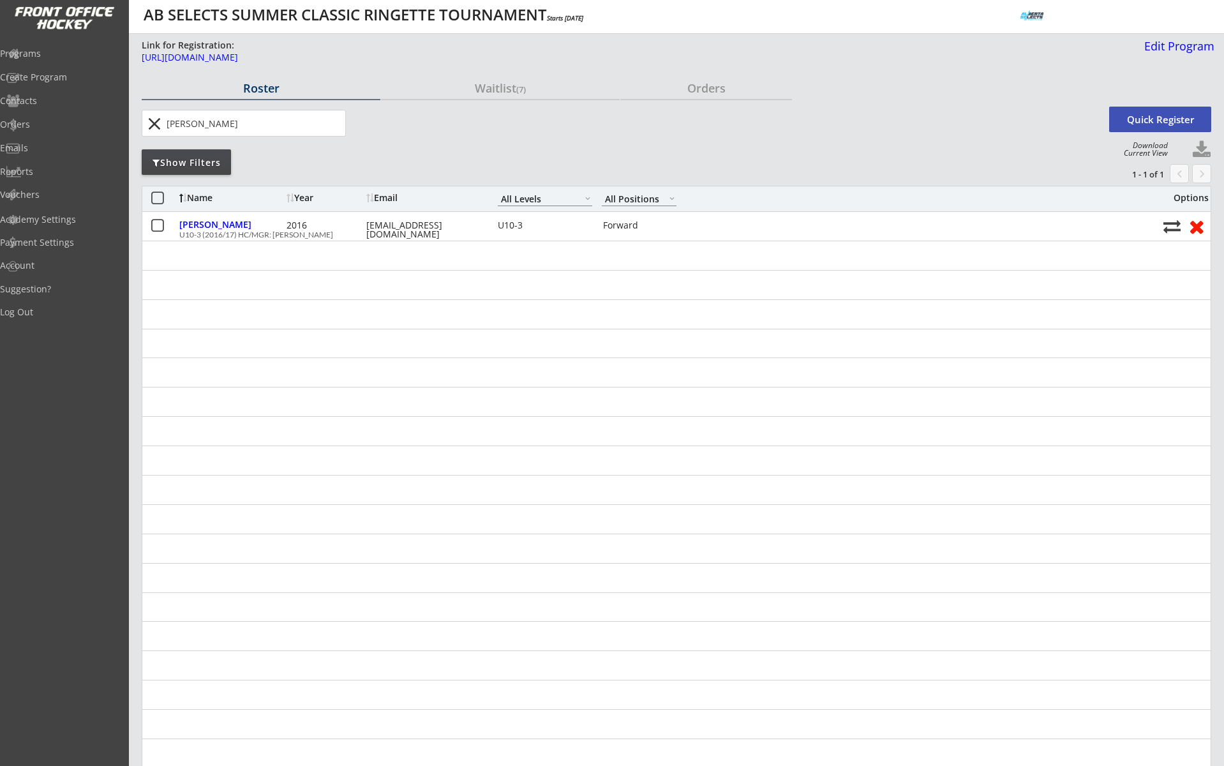
click at [203, 117] on input "input" at bounding box center [254, 123] width 181 height 26
paste input "Indie"
click at [423, 226] on div "kpruden4@gmail.com" at bounding box center [423, 230] width 115 height 18
click at [219, 120] on input "input" at bounding box center [254, 123] width 181 height 26
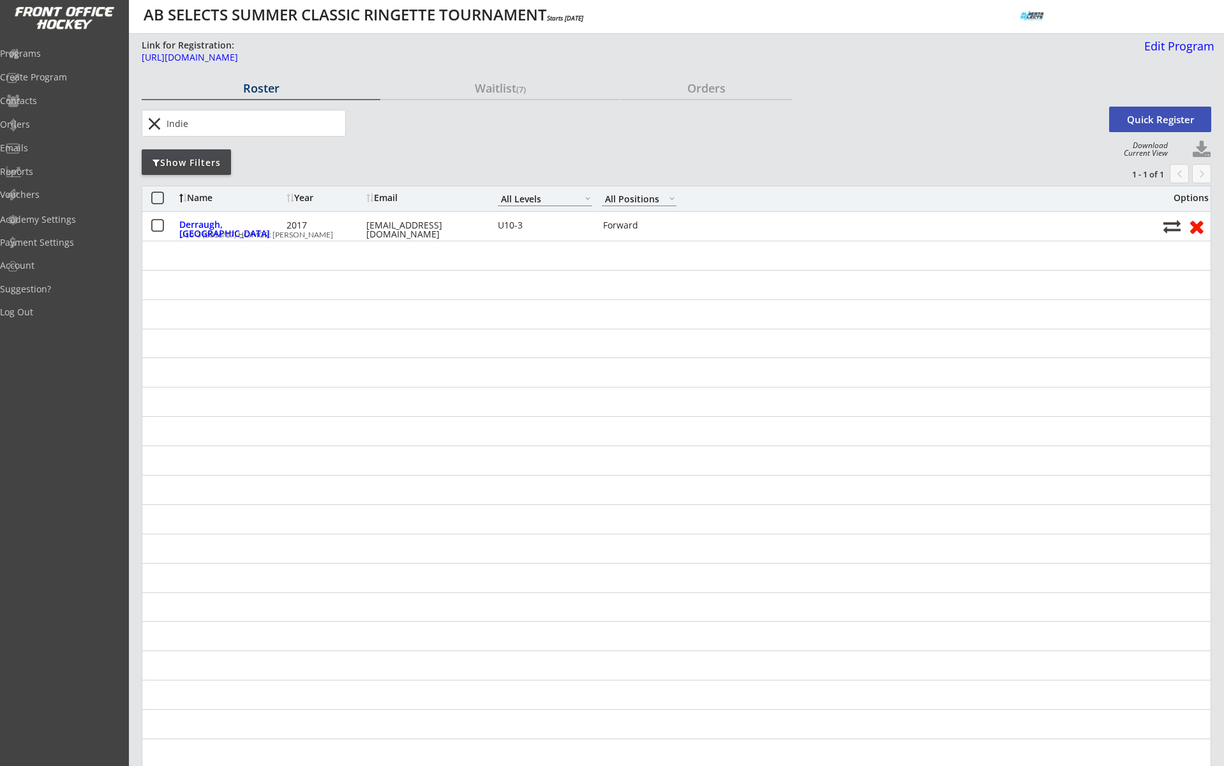
click at [219, 120] on input "input" at bounding box center [254, 123] width 181 height 26
paste input "Leah"
type input "Leah"
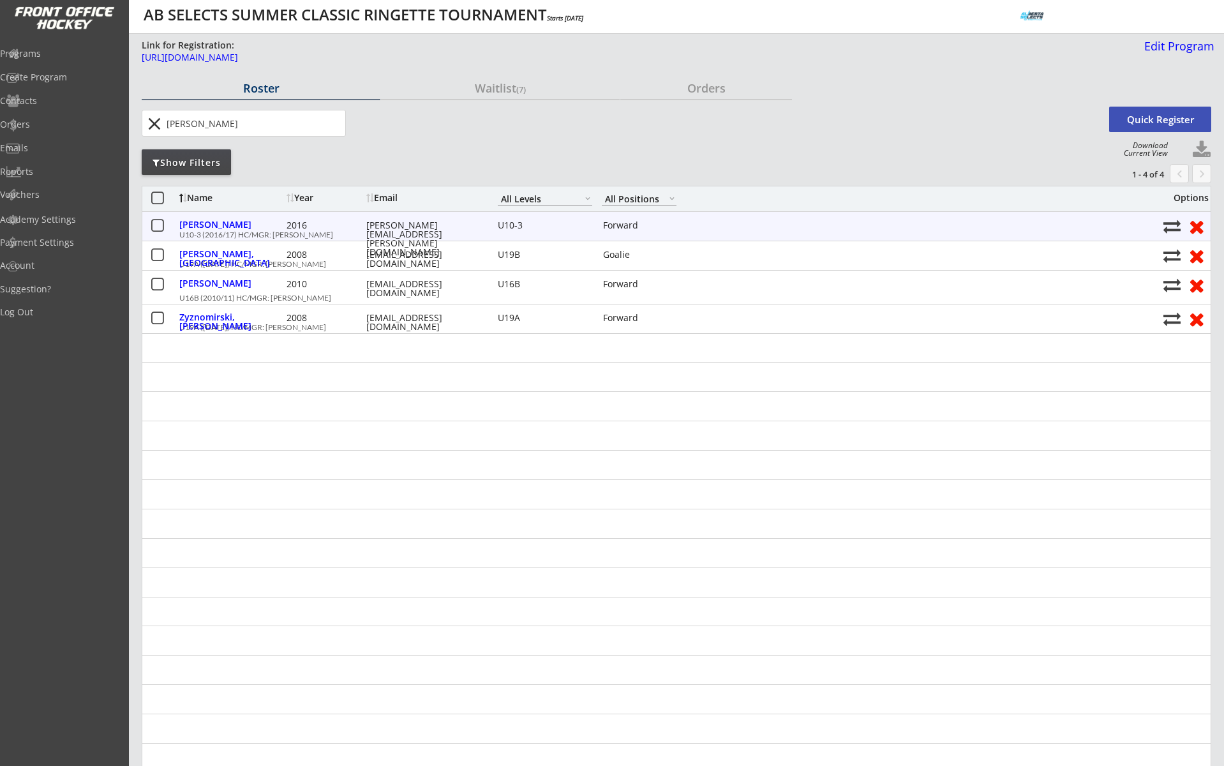
click at [420, 228] on div "shannon.gervais@usask.ca" at bounding box center [423, 239] width 115 height 36
copy div "shannon.gervais@usask.ca"
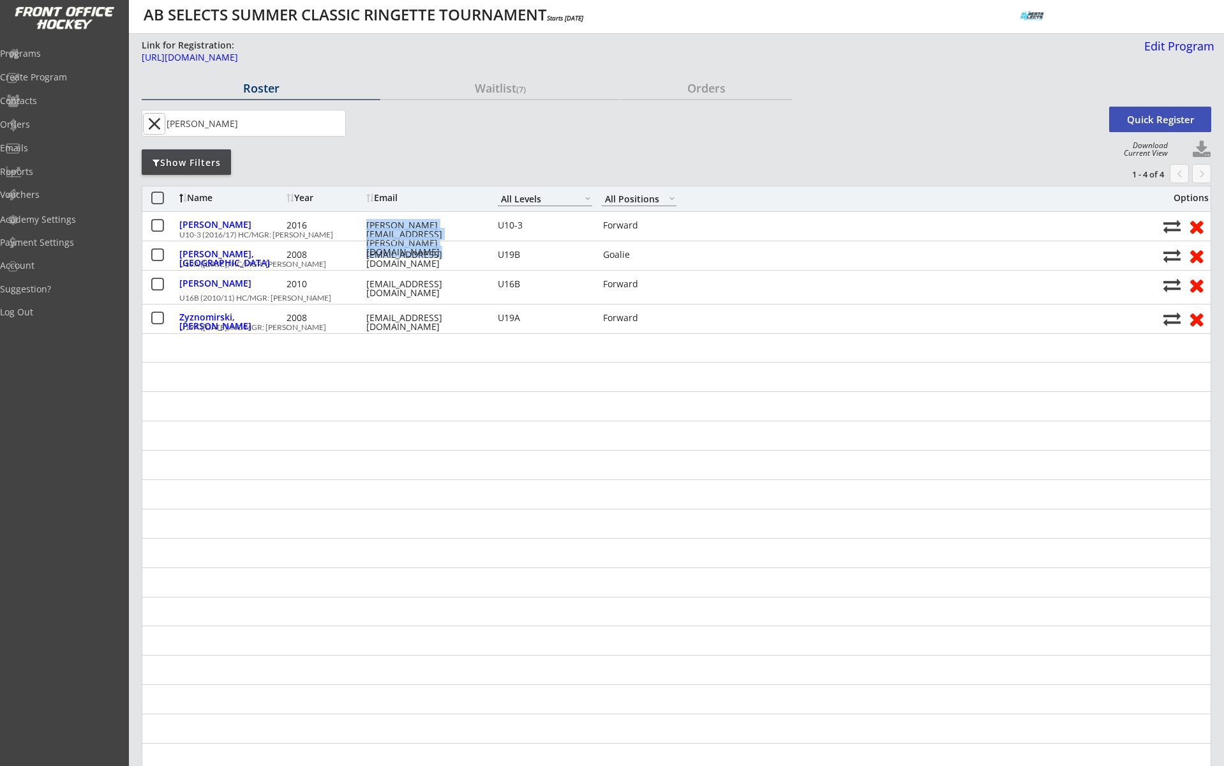
click at [154, 126] on button "close" at bounding box center [154, 124] width 21 height 20
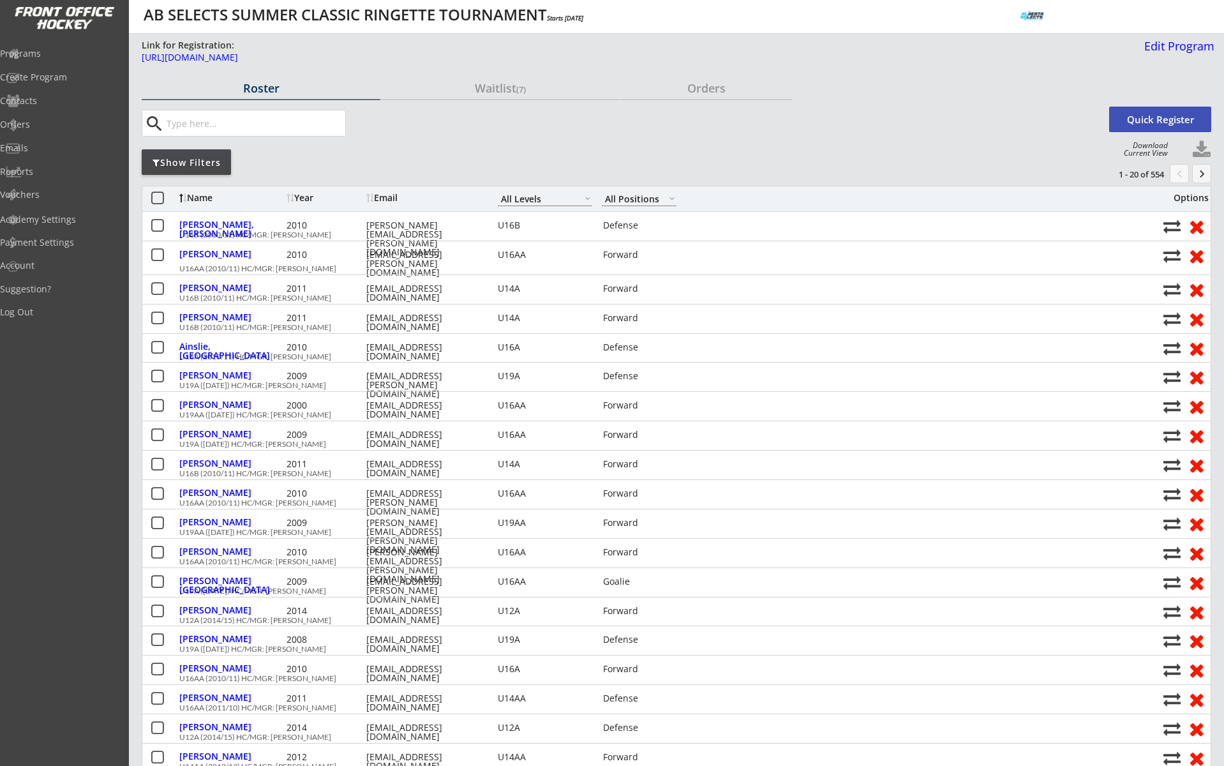
drag, startPoint x: 204, startPoint y: 165, endPoint x: 299, endPoint y: 180, distance: 96.3
click at [204, 164] on div "Show Filters" at bounding box center [186, 162] width 89 height 13
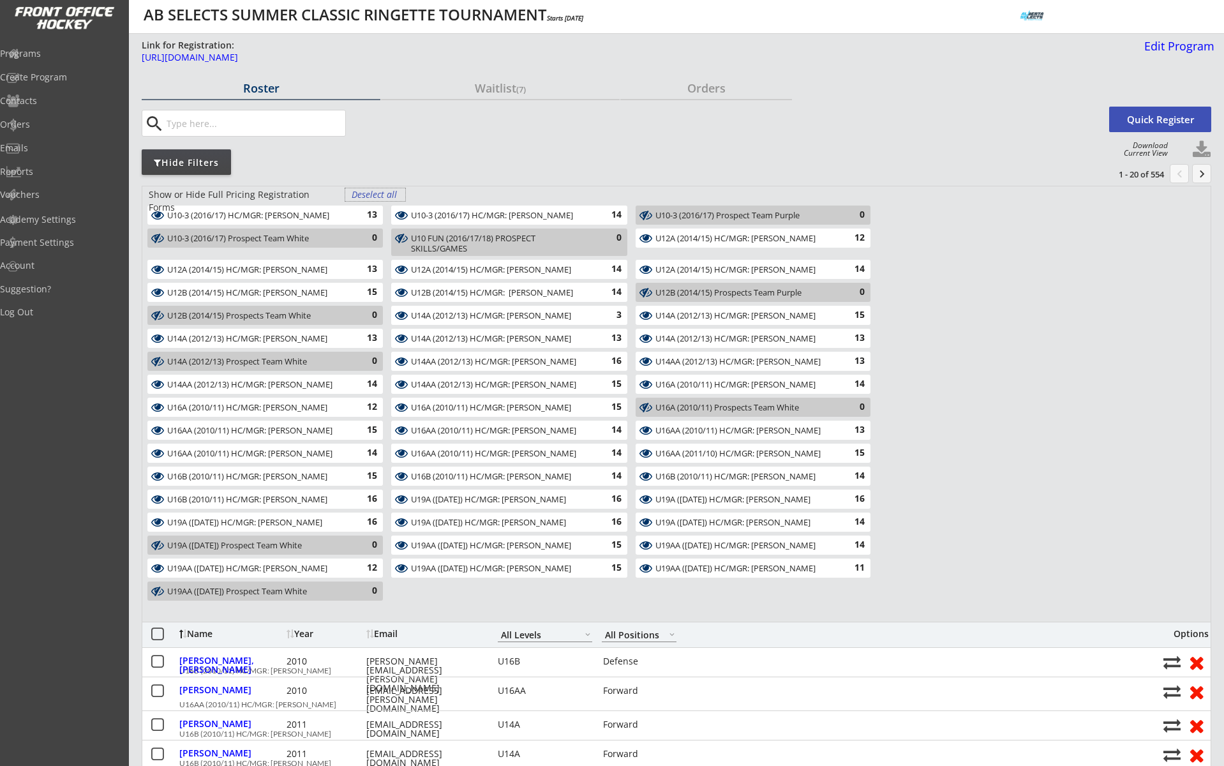
click at [375, 196] on div "Deselect all" at bounding box center [375, 194] width 47 height 13
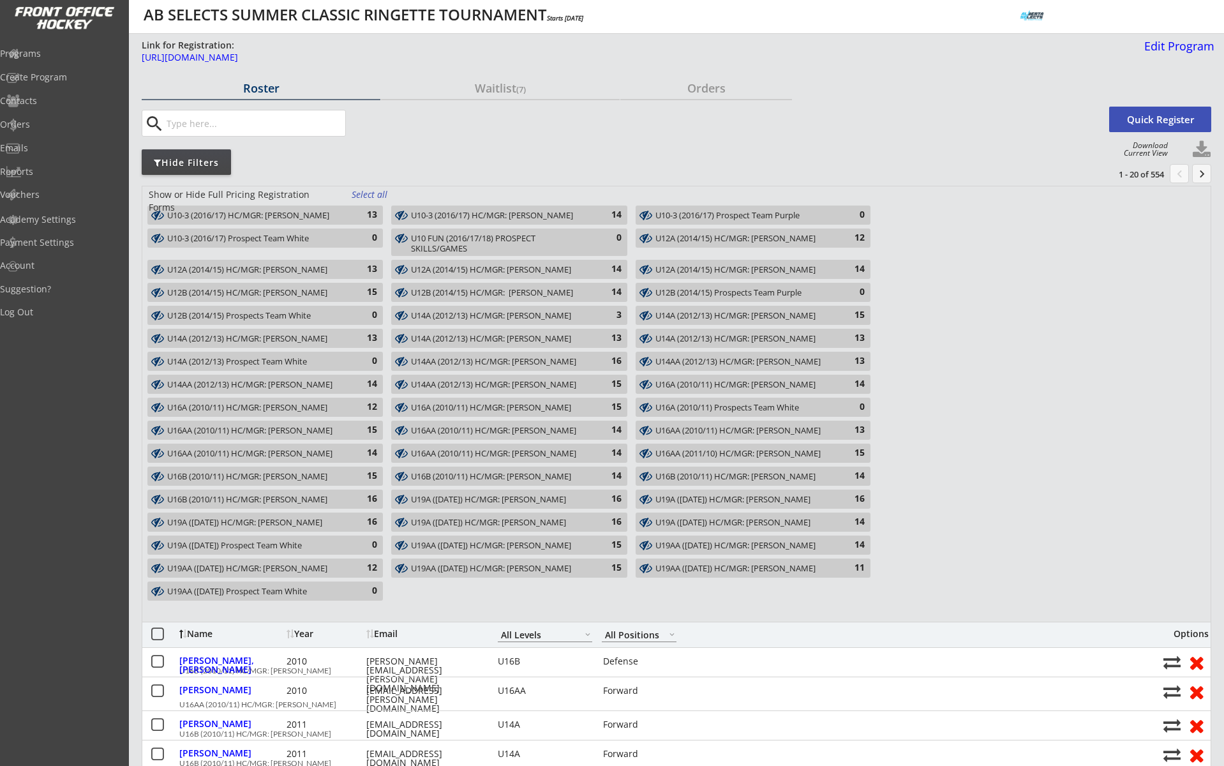
click at [341, 216] on div "U10-3 (2016/17) HC/MGR: Alison Denny" at bounding box center [257, 216] width 181 height 10
click at [1203, 150] on button at bounding box center [1201, 149] width 19 height 19
select select ""Player Info""
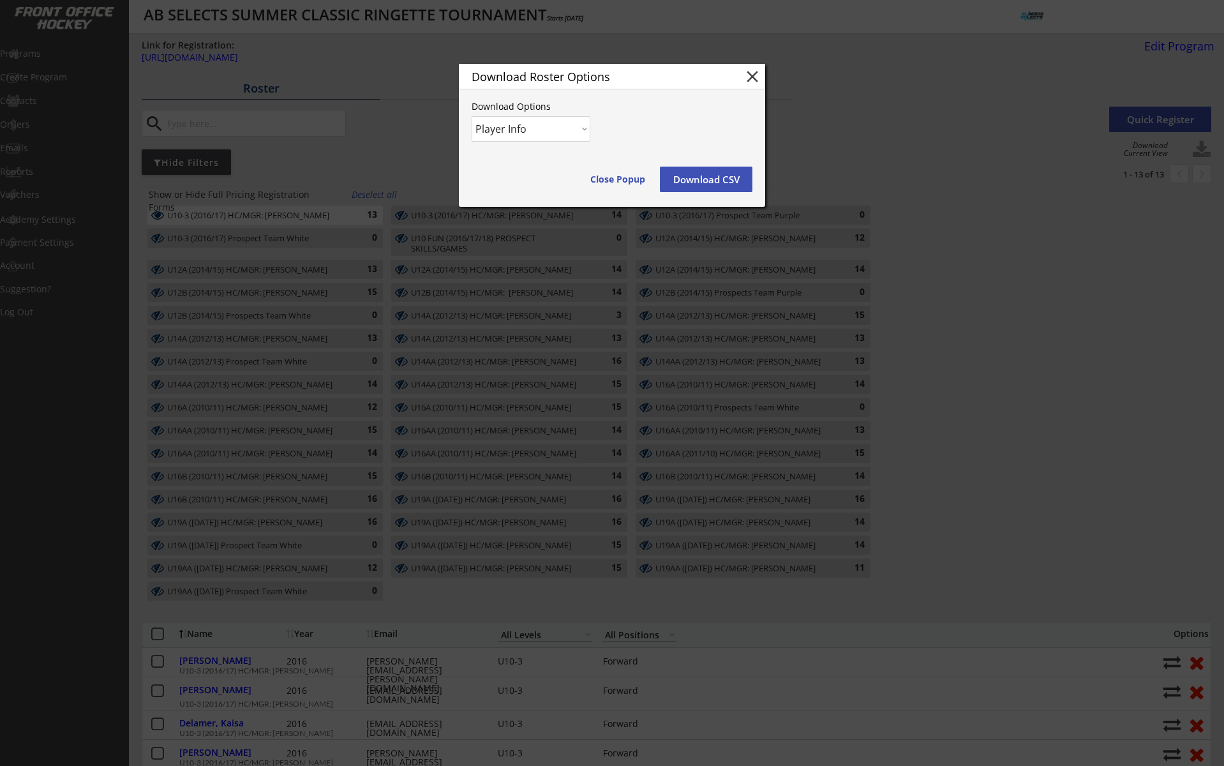
click at [684, 174] on button "Download CSV" at bounding box center [706, 180] width 93 height 26
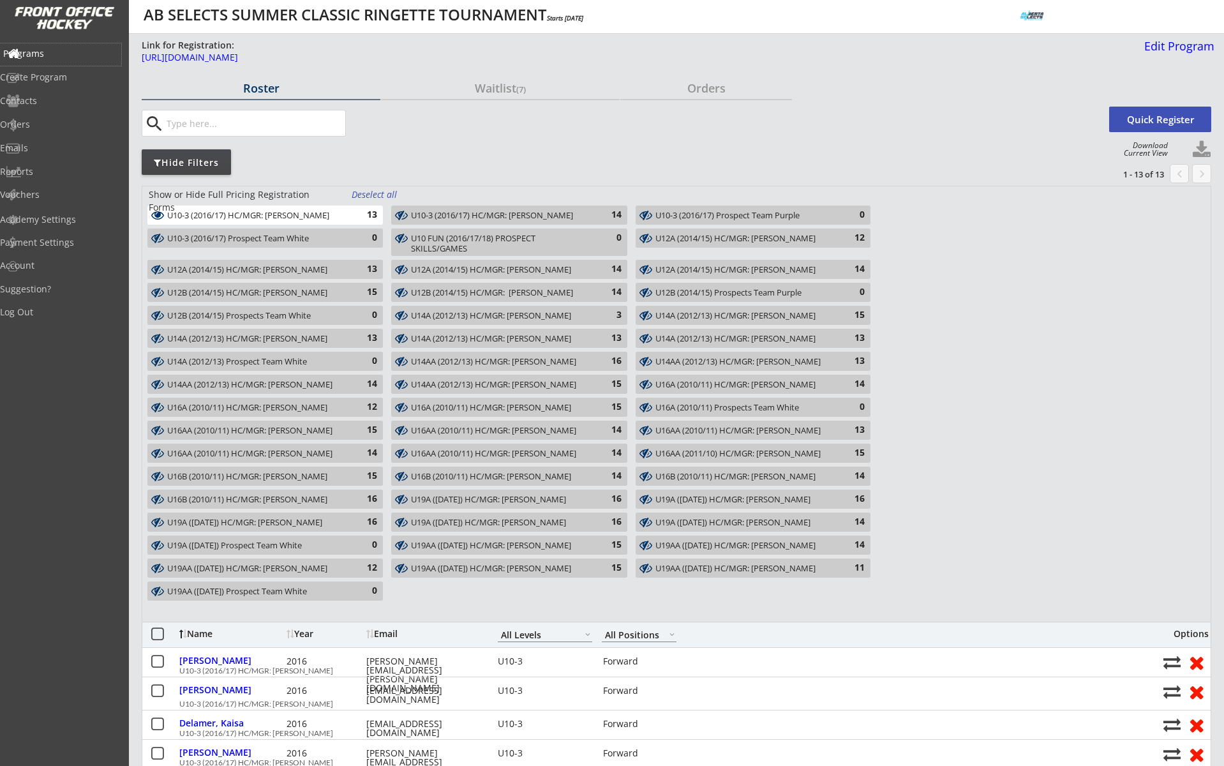
click at [48, 50] on div "Programs" at bounding box center [60, 53] width 115 height 9
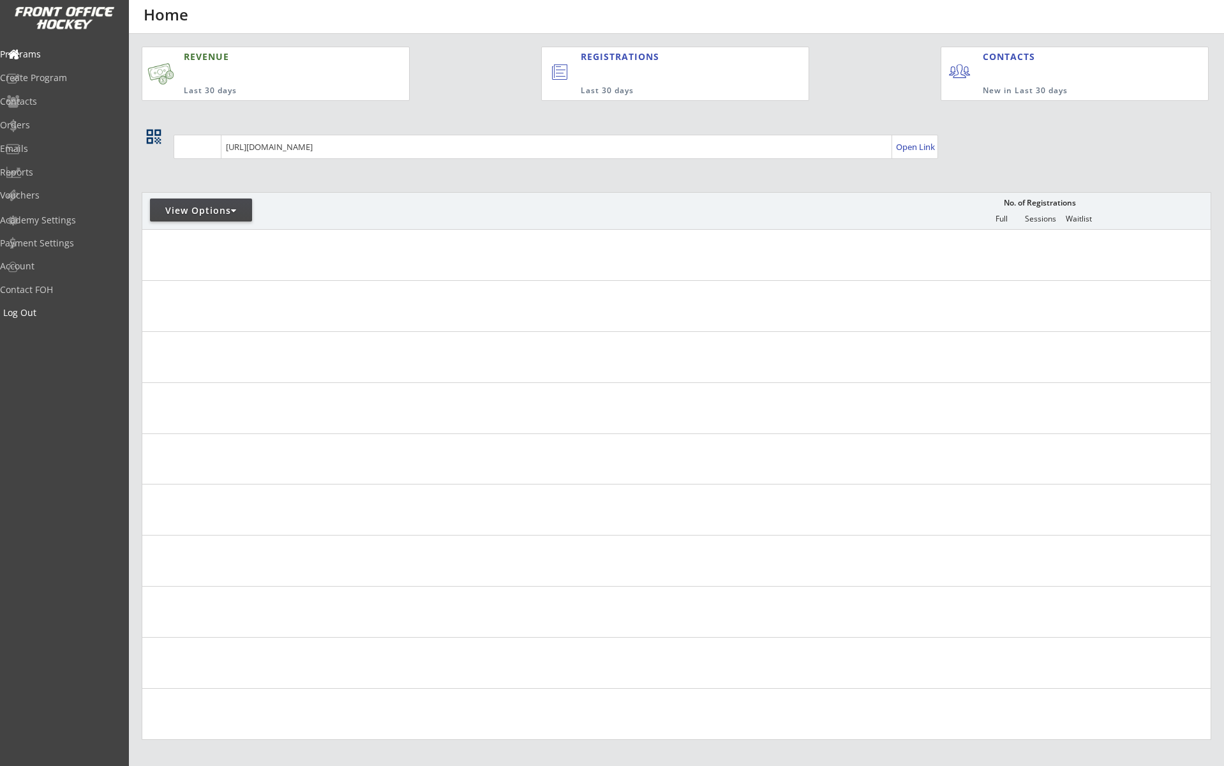
click at [54, 313] on div "Log Out" at bounding box center [60, 312] width 115 height 9
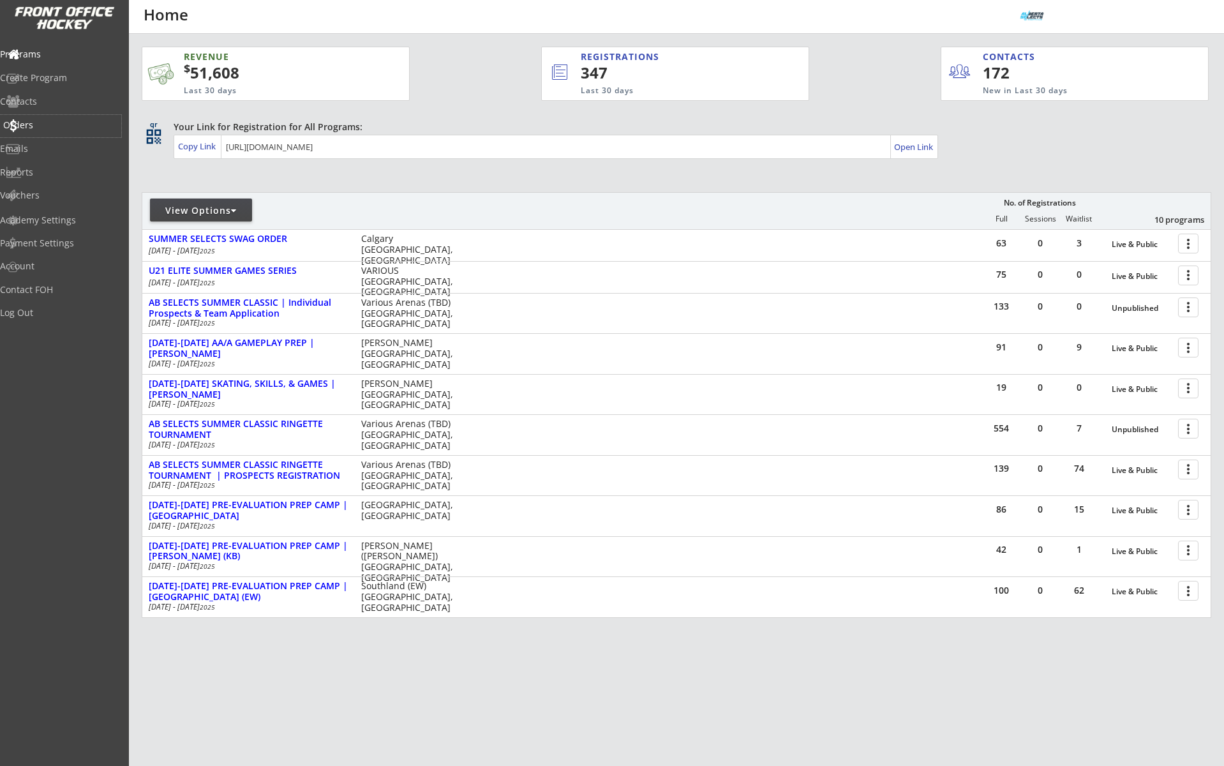
click at [47, 128] on div "Orders" at bounding box center [60, 125] width 115 height 9
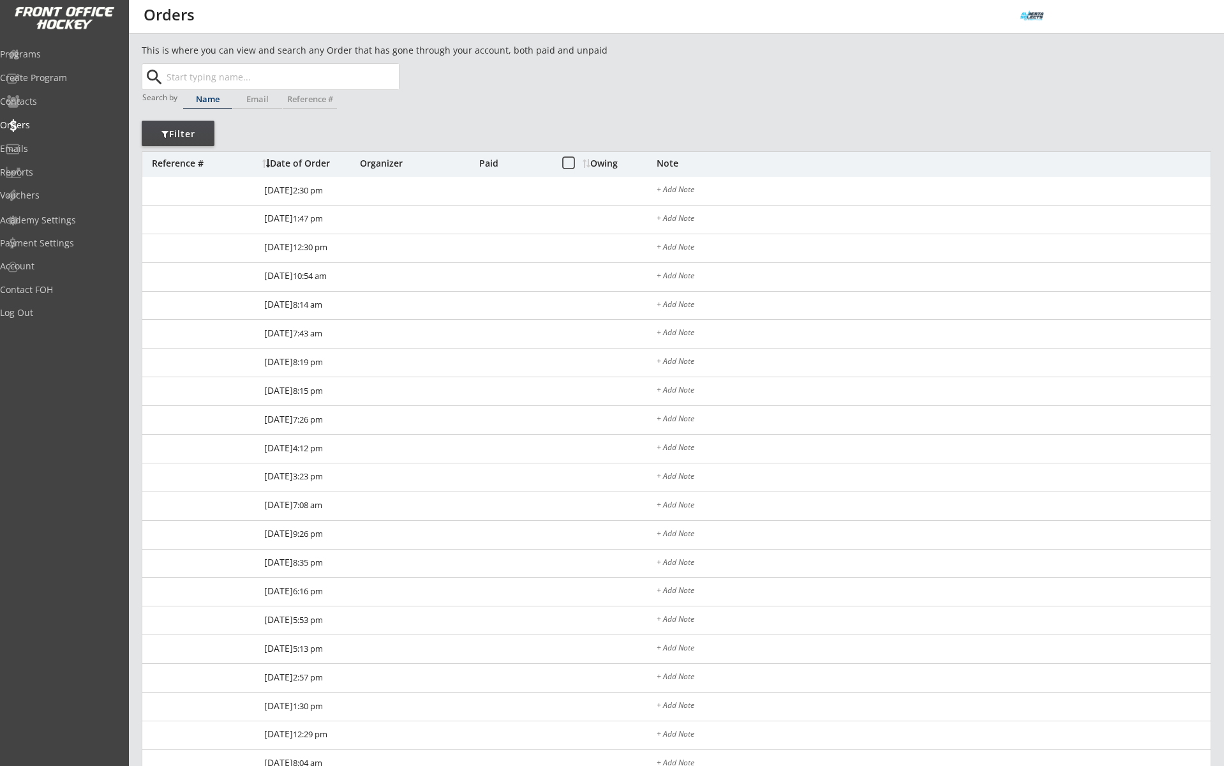
click at [258, 82] on input "text" at bounding box center [281, 77] width 235 height 26
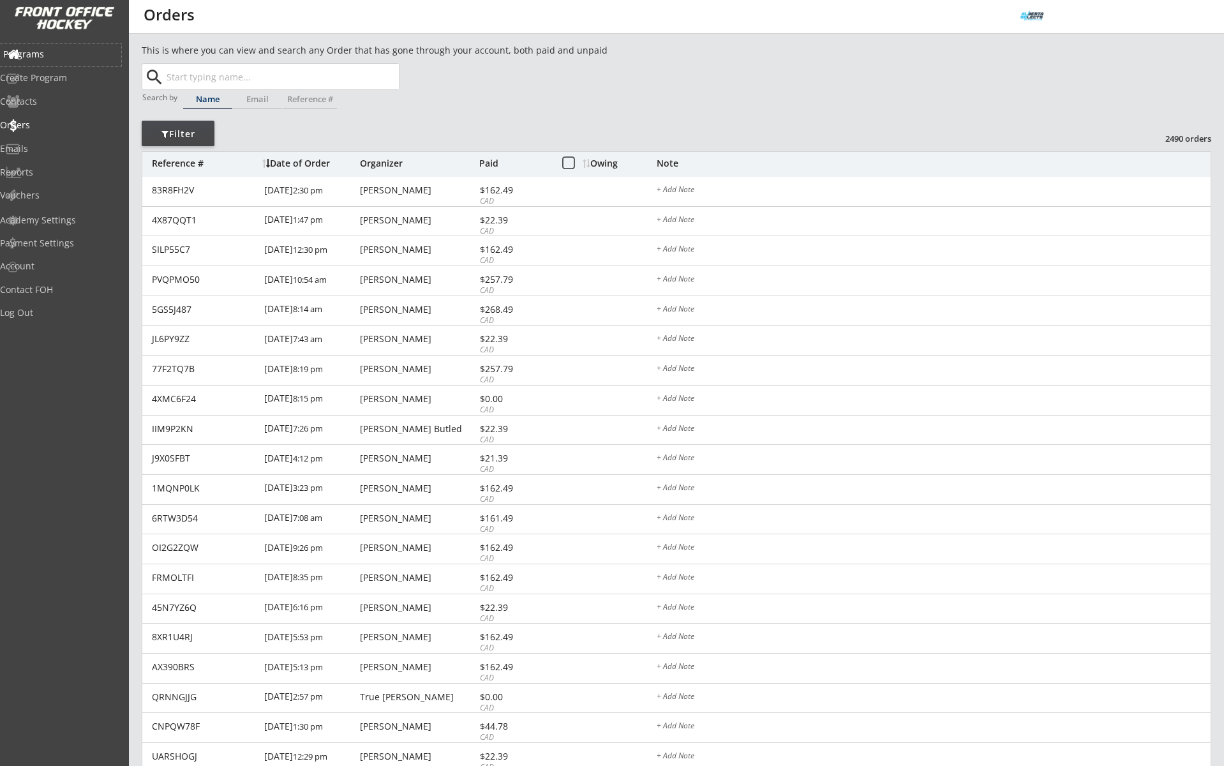
click at [61, 59] on div "Programs" at bounding box center [60, 54] width 115 height 9
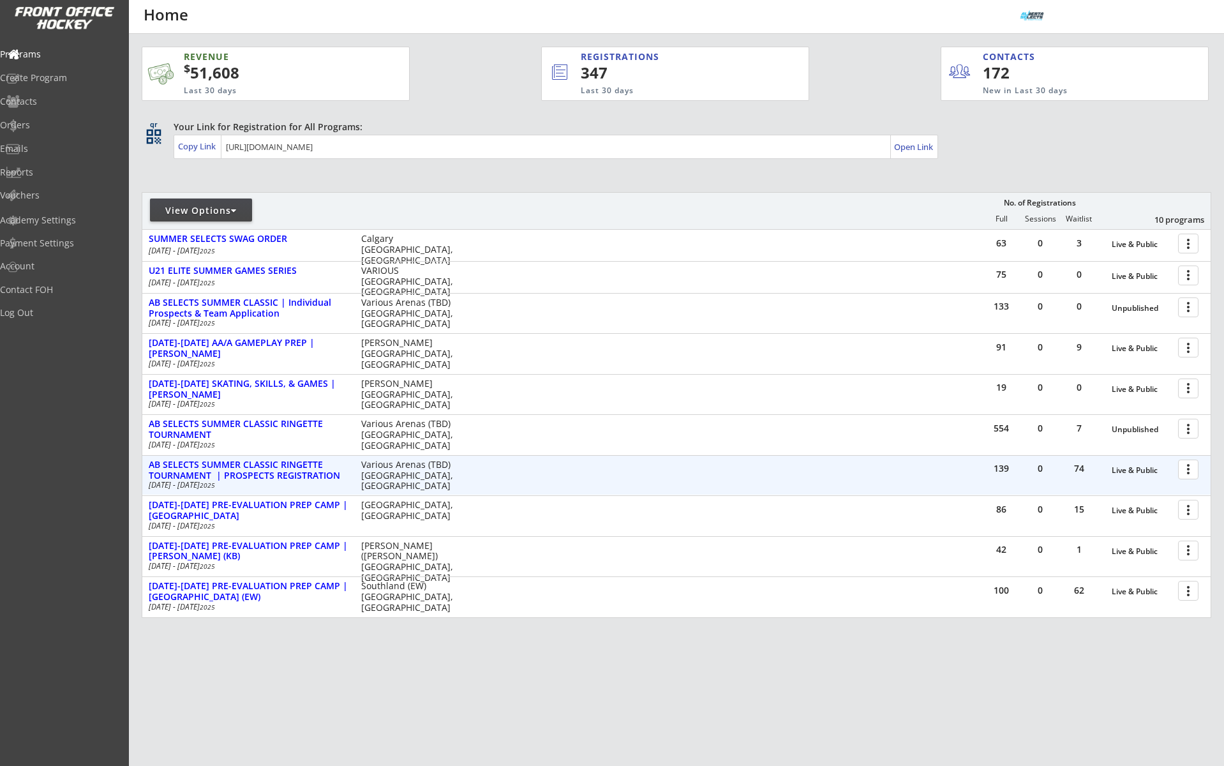
drag, startPoint x: 1179, startPoint y: 466, endPoint x: 1193, endPoint y: 481, distance: 20.3
click at [1185, 468] on div at bounding box center [1190, 469] width 22 height 22
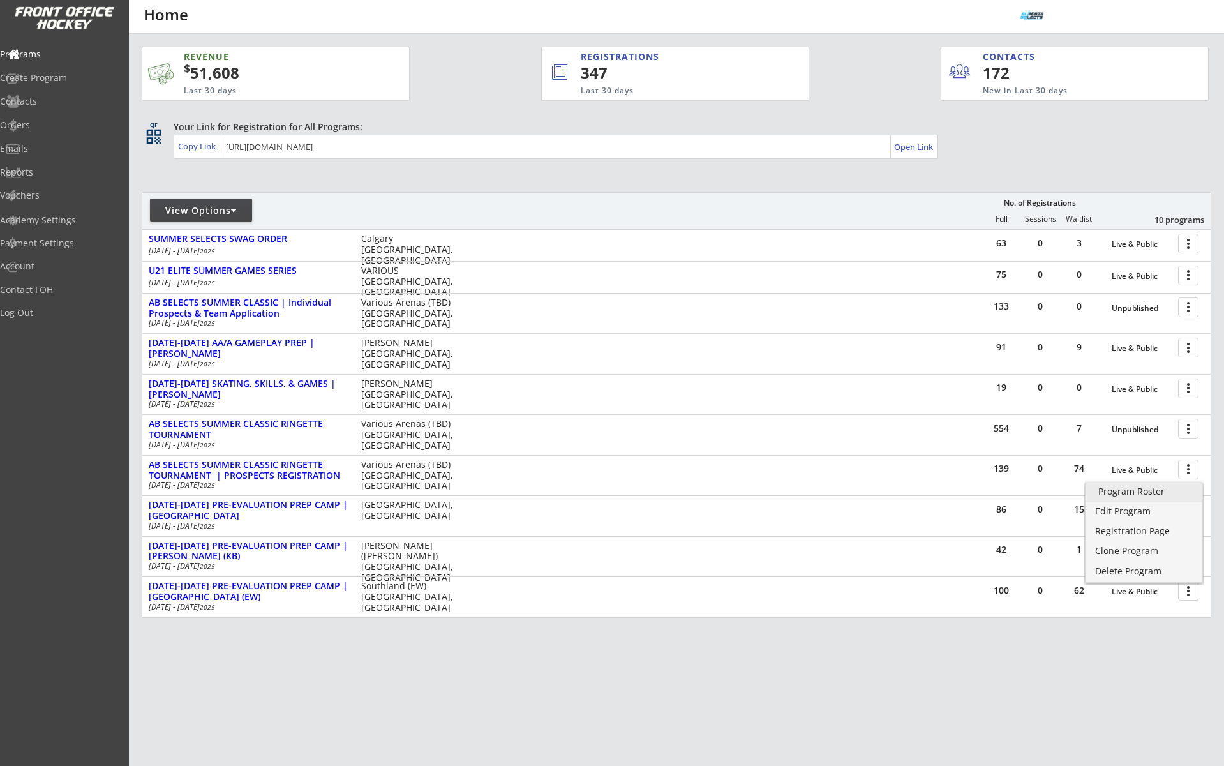
click at [1170, 487] on div "Program Roster" at bounding box center [1143, 491] width 91 height 9
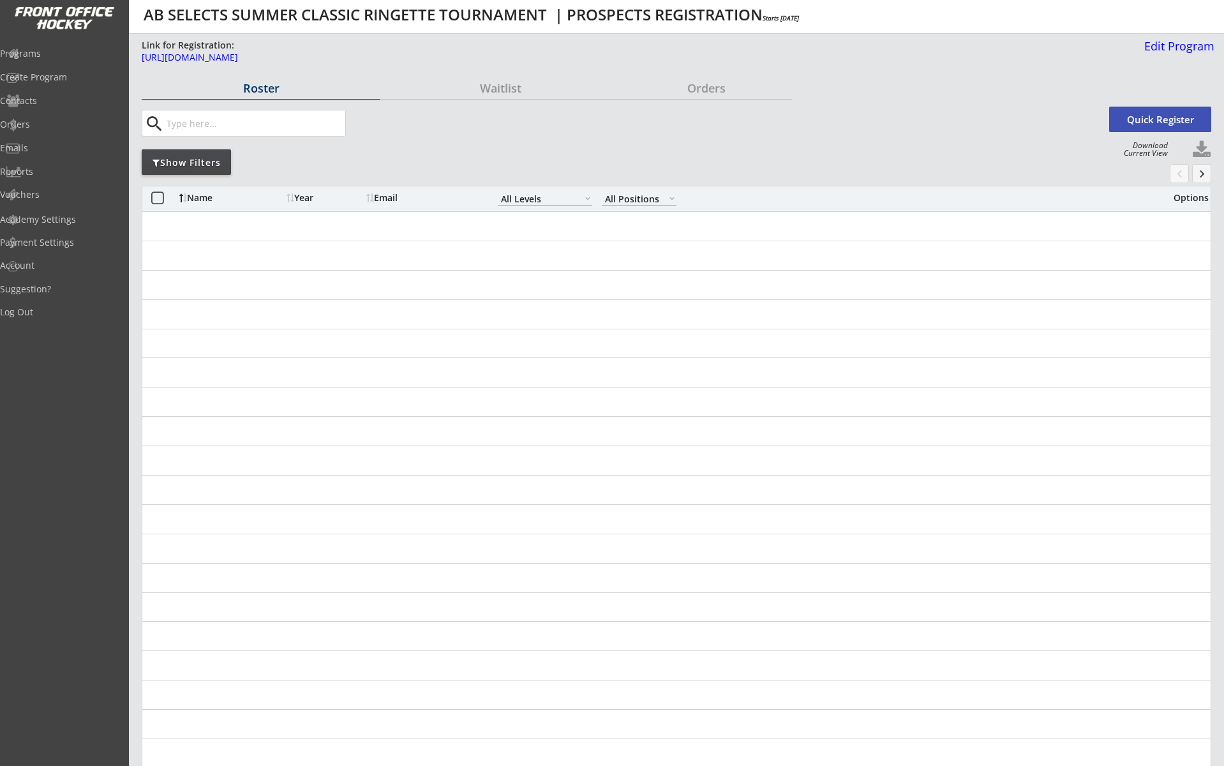
select select ""All Levels""
select select ""All Positions""
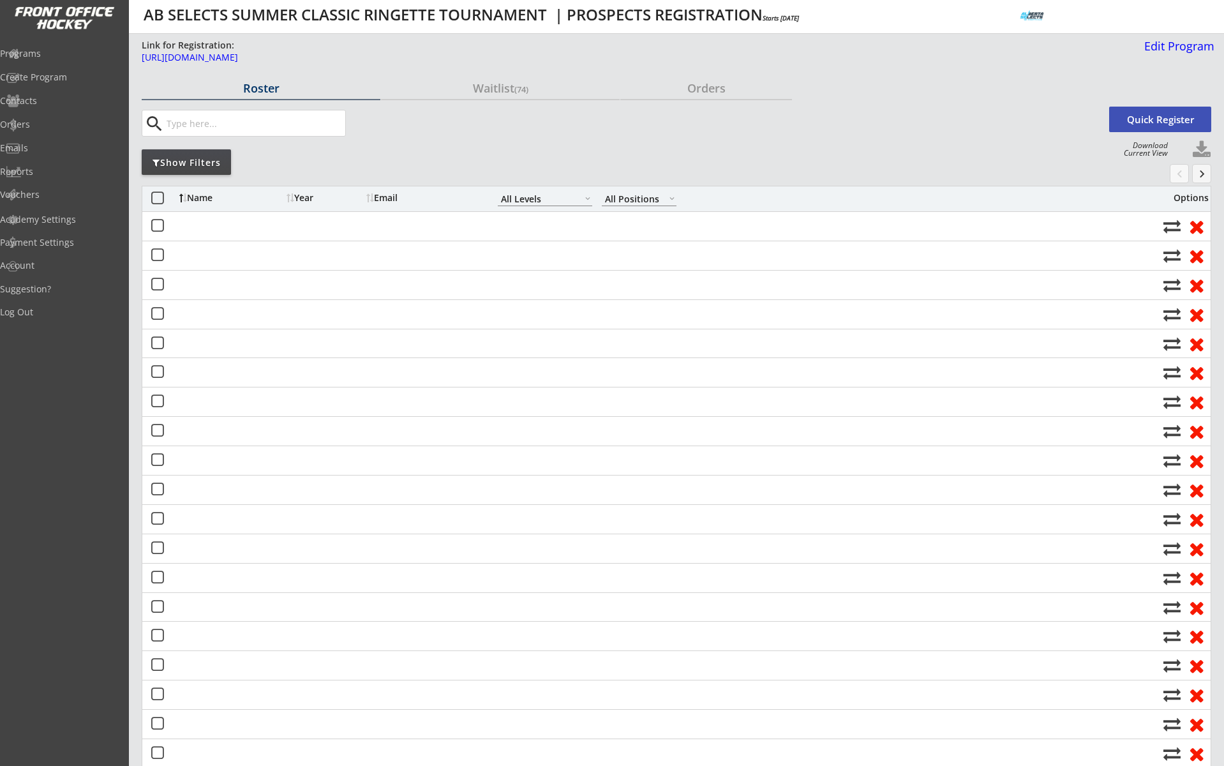
click at [282, 126] on input "input" at bounding box center [254, 123] width 181 height 26
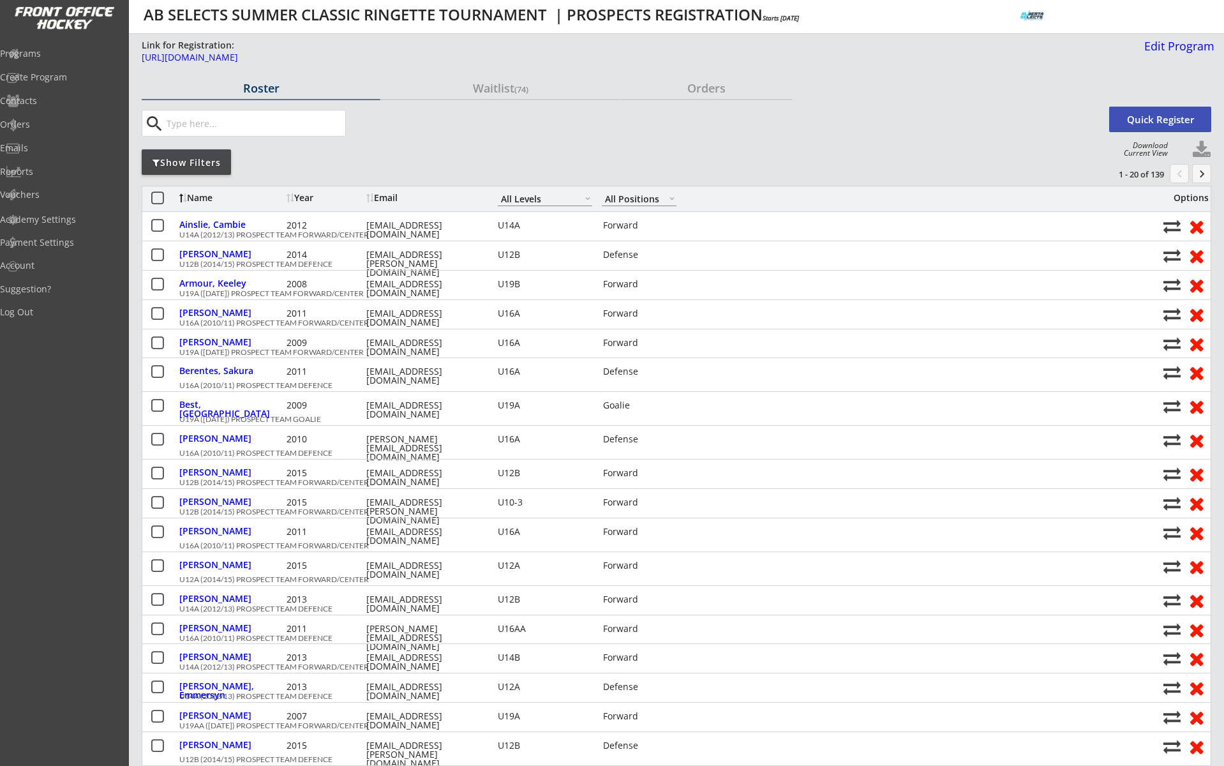
paste input "[EMAIL_ADDRESS][DOMAIN_NAME]"
type input "[EMAIL_ADDRESS][DOMAIN_NAME]"
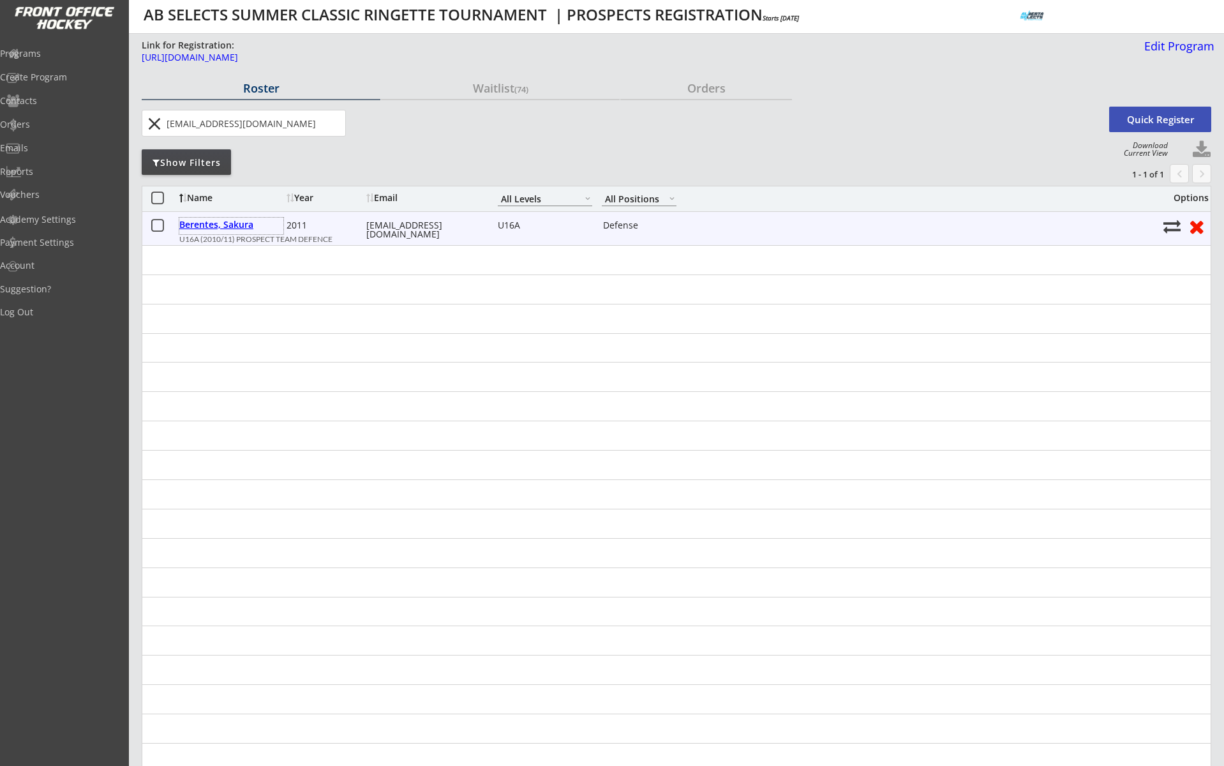
click at [246, 228] on div "Berentes, Sakura" at bounding box center [231, 224] width 104 height 9
select select ""Defense""
select select ""U16A""
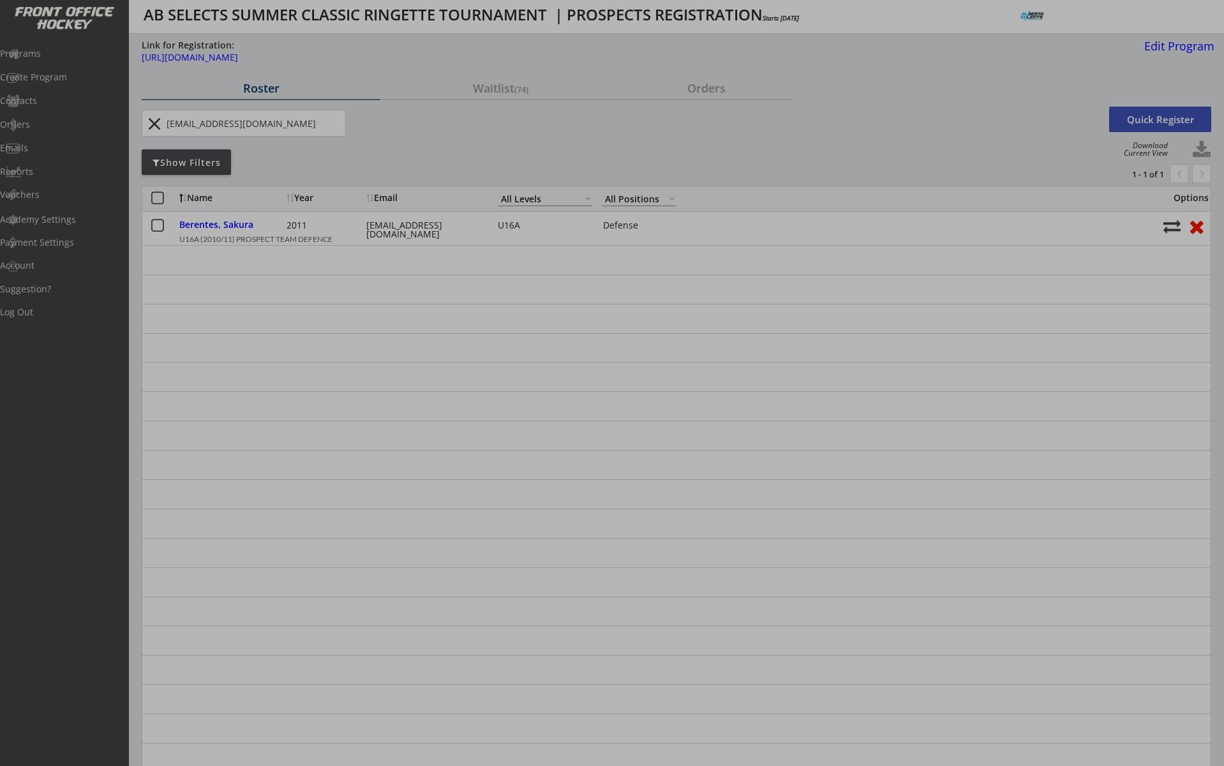
type input "[DEMOGRAPHIC_DATA]"
type input "[GEOGRAPHIC_DATA] U14A"
type input "No"
select select ""No""
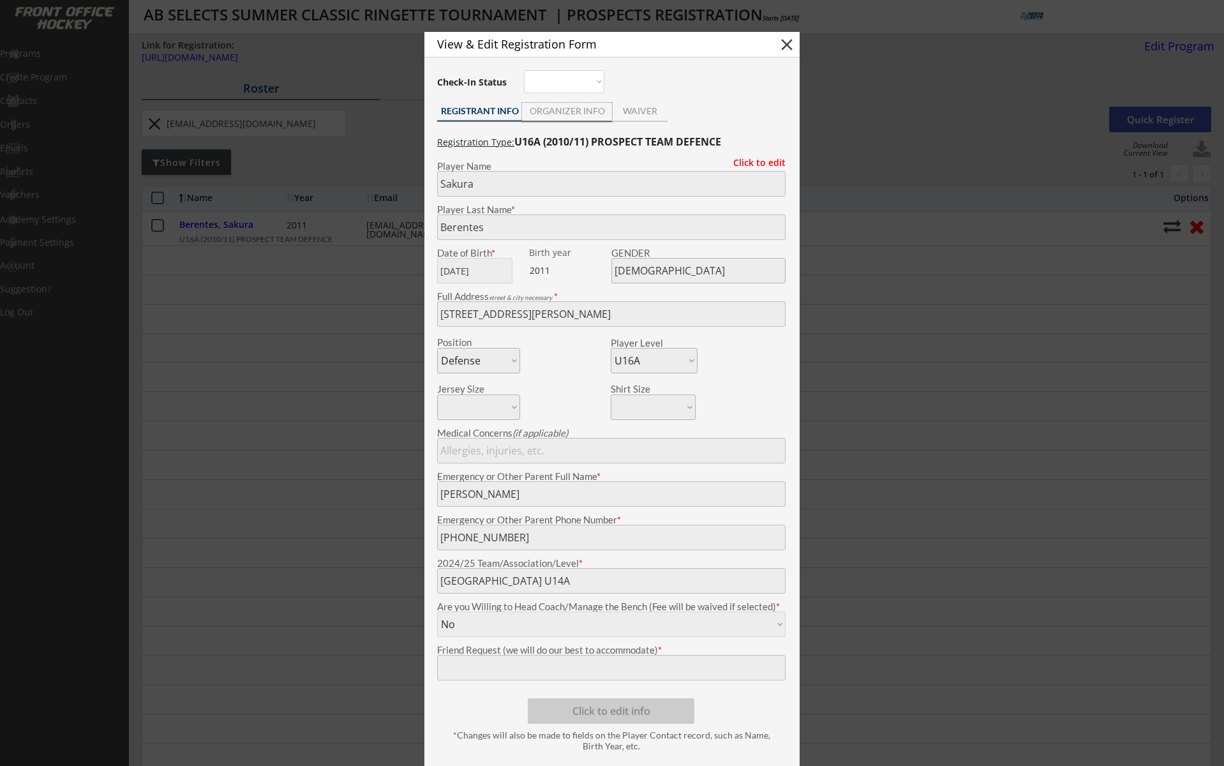
click at [555, 108] on div "ORGANIZER INFO" at bounding box center [567, 111] width 90 height 9
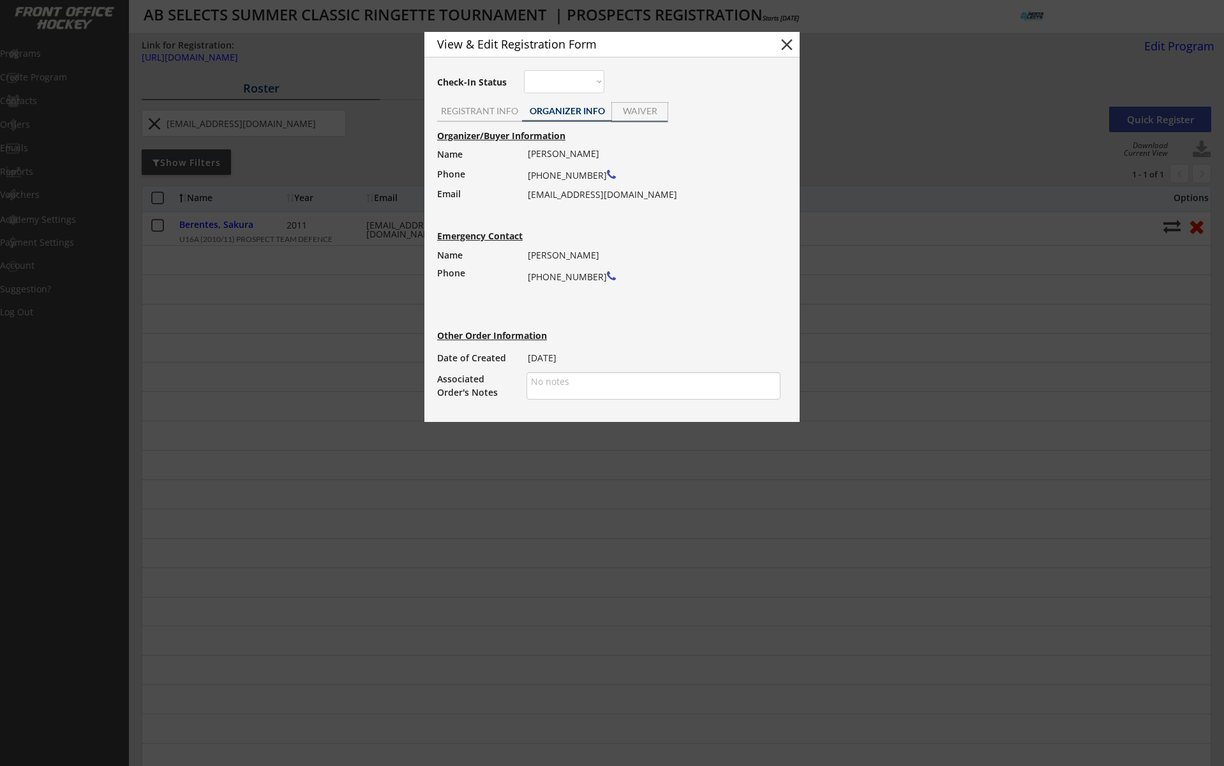
click at [646, 111] on div "WAIVER" at bounding box center [640, 111] width 56 height 9
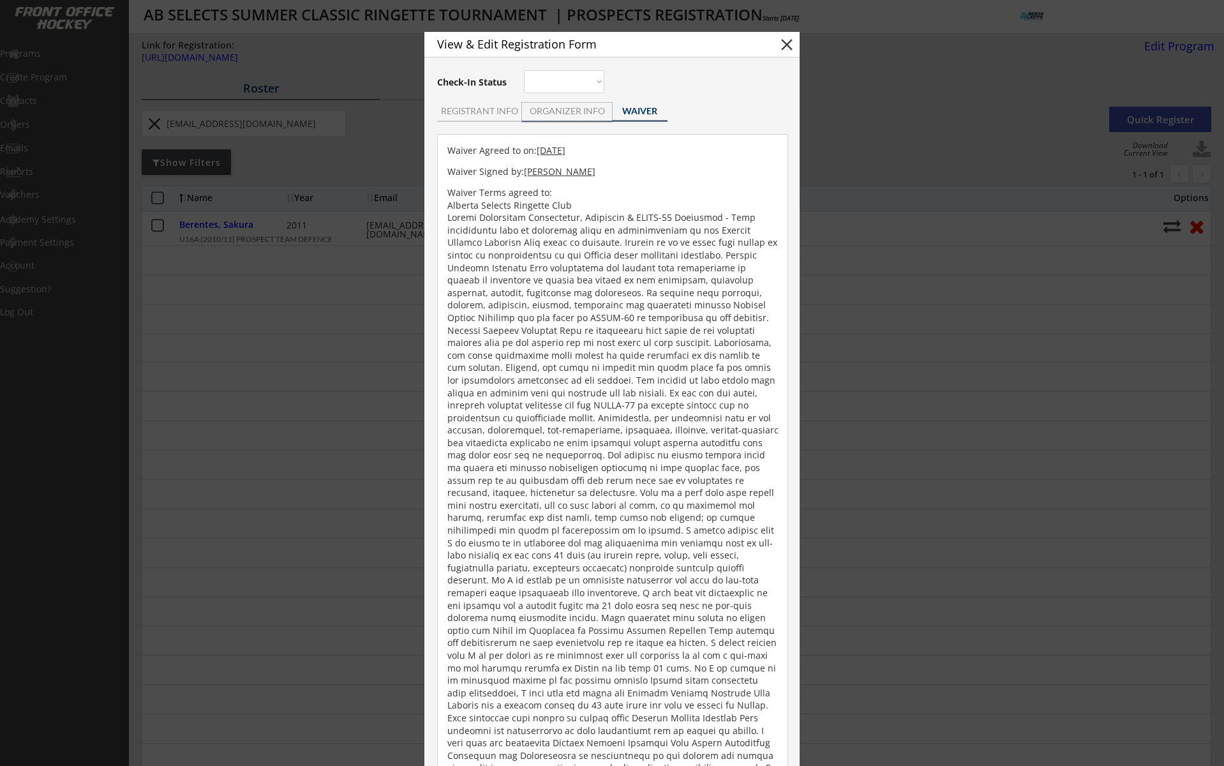
drag, startPoint x: 547, startPoint y: 113, endPoint x: 495, endPoint y: 111, distance: 52.4
click at [542, 113] on div "ORGANIZER INFO" at bounding box center [567, 111] width 90 height 9
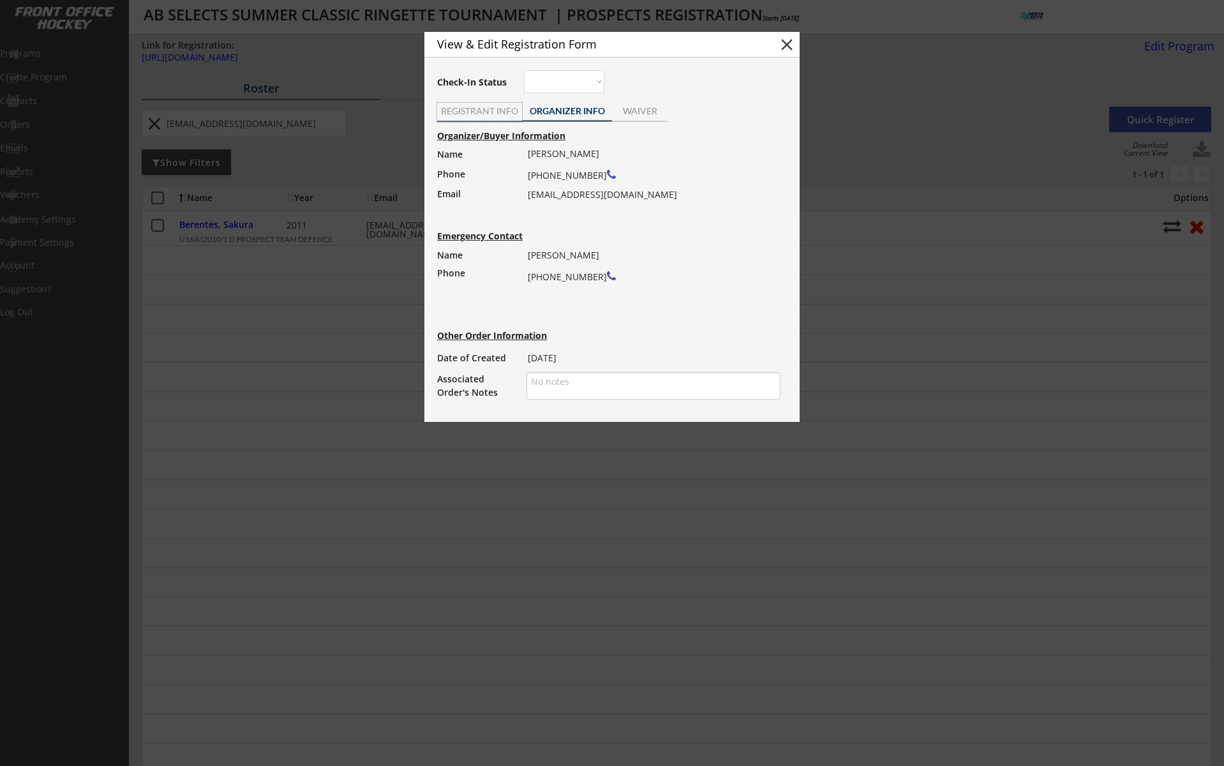
click at [494, 111] on div "REGISTRANT INFO" at bounding box center [479, 111] width 85 height 9
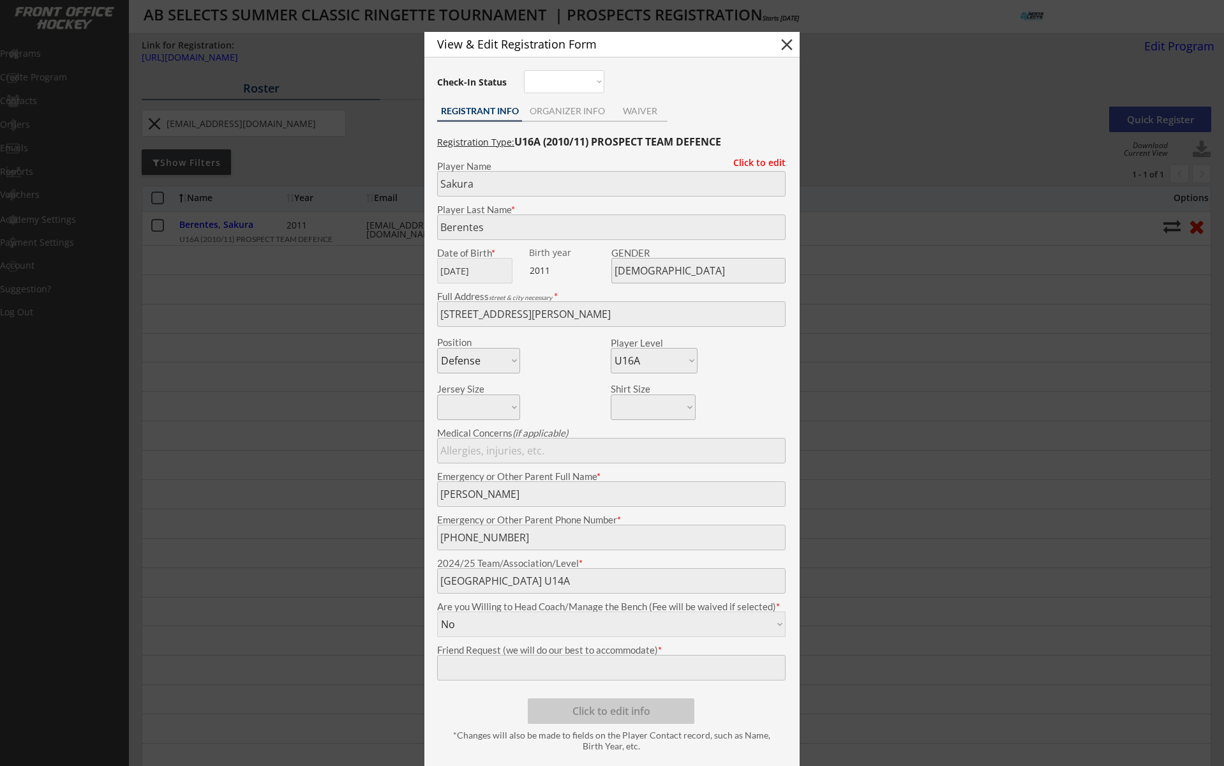
click at [794, 52] on button "close" at bounding box center [786, 44] width 19 height 19
select select ""PLACEHOLDER_1427118222253""
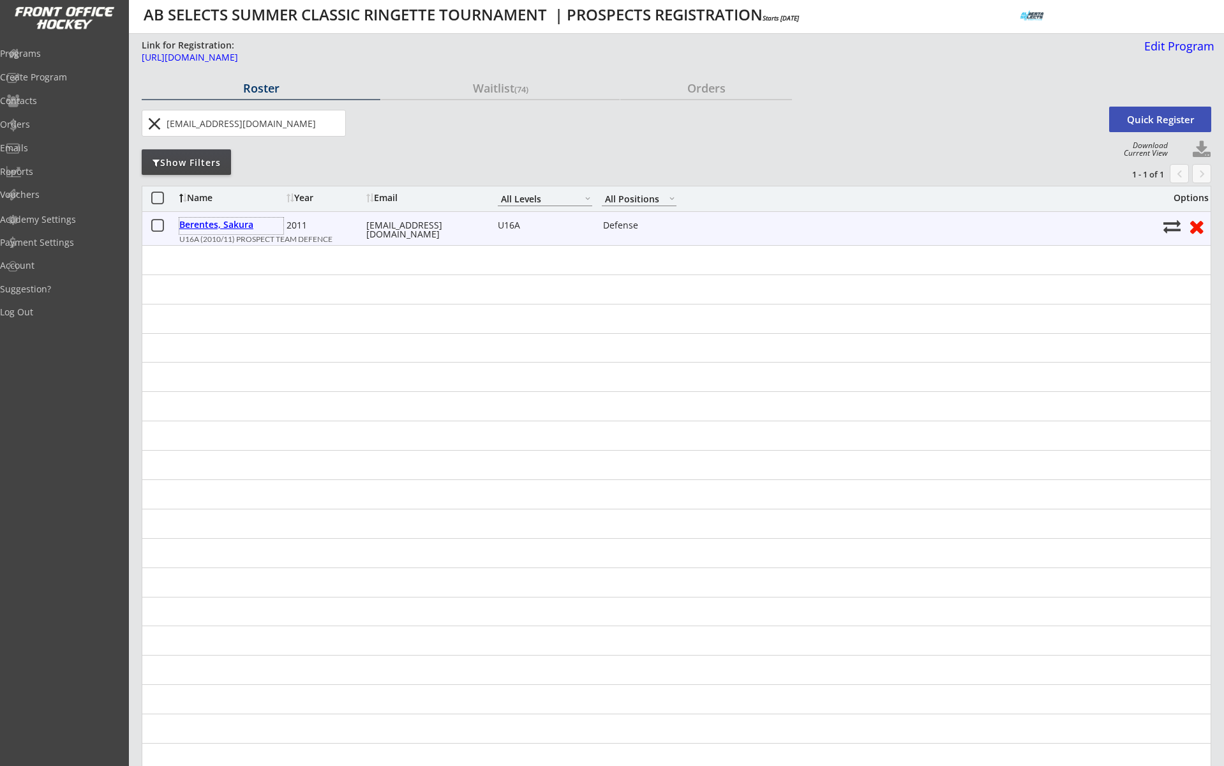
click at [228, 227] on div "Berentes, Sakura" at bounding box center [231, 224] width 104 height 9
type input "Sakura"
type input "Berentes"
type input "[DATE]"
type input "[DEMOGRAPHIC_DATA]"
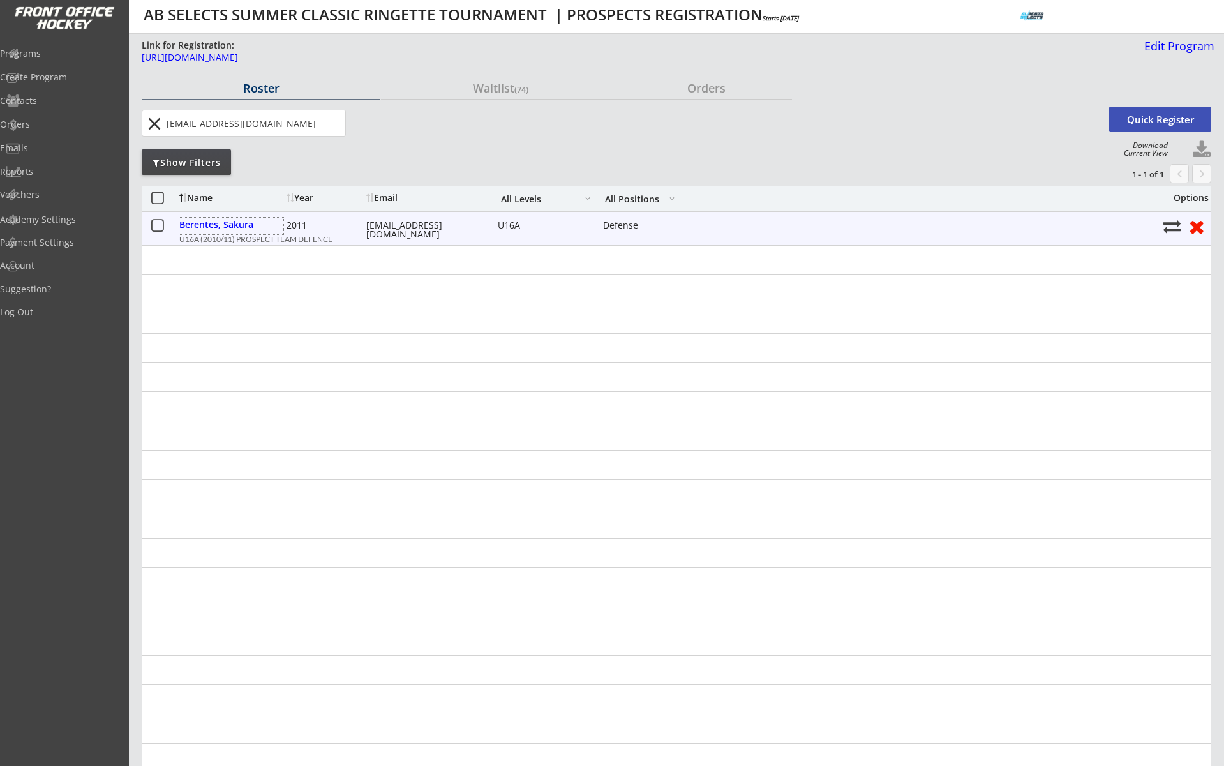
type input "[STREET_ADDRESS][PERSON_NAME]"
select select ""Defense""
select select ""U16A""
type input "[PERSON_NAME]"
type input "[PHONE_NUMBER]"
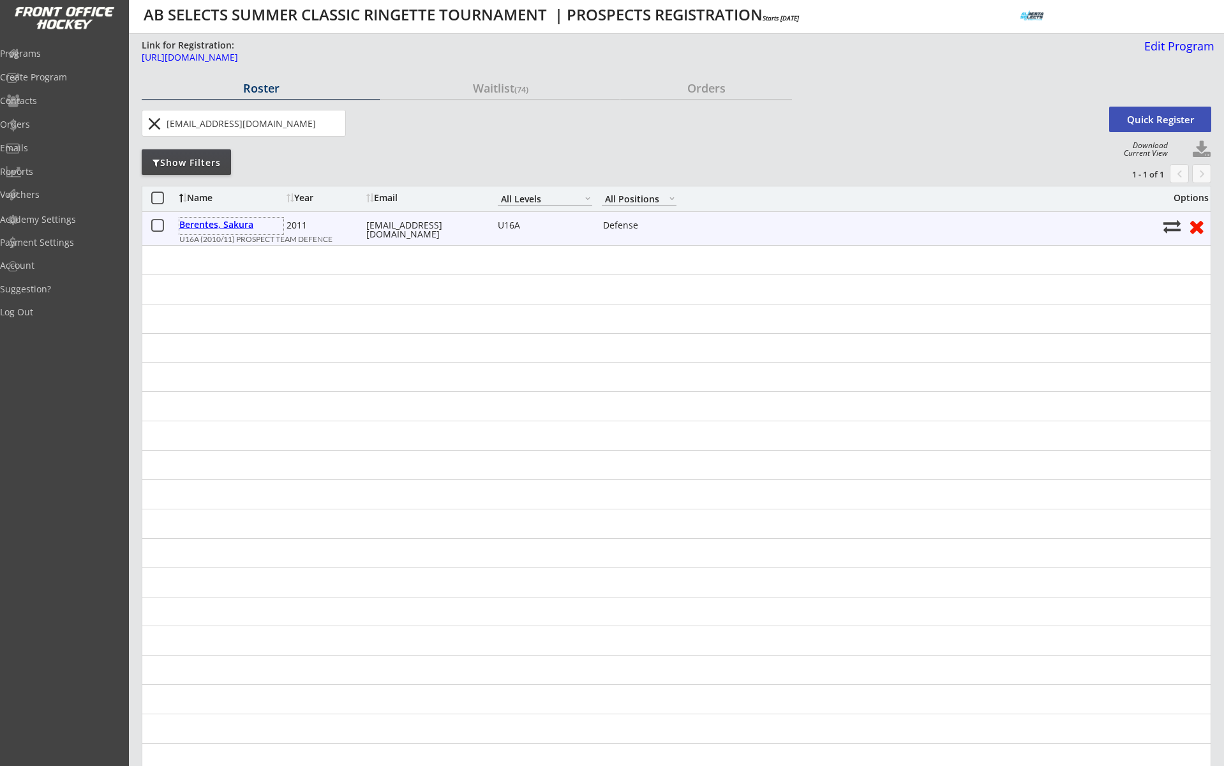
type input "[GEOGRAPHIC_DATA] U14A"
type input "No"
select select ""No""
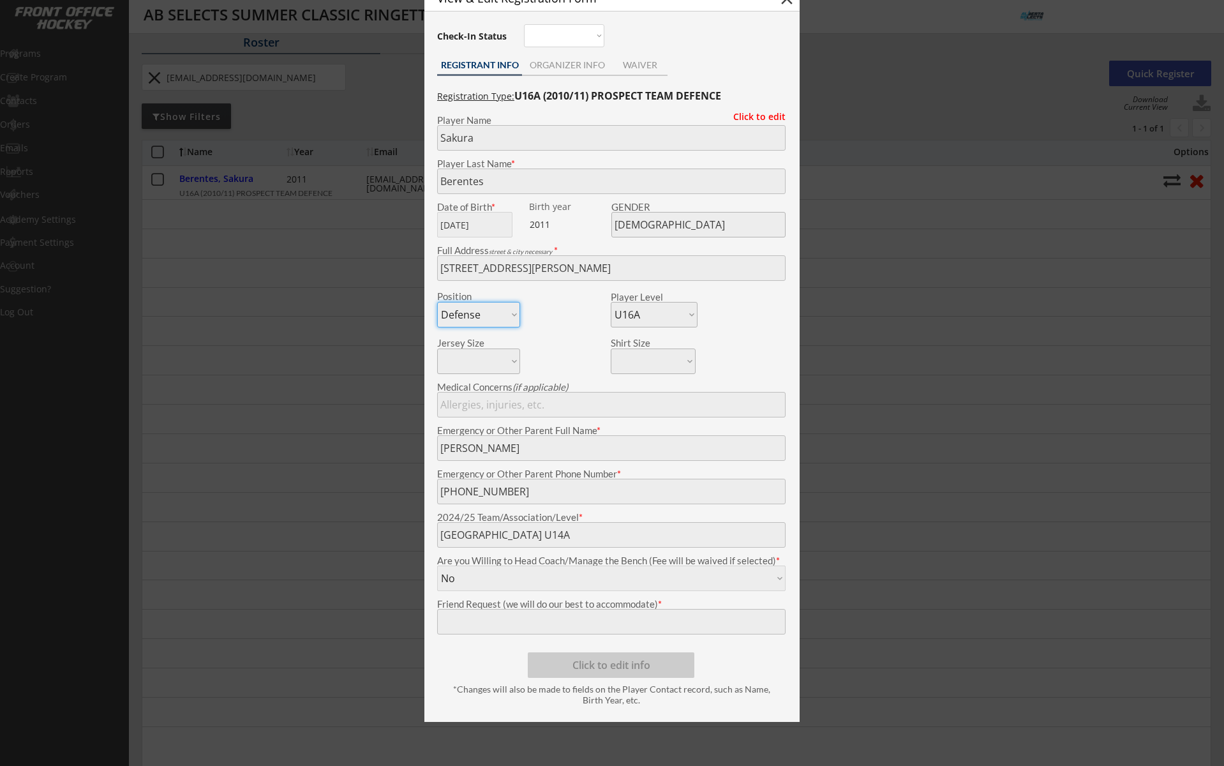
scroll to position [45, 0]
click at [562, 62] on div "ORGANIZER INFO" at bounding box center [567, 66] width 90 height 9
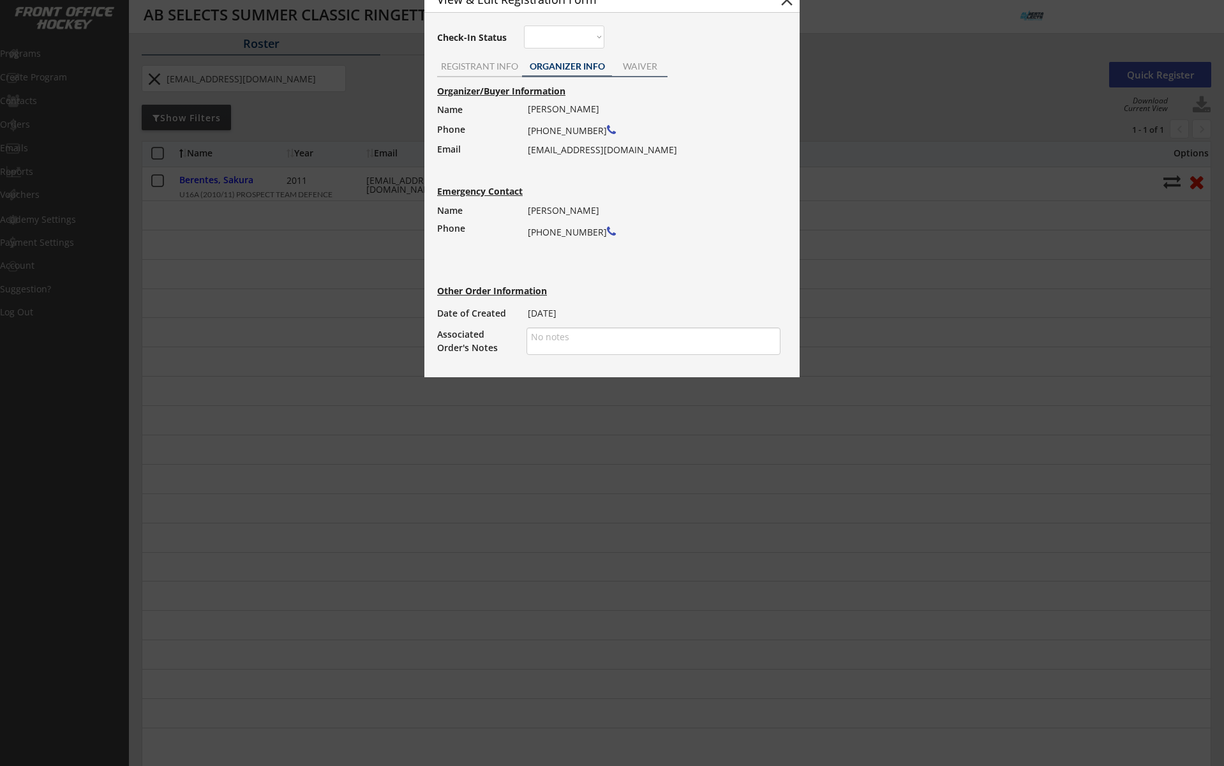
click at [645, 68] on div "WAIVER" at bounding box center [640, 66] width 56 height 9
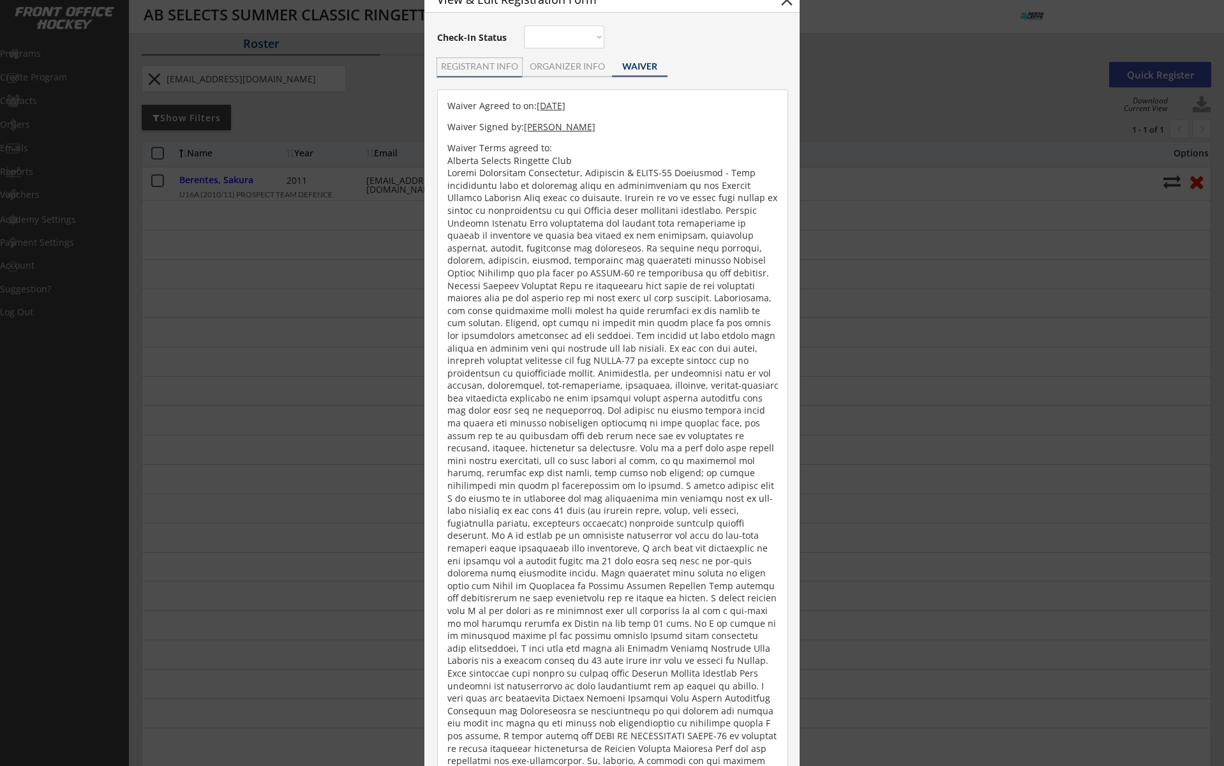
click at [471, 70] on div "REGISTRANT INFO" at bounding box center [479, 66] width 85 height 9
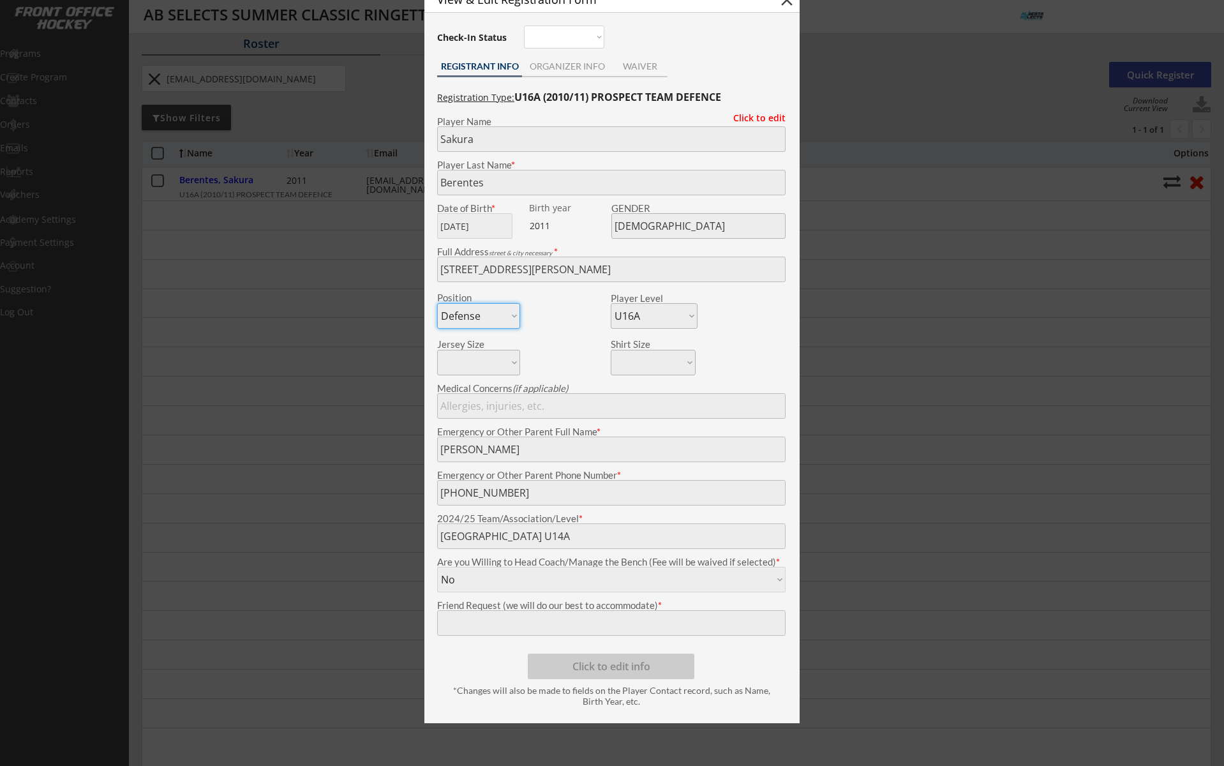
scroll to position [0, 0]
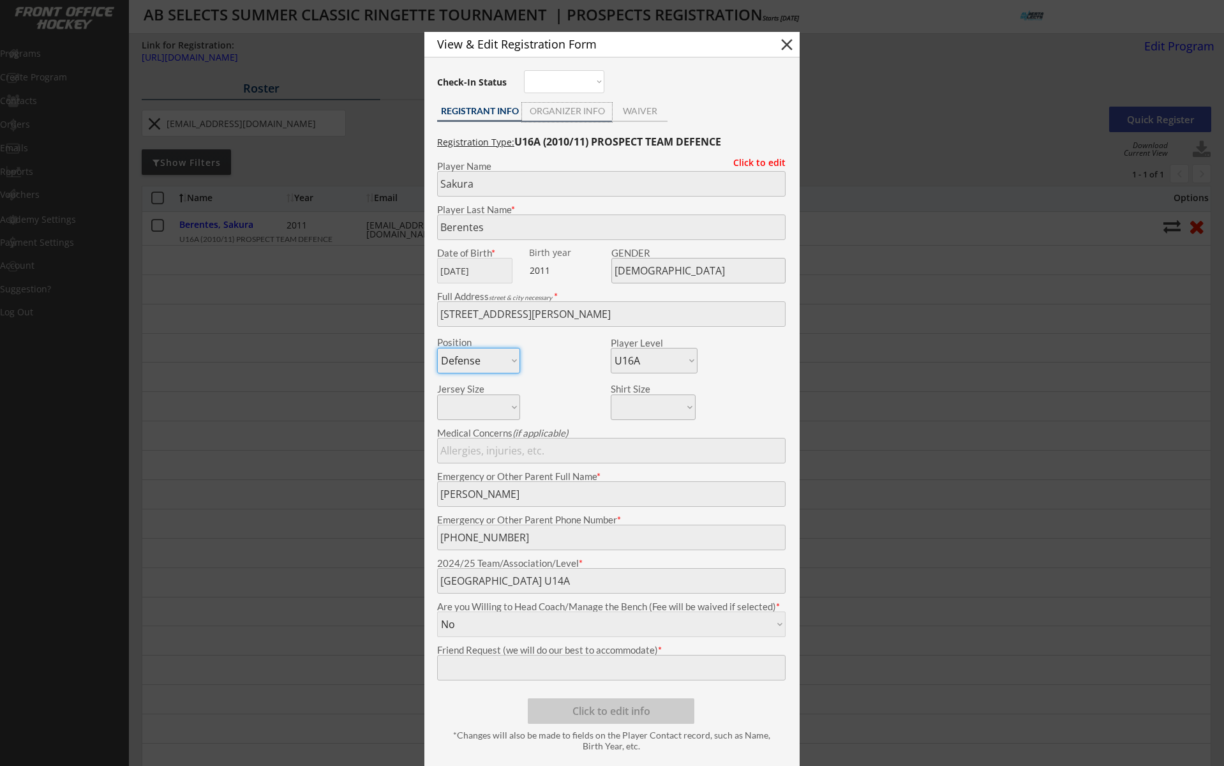
click at [543, 119] on div "ORGANIZER INFO" at bounding box center [567, 112] width 90 height 19
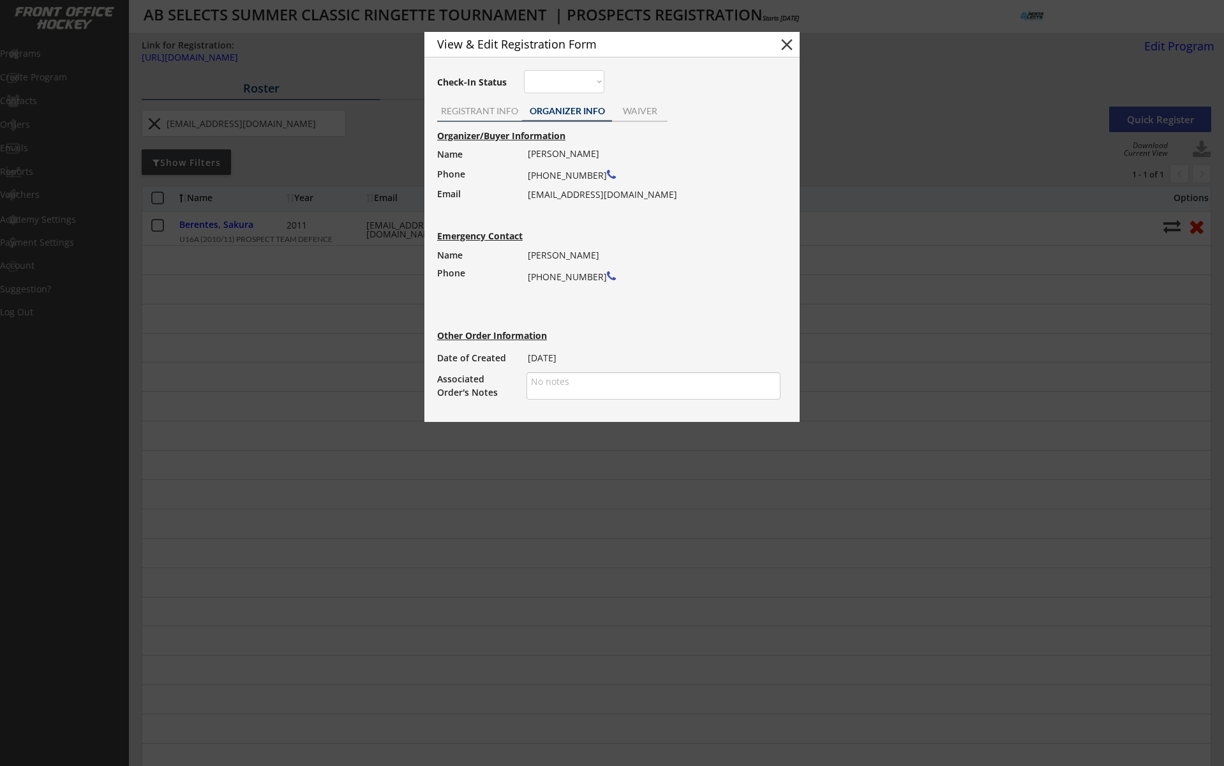
click at [468, 103] on div "REGISTRANT INFO" at bounding box center [479, 112] width 85 height 19
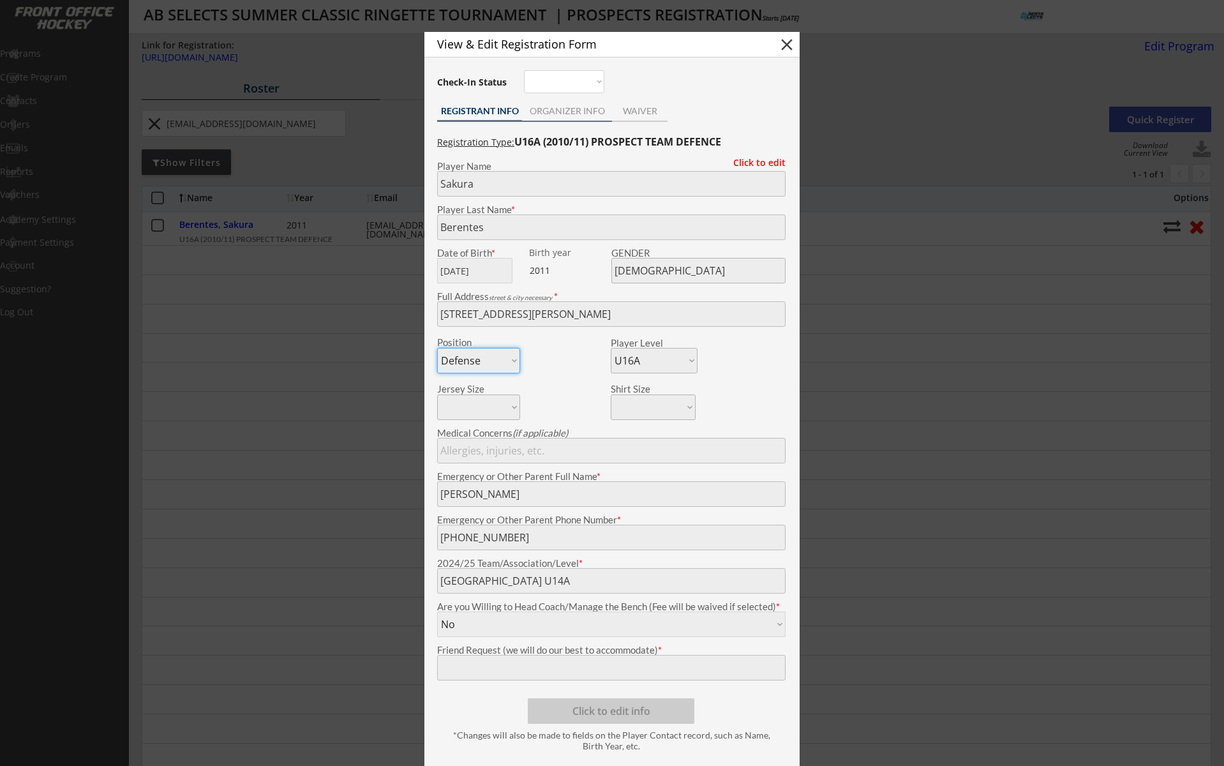
click at [575, 110] on div "ORGANIZER INFO" at bounding box center [567, 111] width 90 height 9
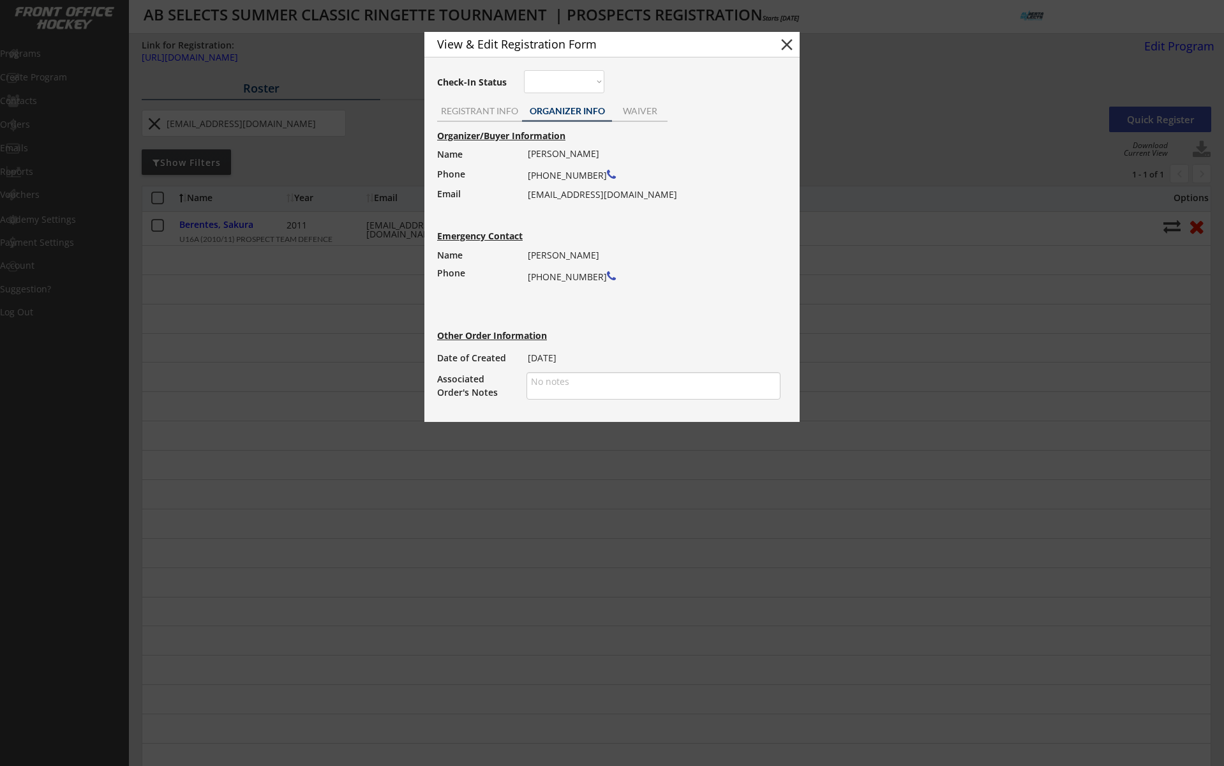
drag, startPoint x: 712, startPoint y: 45, endPoint x: 726, endPoint y: 49, distance: 15.3
click at [726, 49] on div "View & Edit Registration Form" at bounding box center [595, 45] width 343 height 22
drag, startPoint x: 529, startPoint y: 195, endPoint x: 655, endPoint y: 194, distance: 126.3
click at [655, 194] on div "[PERSON_NAME] [PHONE_NUMBER] [EMAIL_ADDRESS][DOMAIN_NAME]" at bounding box center [650, 174] width 244 height 59
click at [783, 47] on button "close" at bounding box center [786, 44] width 19 height 19
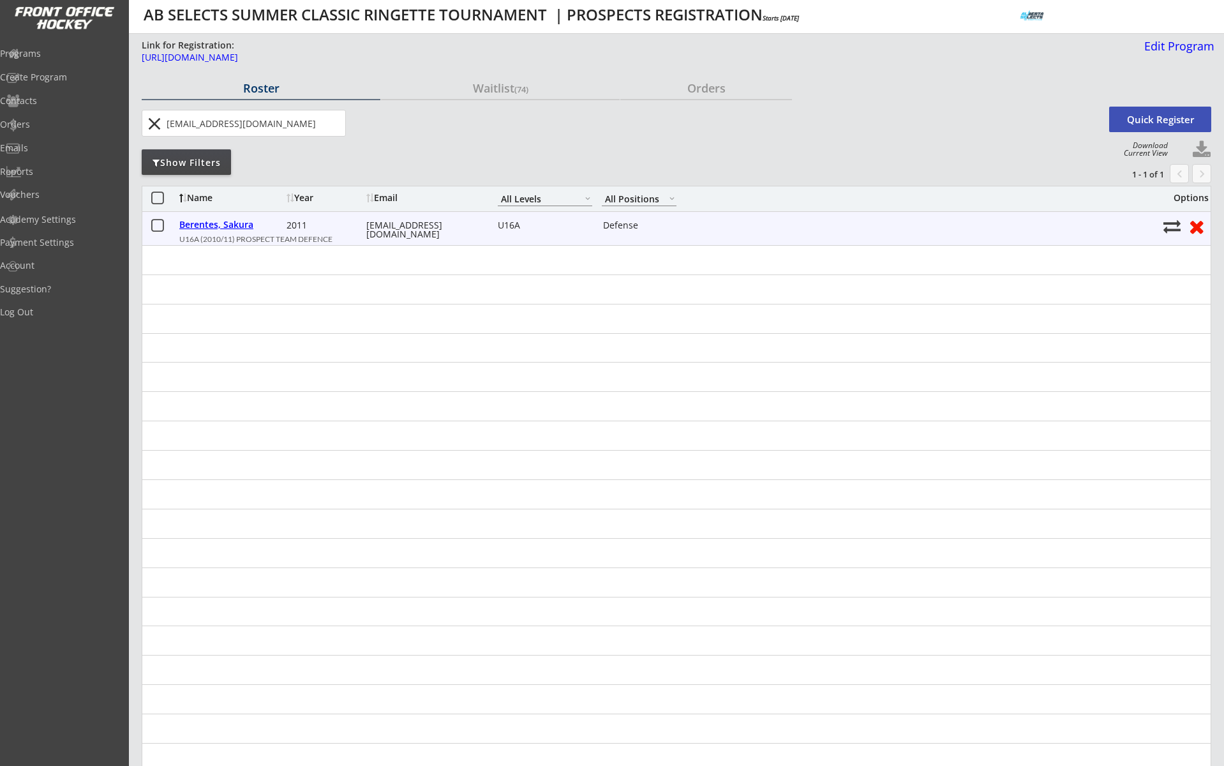
click at [214, 226] on div "Berentes, Sakura" at bounding box center [231, 224] width 104 height 9
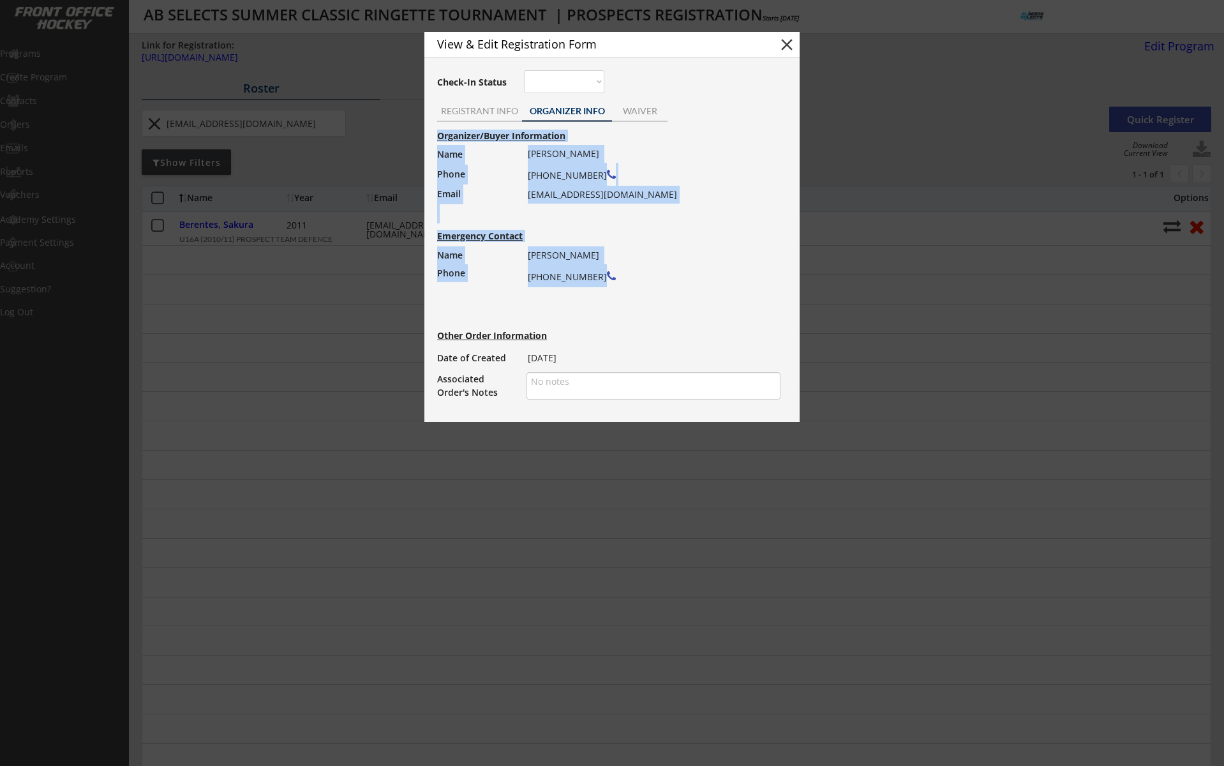
drag, startPoint x: 438, startPoint y: 135, endPoint x: 655, endPoint y: 279, distance: 261.1
click at [655, 279] on div "Organizer/Buyer Information Name Phone Email [PERSON_NAME] [PHONE_NUMBER] [EMAI…" at bounding box center [612, 265] width 362 height 274
copy div "Organizer/Buyer Information Name Phone Email [PERSON_NAME] [PHONE_NUMBER] [EMAI…"
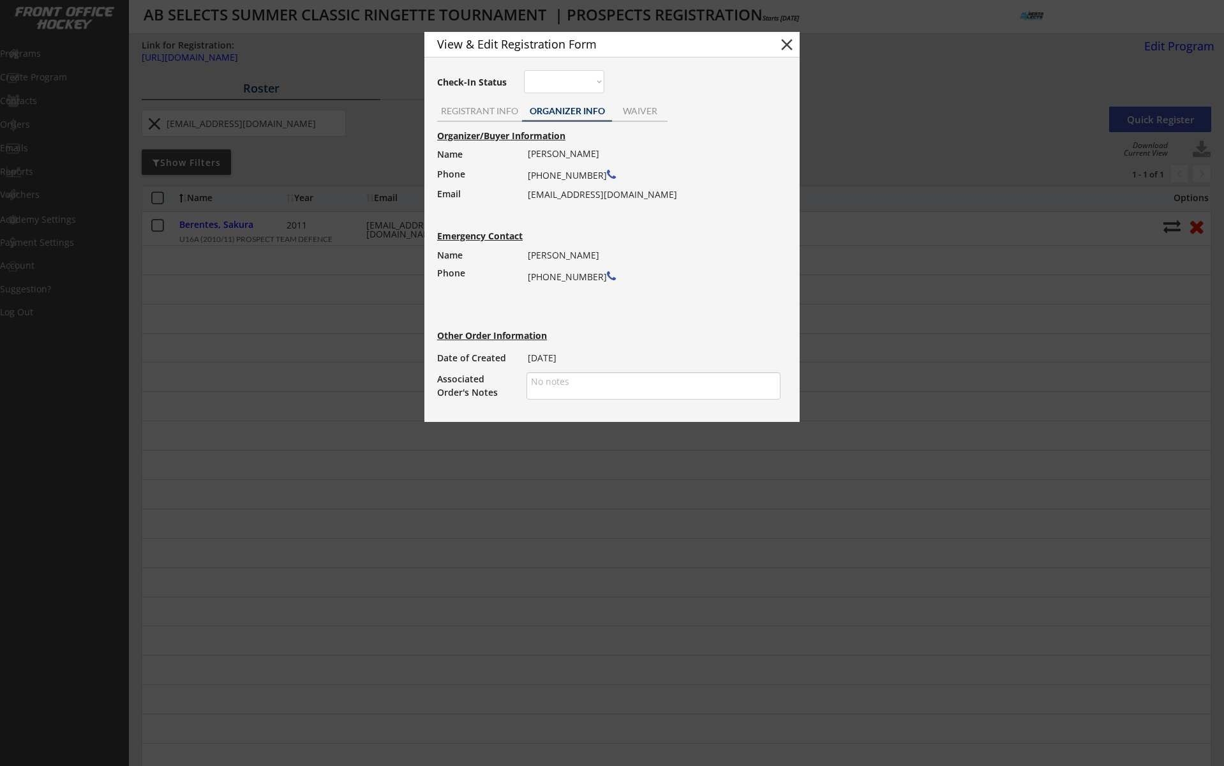
drag, startPoint x: 342, startPoint y: 191, endPoint x: 343, endPoint y: 183, distance: 9.0
click at [342, 191] on div at bounding box center [612, 383] width 1224 height 766
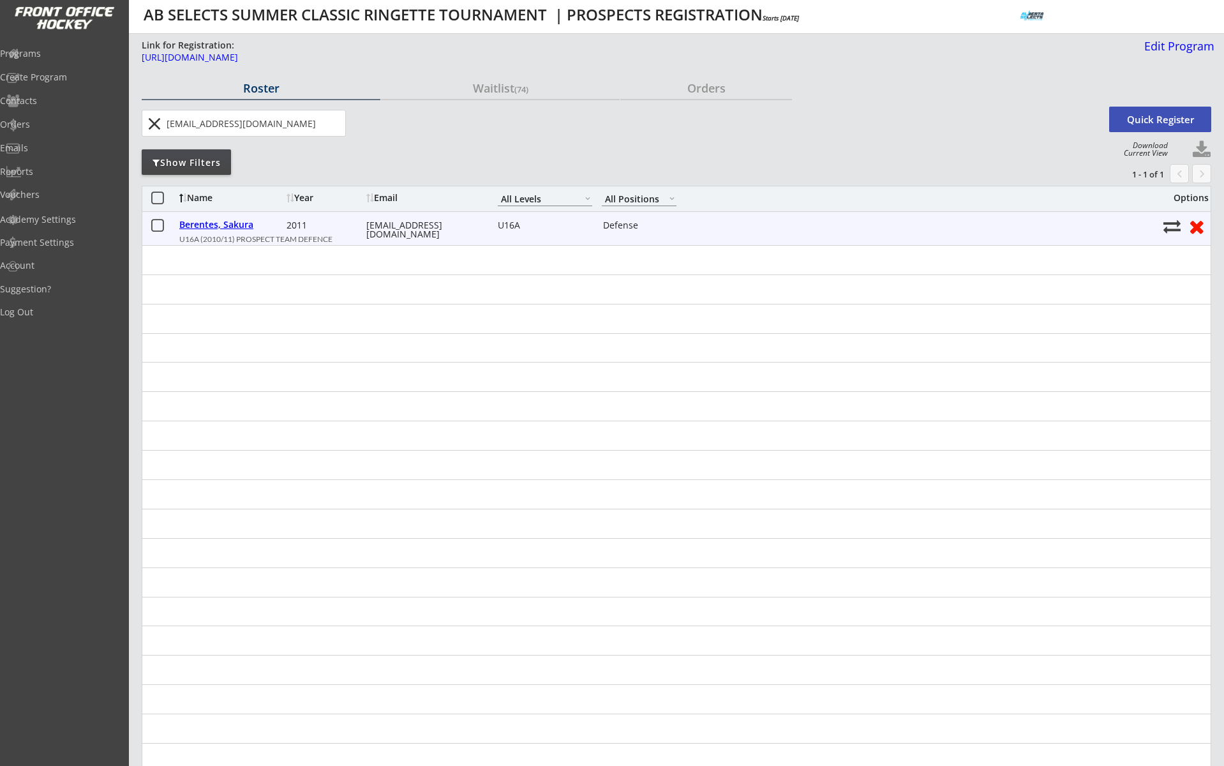
click at [193, 224] on div "Berentes, Sakura" at bounding box center [231, 224] width 104 height 9
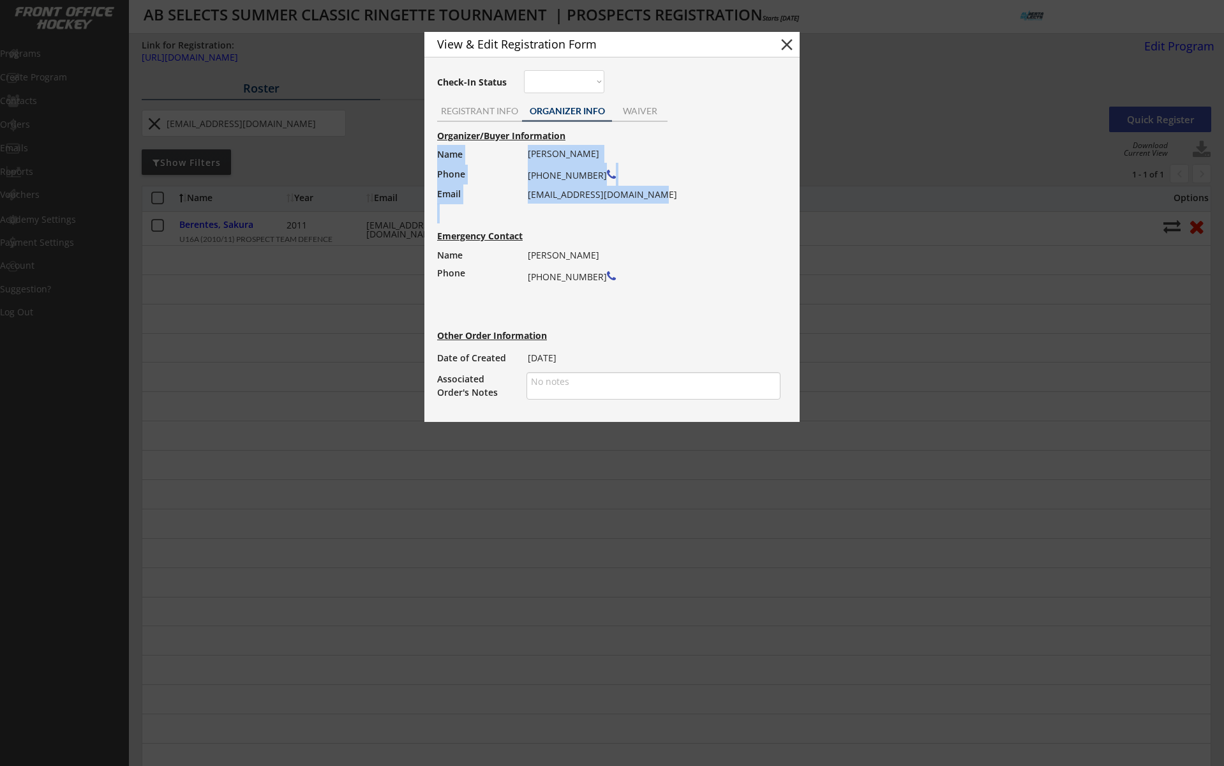
drag, startPoint x: 438, startPoint y: 153, endPoint x: 677, endPoint y: 192, distance: 242.5
click at [677, 192] on div "Name Phone Email [PERSON_NAME] [PHONE_NUMBER] [EMAIL_ADDRESS][DOMAIN_NAME]" at bounding box center [612, 184] width 362 height 78
copy div "Name Phone Email [PERSON_NAME] [PHONE_NUMBER] [EMAIL_ADDRESS][DOMAIN_NAME]"
